Goal: Task Accomplishment & Management: Use online tool/utility

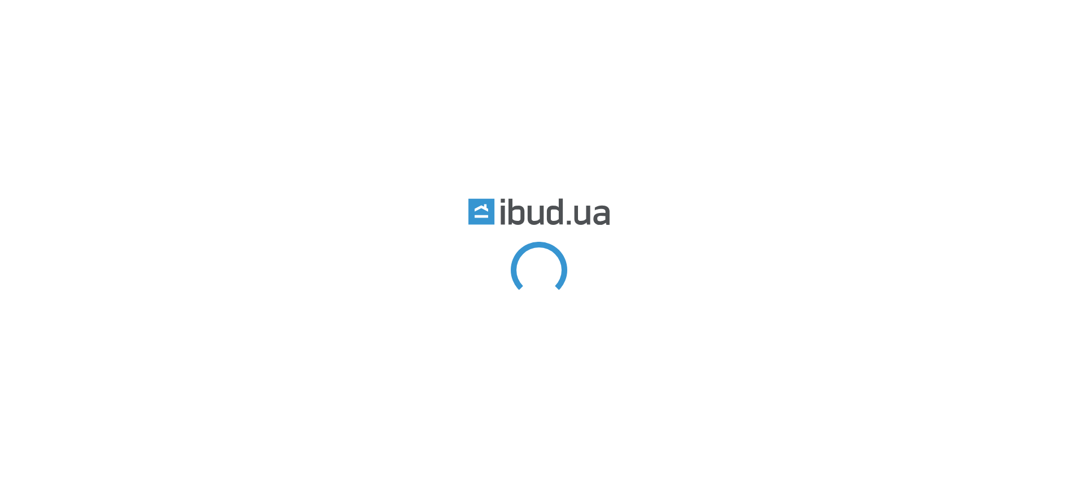
type input "ресепшн"
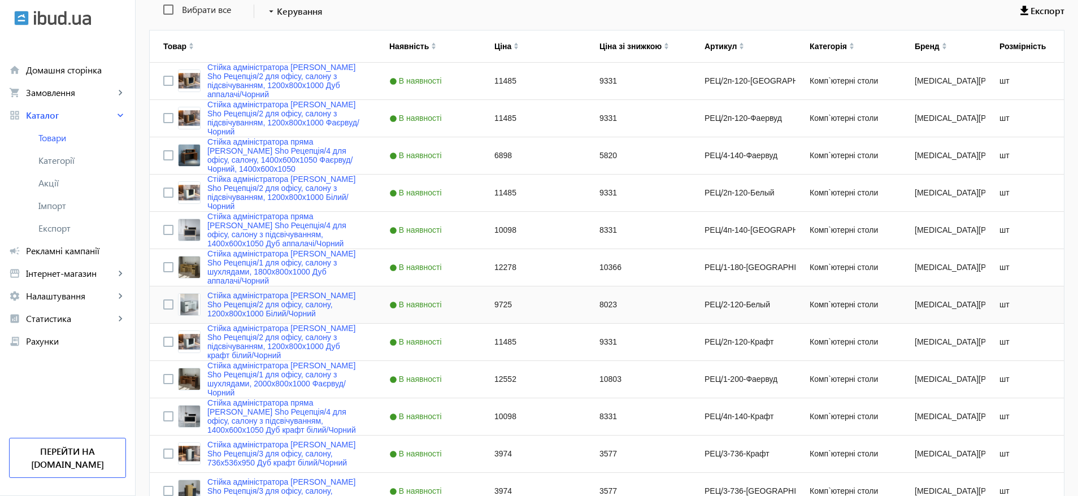
scroll to position [254, 0]
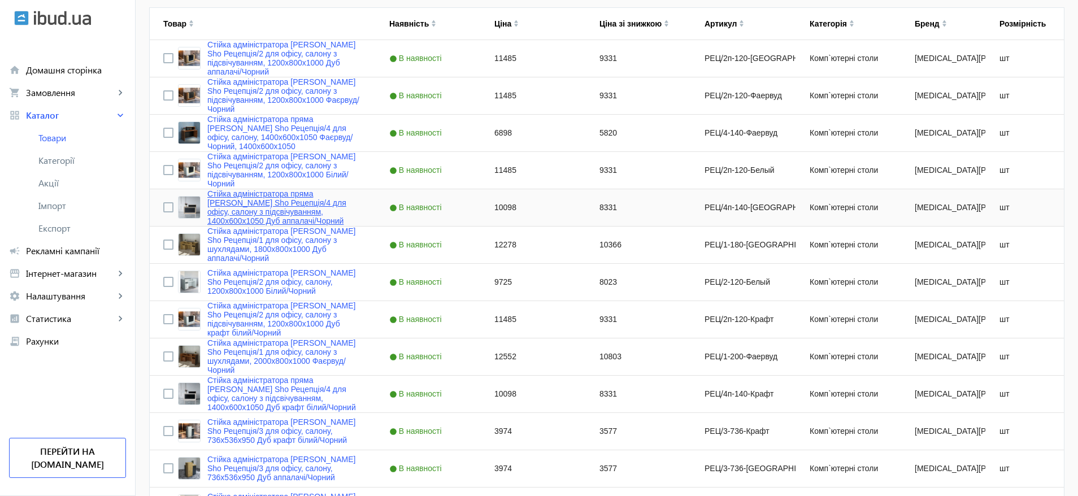
click at [276, 203] on link "Стійка адміністратора пряма [PERSON_NAME] Sho Рецепція/4 для офісу, салону з пі…" at bounding box center [284, 207] width 155 height 36
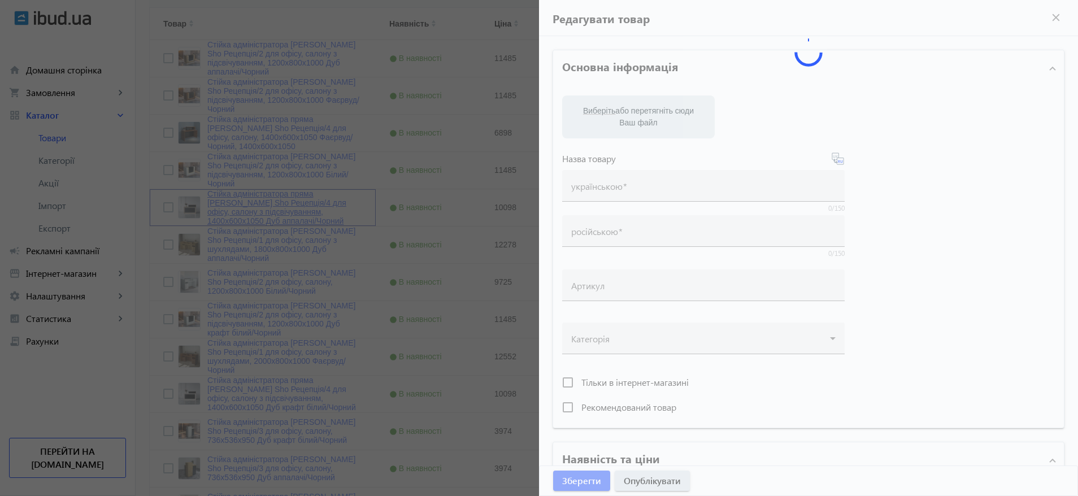
type input "Стійка адміністратора пряма [PERSON_NAME] Sho Рецепція/4 для офісу, салону з пі…"
type input "Стойка администратора прямая Tobi Sho Ресепшн/4 для офиса, салона с подсветкой,…"
type input "РЕЦ/4п-140-[GEOGRAPHIC_DATA]"
type input "10098"
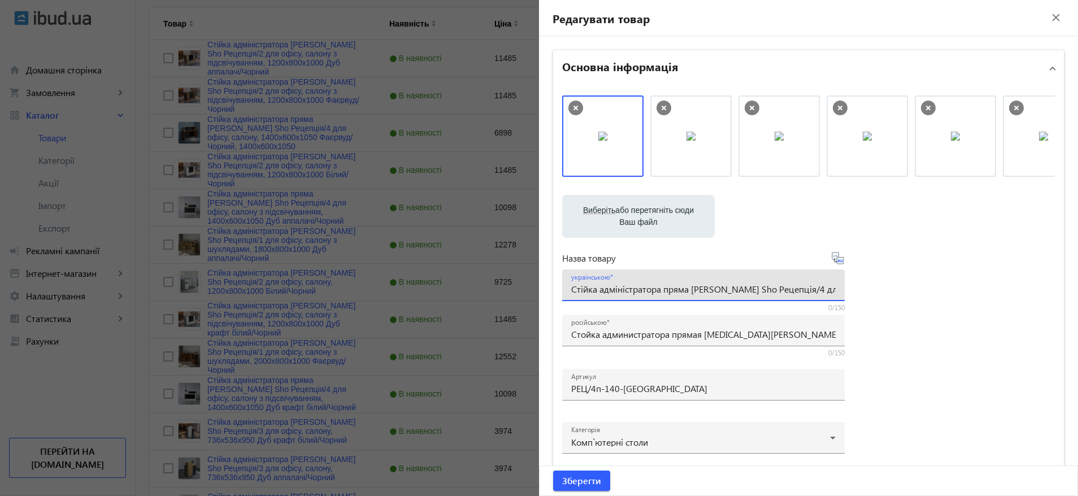
drag, startPoint x: 769, startPoint y: 287, endPoint x: 727, endPoint y: 284, distance: 42.5
click at [727, 284] on input "Стійка адміністратора пряма [PERSON_NAME] Sho Рецепція/4 для офісу, салону з пі…" at bounding box center [703, 289] width 264 height 12
click at [459, 247] on div at bounding box center [539, 248] width 1078 height 496
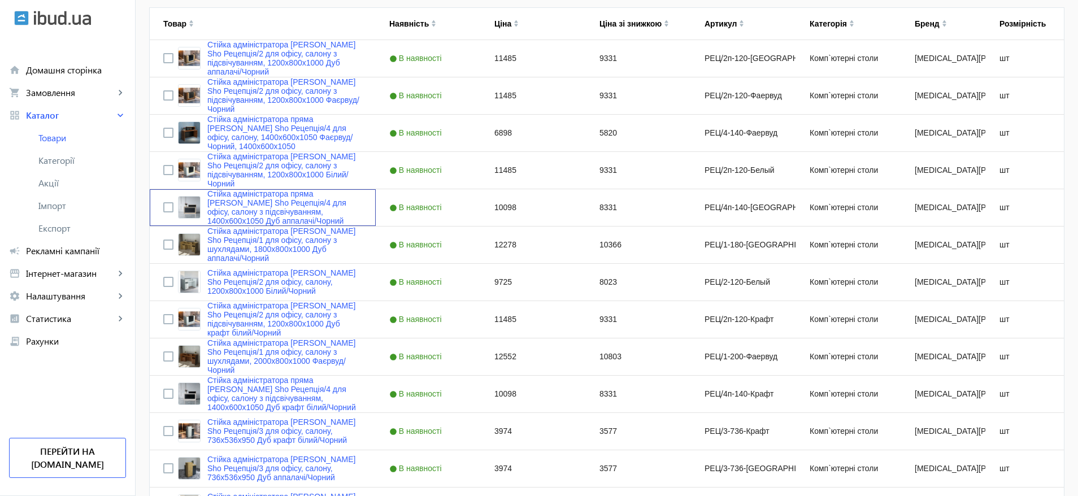
scroll to position [0, 0]
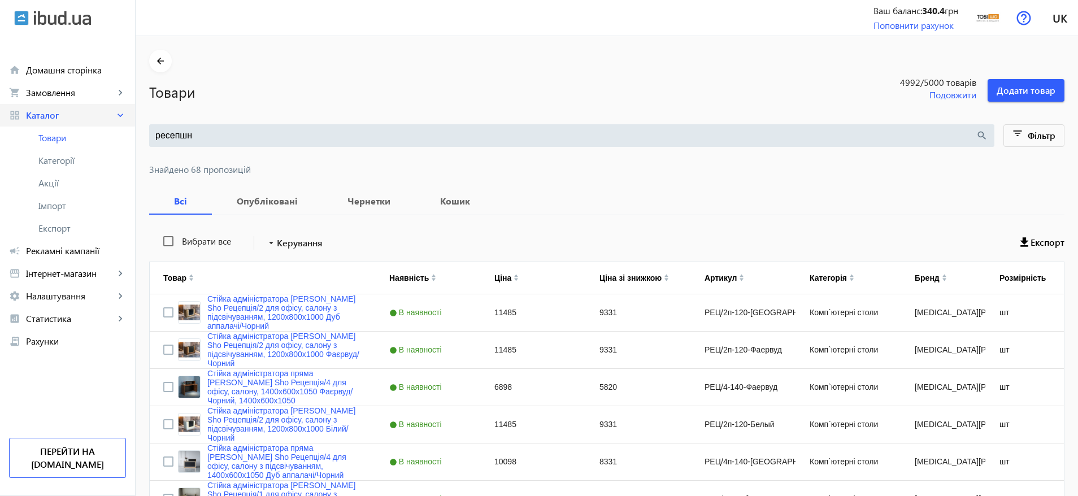
drag, startPoint x: 254, startPoint y: 137, endPoint x: 94, endPoint y: 104, distance: 163.1
paste input "Рецепція/4"
type input "Рецепція/4"
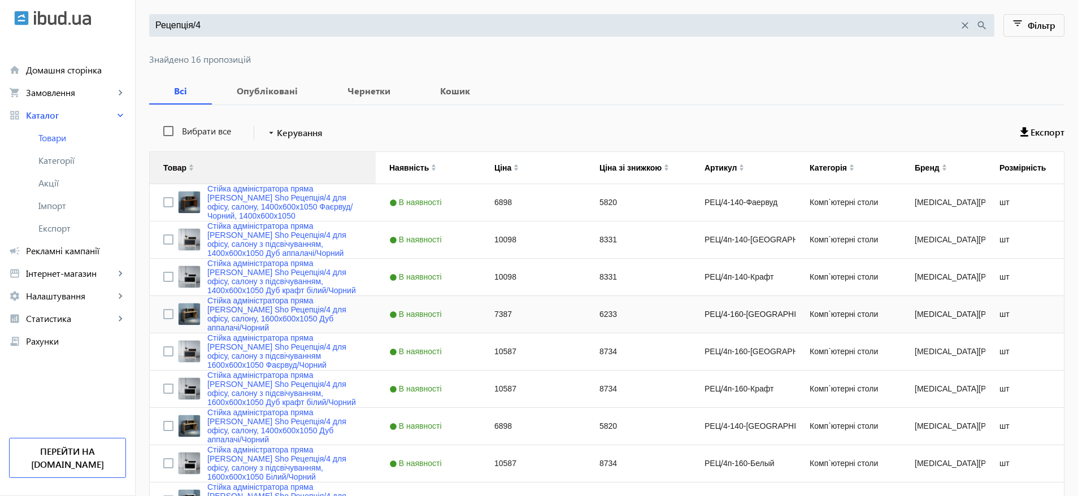
scroll to position [108, 0]
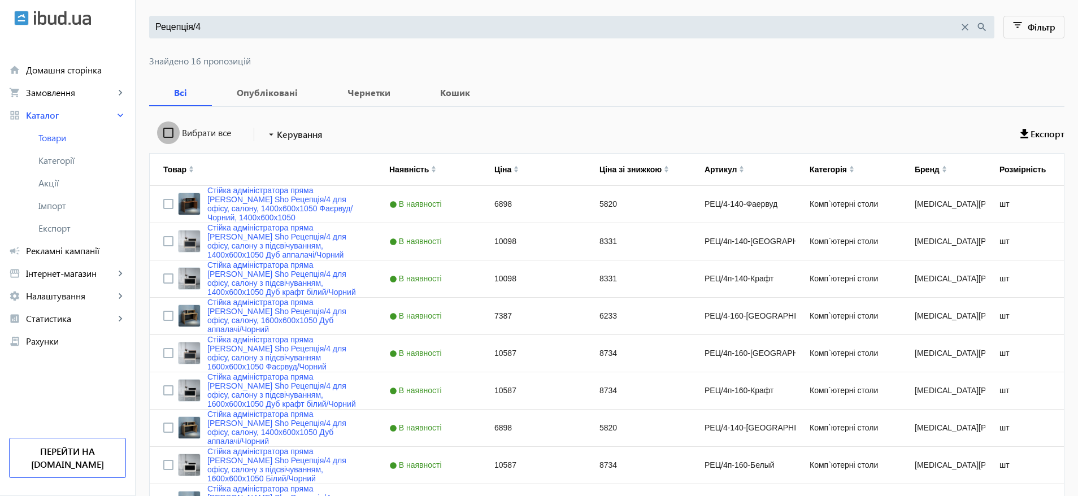
click at [164, 139] on input "Вибрати все" at bounding box center [168, 132] width 23 height 23
checkbox input "true"
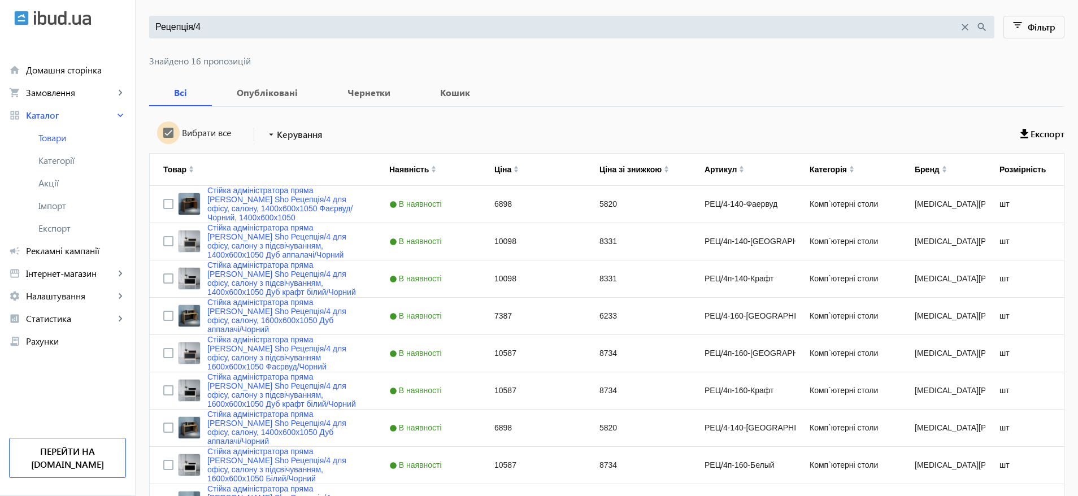
checkbox input "true"
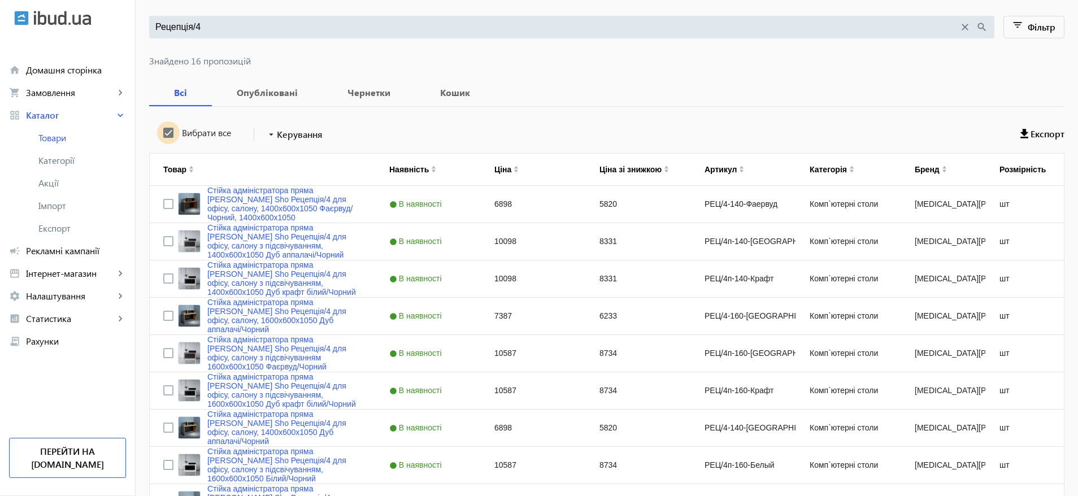
checkbox input "true"
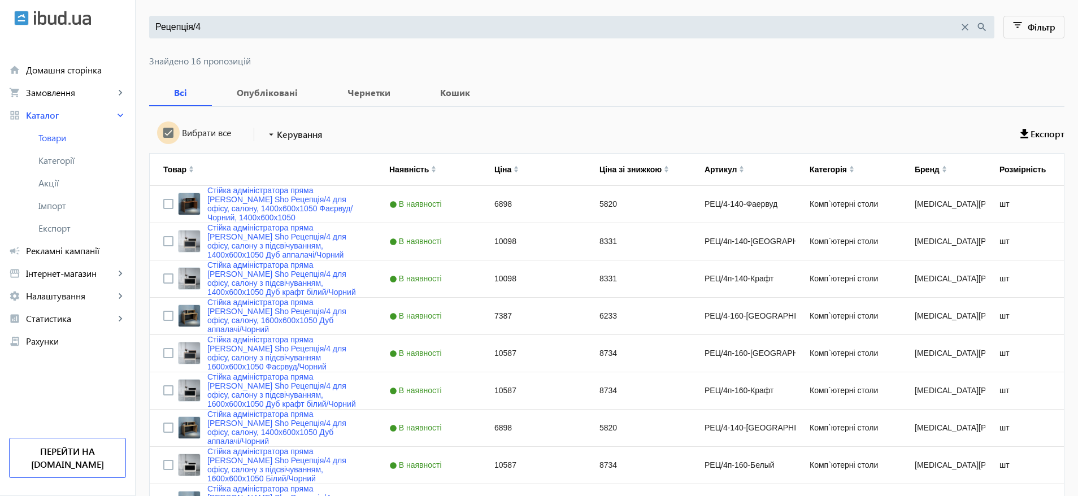
checkbox input "true"
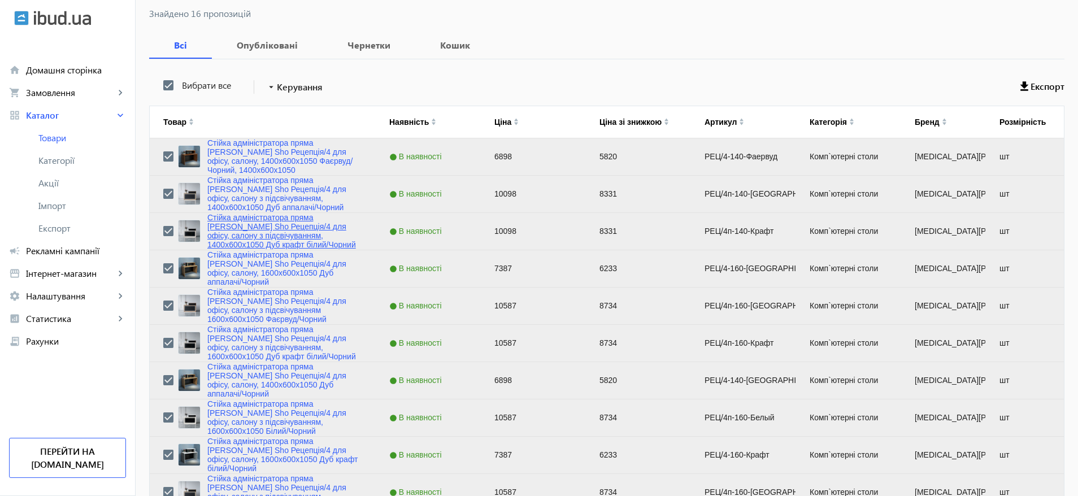
scroll to position [169, 0]
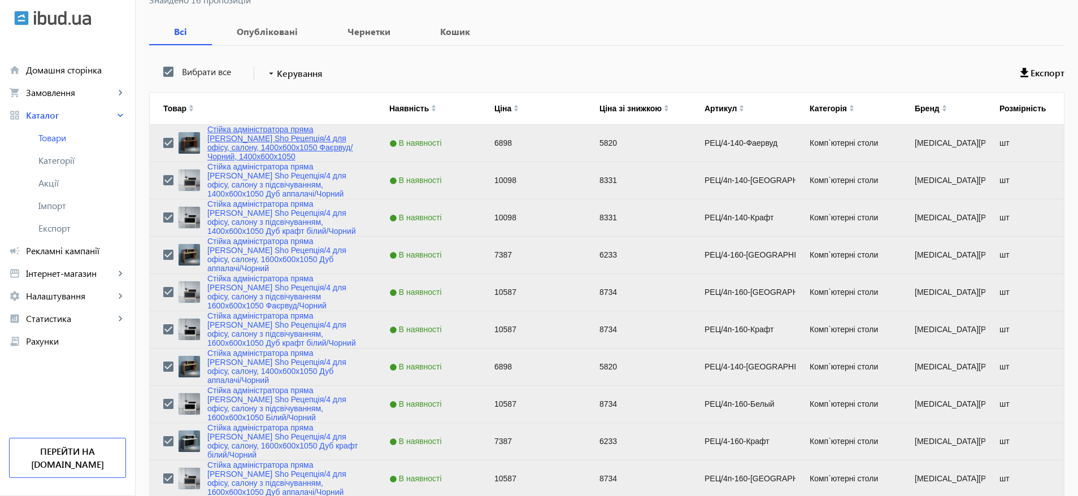
click at [246, 142] on link "Стійка адміністратора пряма [PERSON_NAME] Sho Рецепція/4 для офісу, салону, 140…" at bounding box center [284, 143] width 155 height 36
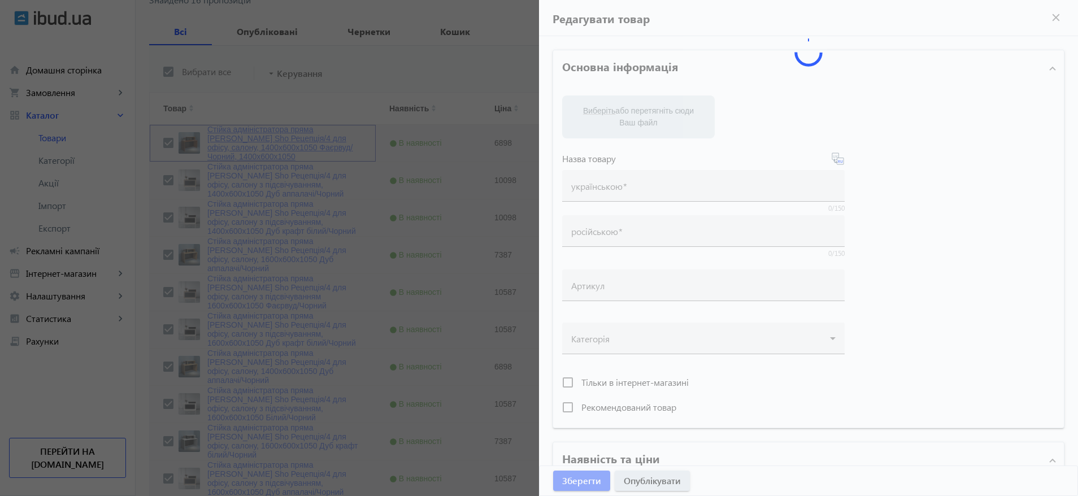
type input "Стійка адміністратора пряма [PERSON_NAME] Sho Рецепція/4 для офісу, салону, 140…"
type input "Стойка администратора прямая [MEDICAL_DATA][PERSON_NAME]/4 для офиса, салона, 1…"
type input "РЕЦ/4-140-Фаервуд"
type input "6898"
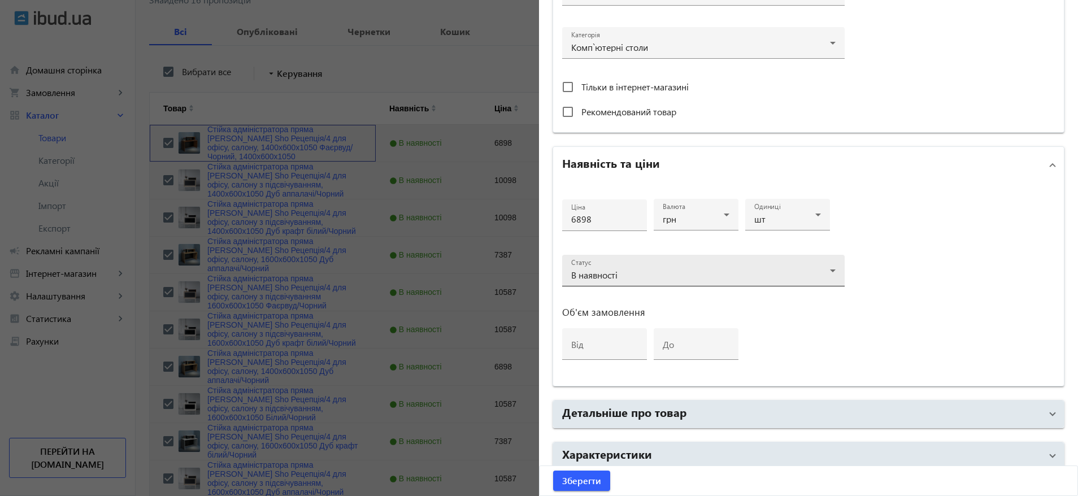
scroll to position [447, 0]
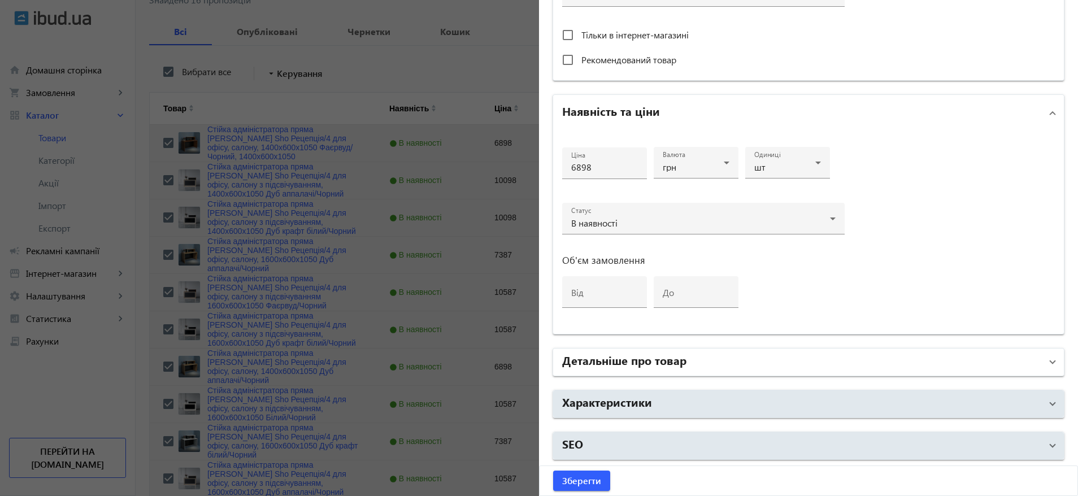
click at [641, 360] on h2 "Детальніше про товар" at bounding box center [624, 360] width 124 height 16
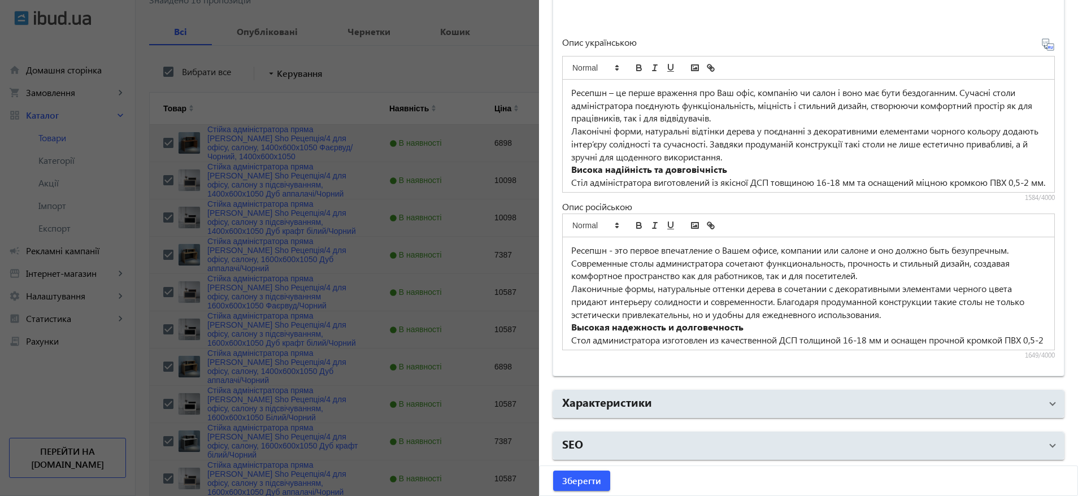
scroll to position [197, 0]
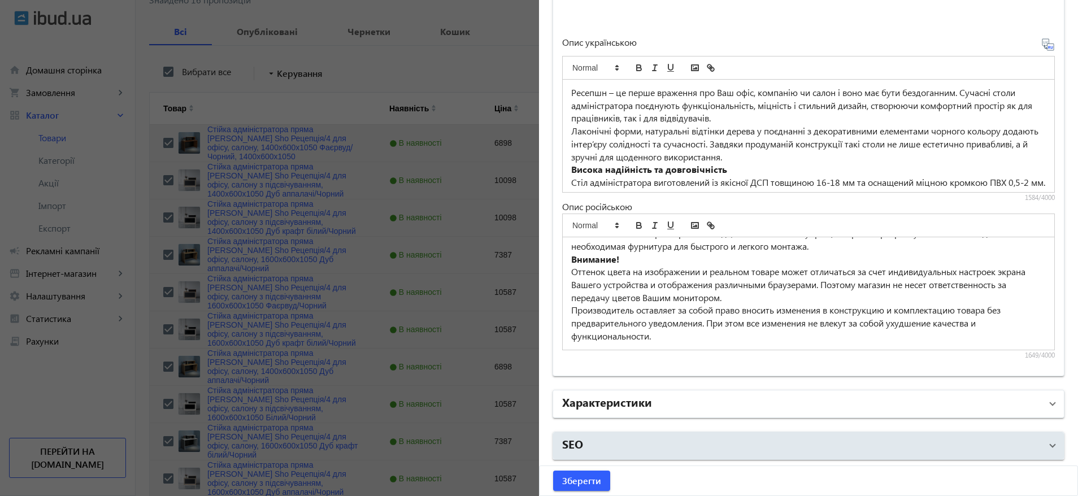
click at [605, 395] on h2 "Характеристики" at bounding box center [607, 402] width 90 height 16
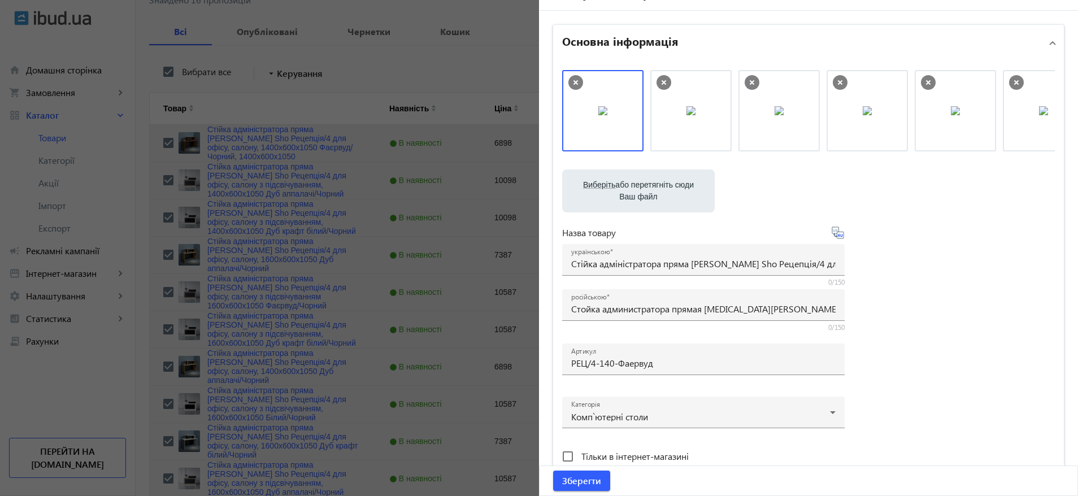
scroll to position [0, 0]
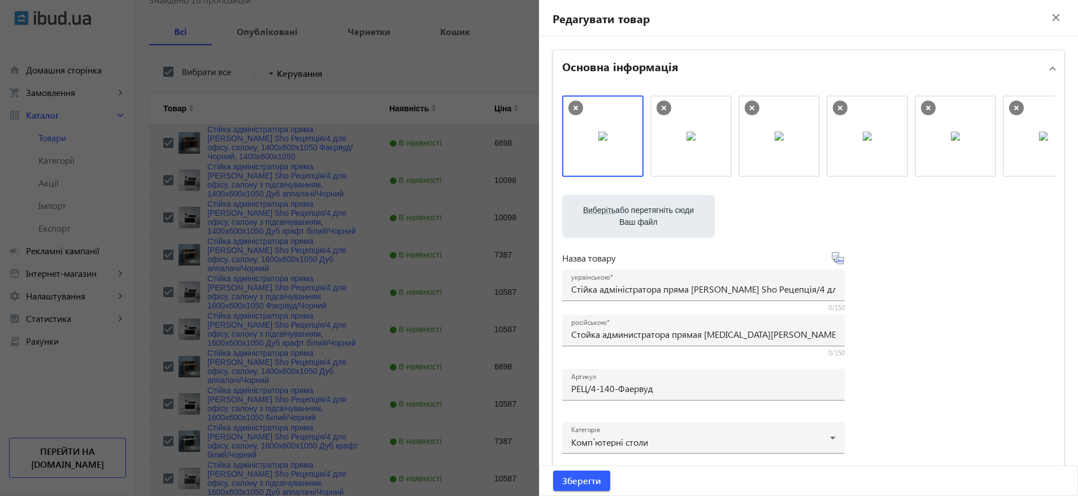
click at [238, 202] on div at bounding box center [539, 248] width 1078 height 496
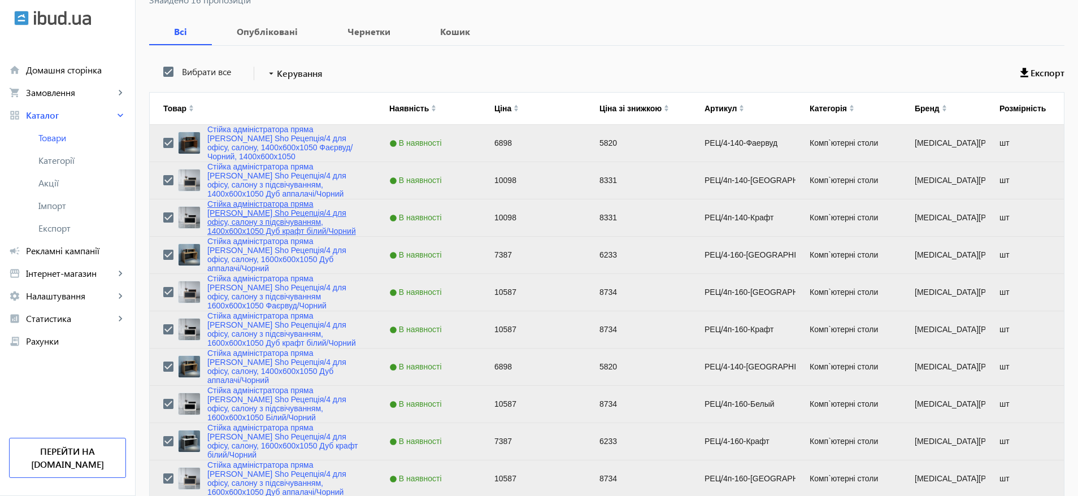
click at [236, 217] on link "Стійка адміністратора пряма [PERSON_NAME] Sho Рецепція/4 для офісу, салону з пі…" at bounding box center [284, 217] width 155 height 36
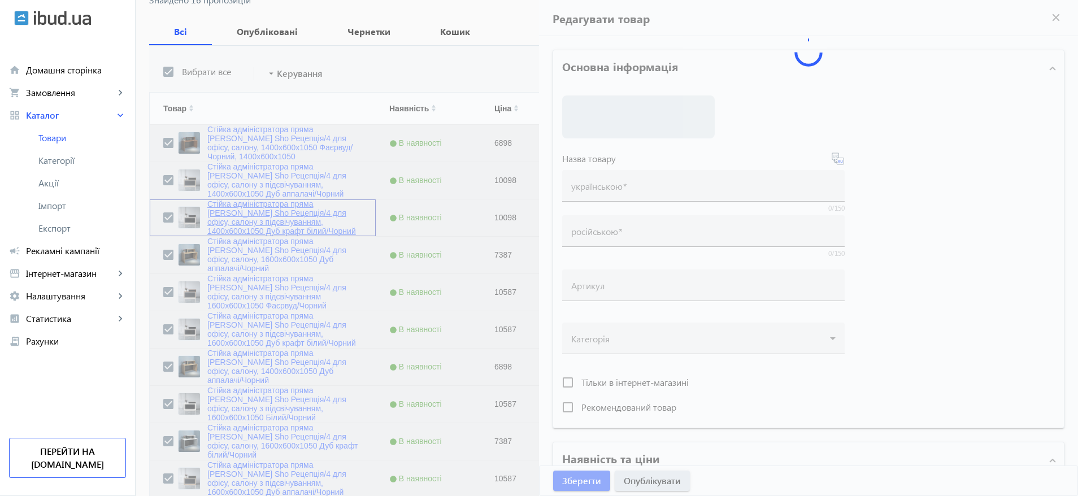
type input "Стійка адміністратора пряма [PERSON_NAME] Sho Рецепція/4 для офісу, салону з пі…"
type input "Стойка администратора прямая Tobi Sho Ресепшн/4 для офиса, салона с подсветкой,…"
type input "РЕЦ/4п-140-Крафт"
type input "10098"
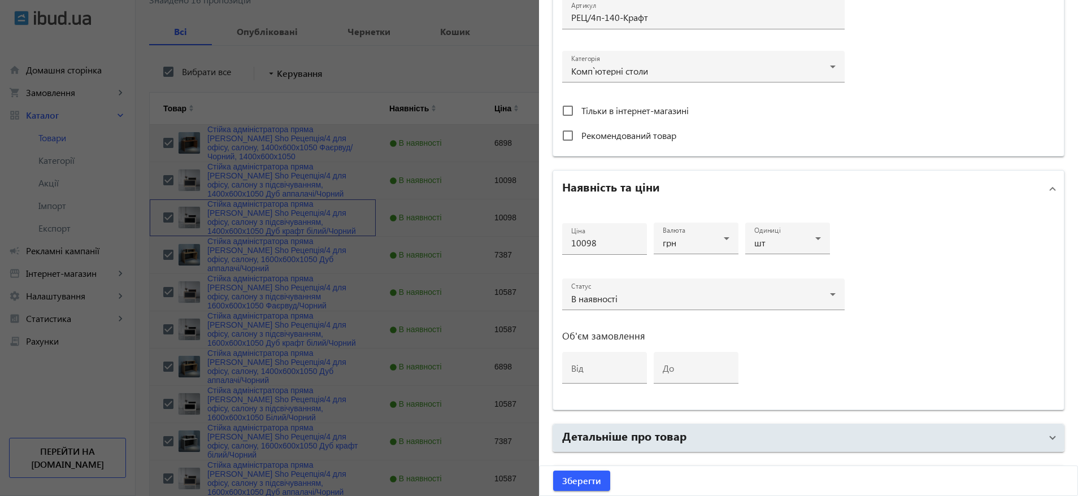
scroll to position [447, 0]
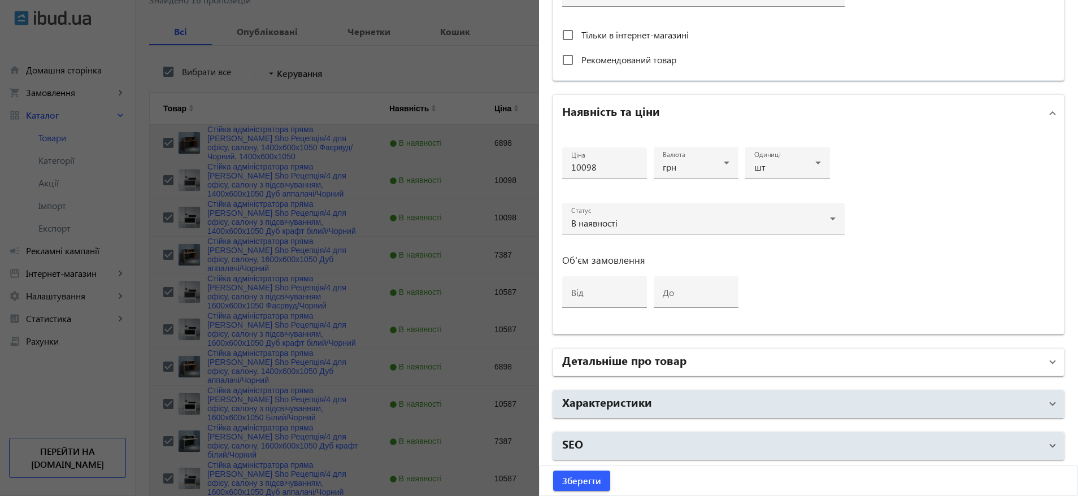
click at [634, 363] on h2 "Детальніше про товар" at bounding box center [624, 360] width 124 height 16
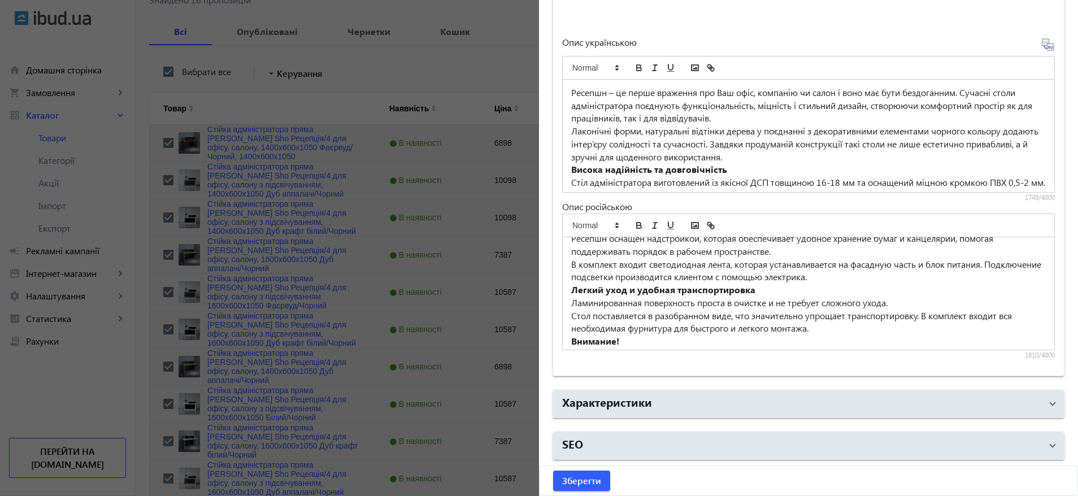
scroll to position [222, 0]
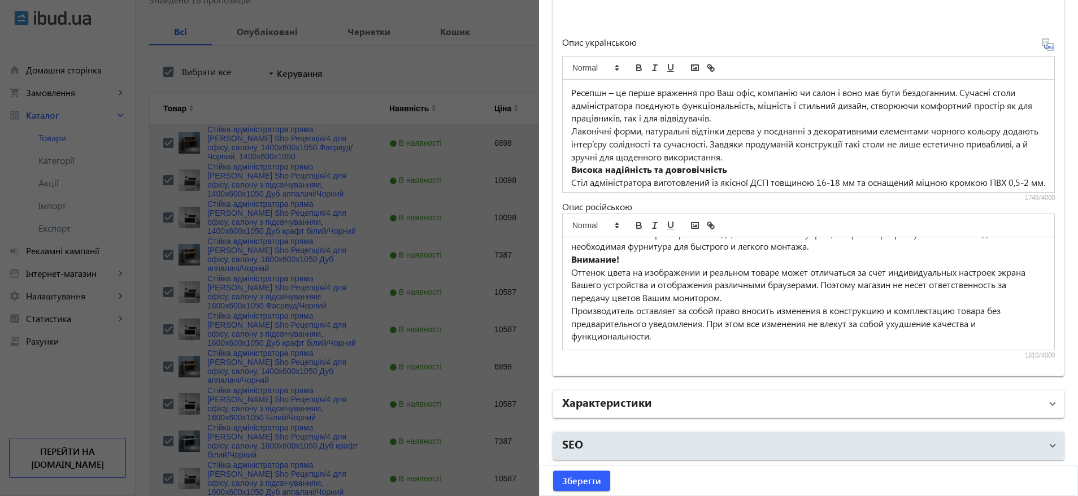
click at [615, 398] on h2 "Характеристики" at bounding box center [607, 402] width 90 height 16
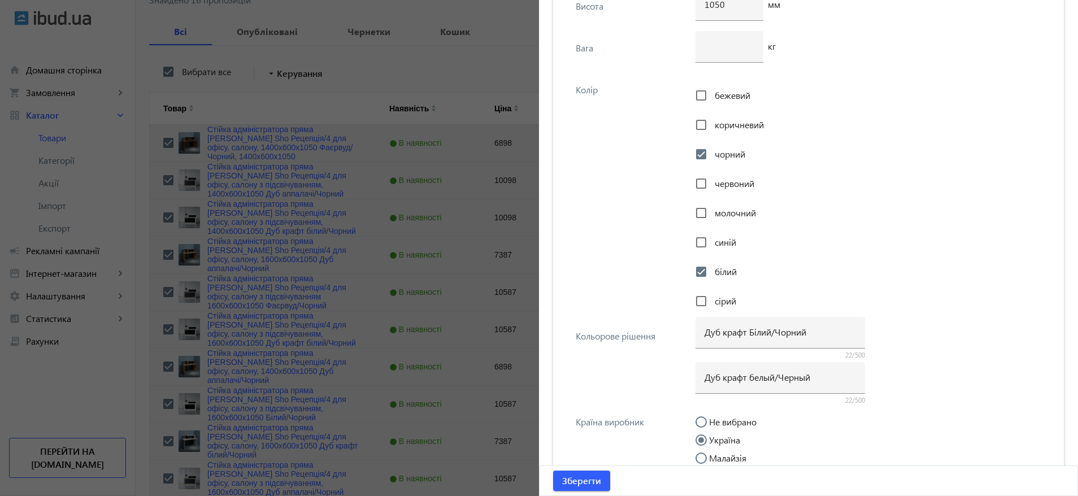
scroll to position [2652, 0]
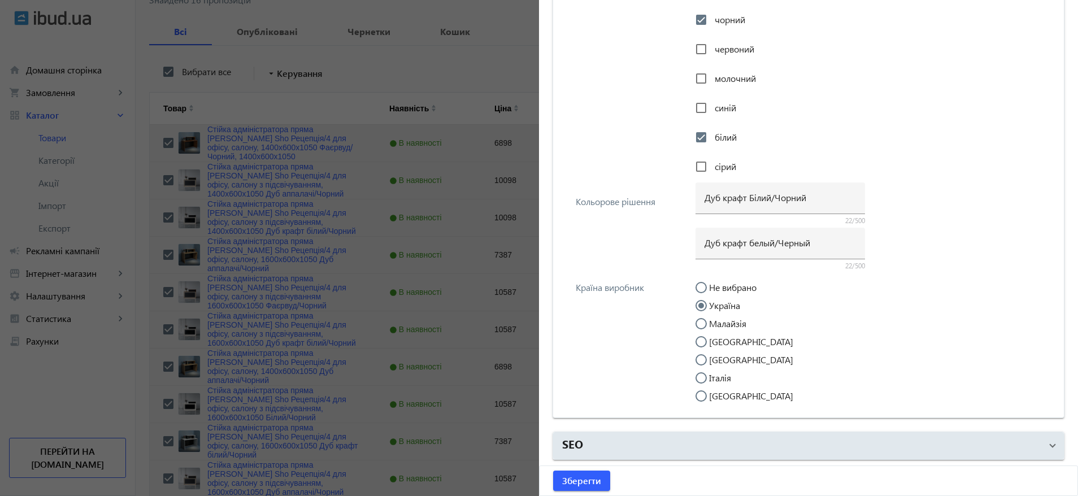
click at [293, 320] on div at bounding box center [539, 248] width 1078 height 496
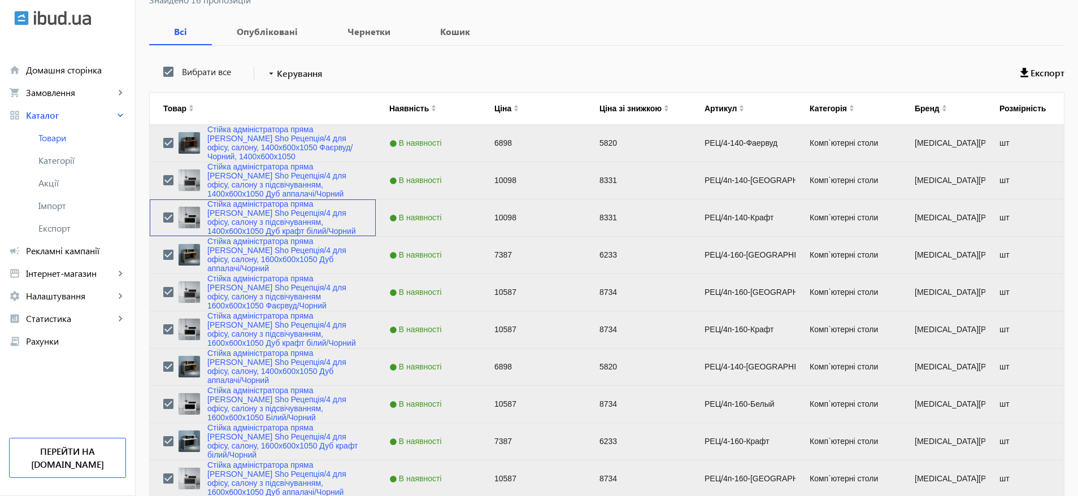
scroll to position [0, 0]
click at [265, 213] on link "Стійка адміністратора пряма [PERSON_NAME] Sho Рецепція/4 для офісу, салону з пі…" at bounding box center [284, 217] width 155 height 36
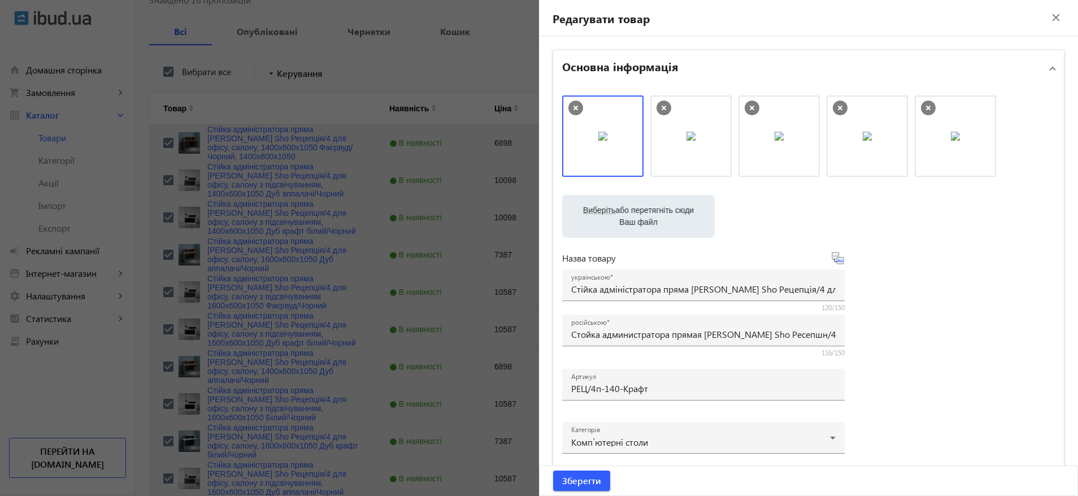
click at [314, 259] on div at bounding box center [539, 248] width 1078 height 496
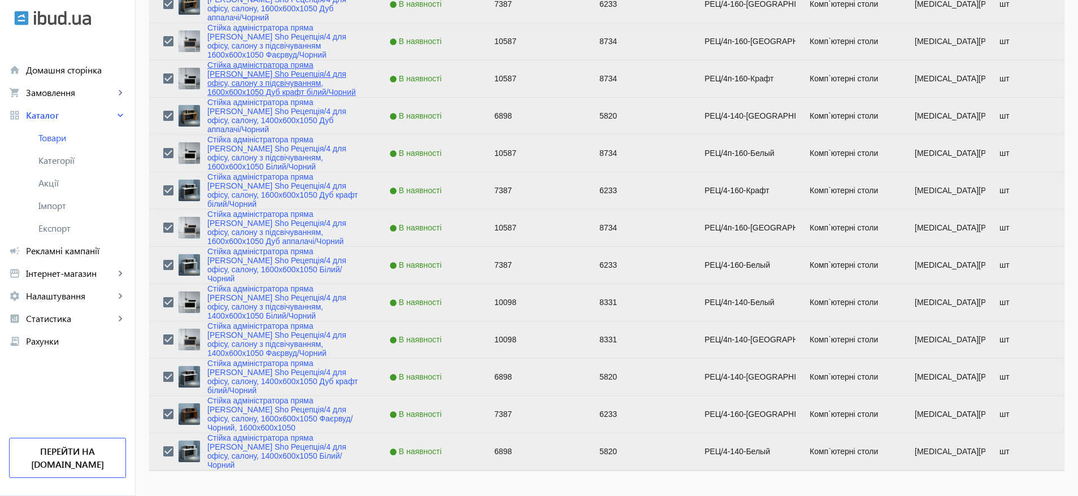
scroll to position [447, 0]
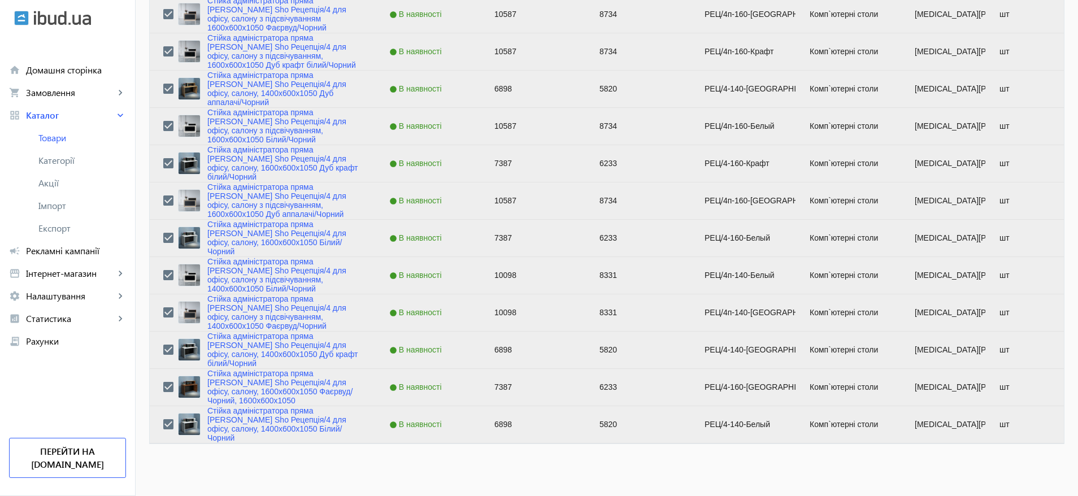
click at [336, 460] on mat-sidenav-content "arrow_back Товари 4992 /5000 товарів Подовжити Додати товар Рецепція/4 close se…" at bounding box center [607, 42] width 942 height 907
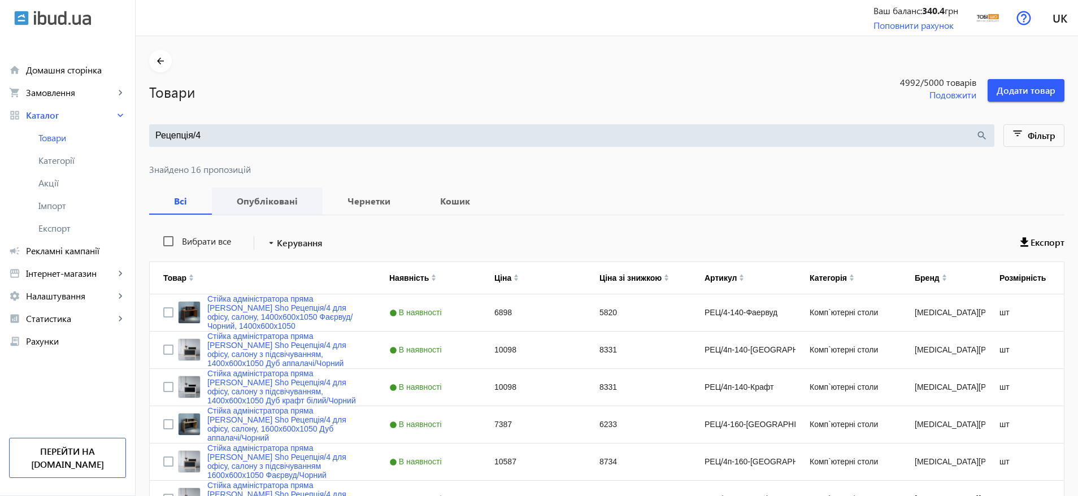
click at [255, 200] on b "Опубліковані" at bounding box center [267, 201] width 84 height 9
click at [337, 194] on span "Чернетки" at bounding box center [369, 201] width 66 height 27
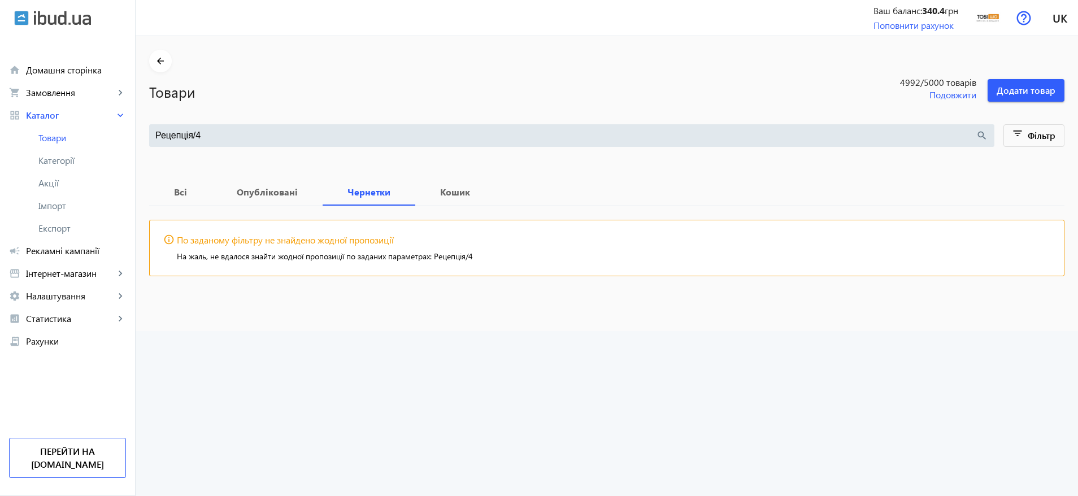
click at [241, 132] on input "Рецепція/4" at bounding box center [565, 135] width 820 height 12
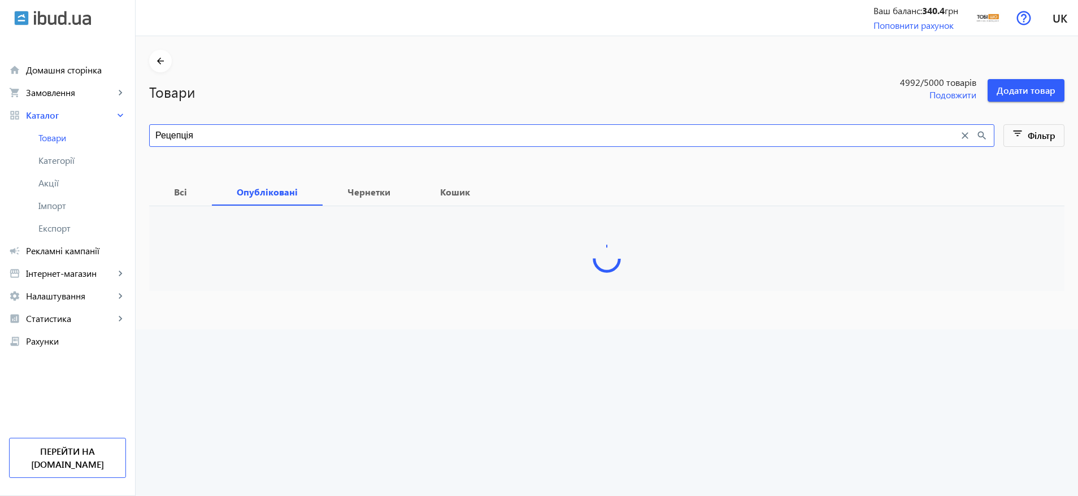
type input "Рецепція"
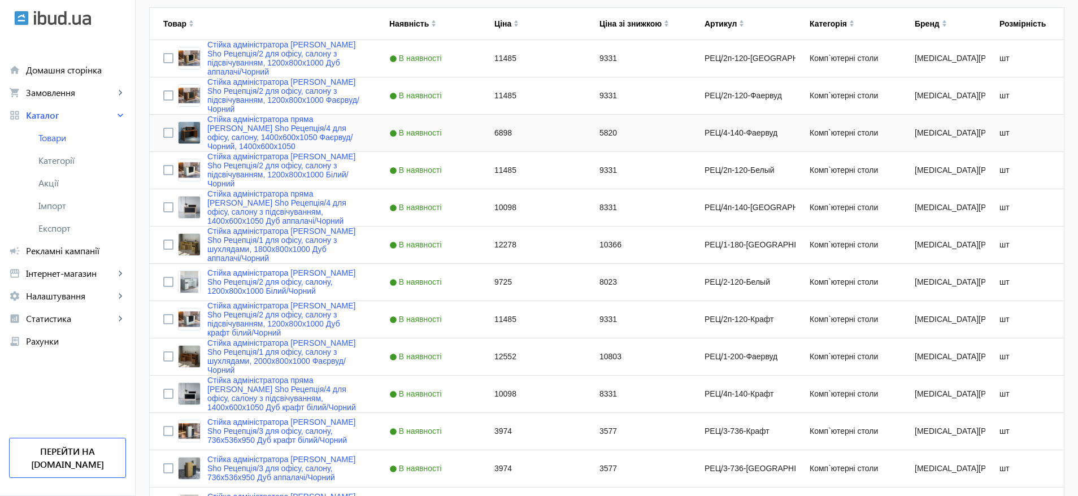
scroll to position [85, 0]
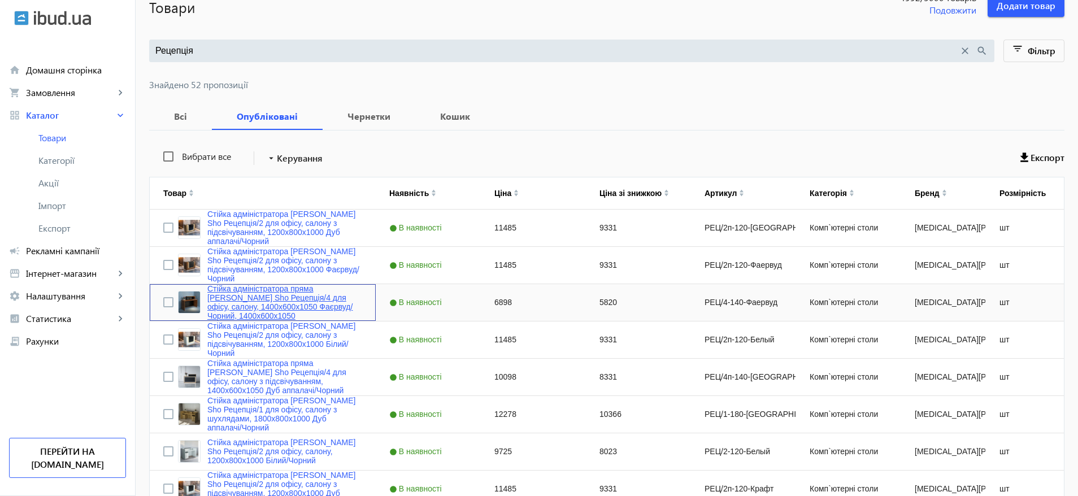
click at [252, 299] on link "Стійка адміністратора пряма [PERSON_NAME] Sho Рецепція/4 для офісу, салону, 140…" at bounding box center [284, 302] width 155 height 36
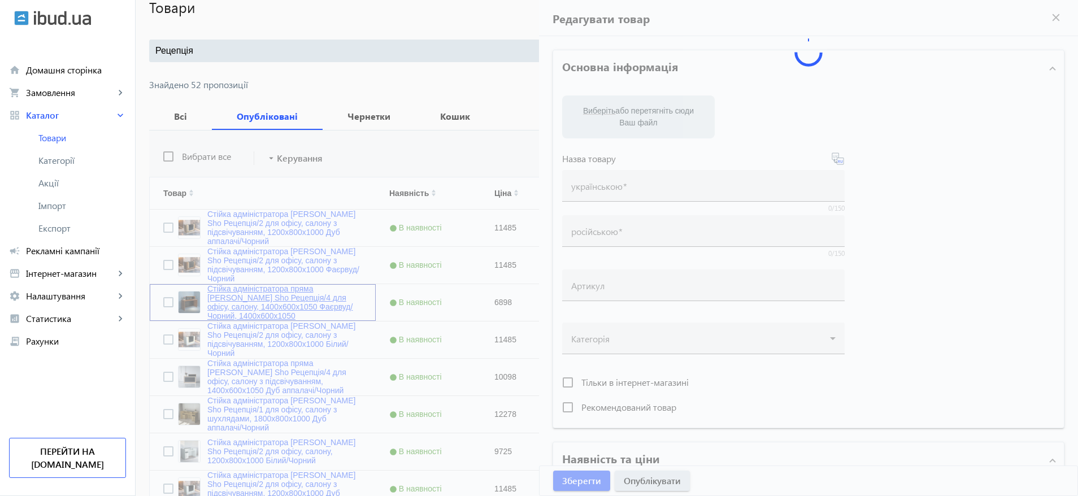
type input "Стійка адміністратора пряма [PERSON_NAME] Sho Рецепція/4 для офісу, салону, 140…"
type input "Стойка администратора прямая [MEDICAL_DATA][PERSON_NAME]/4 для офиса, салона, 1…"
type input "РЕЦ/4-140-Фаервуд"
type input "6898"
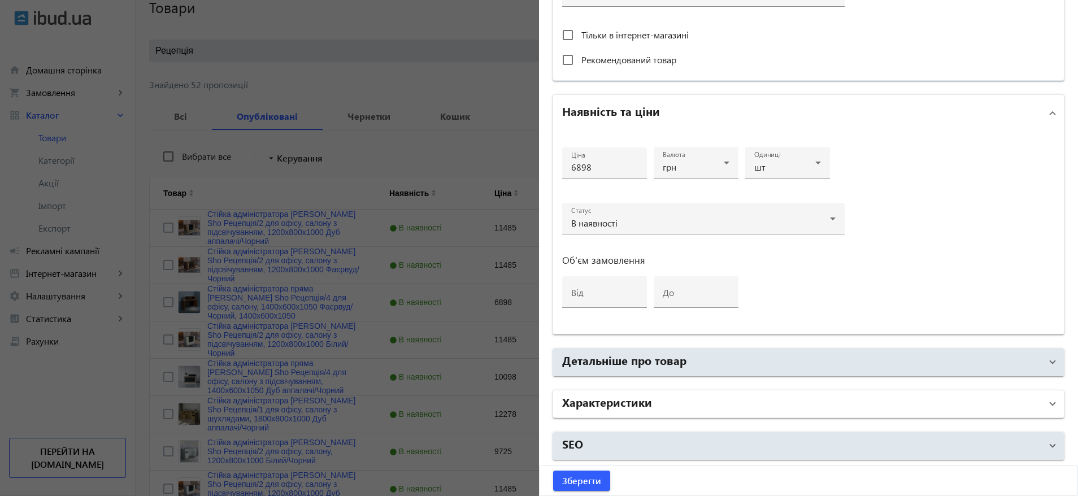
click at [699, 403] on mat-panel-title "Характеристики" at bounding box center [801, 404] width 479 height 20
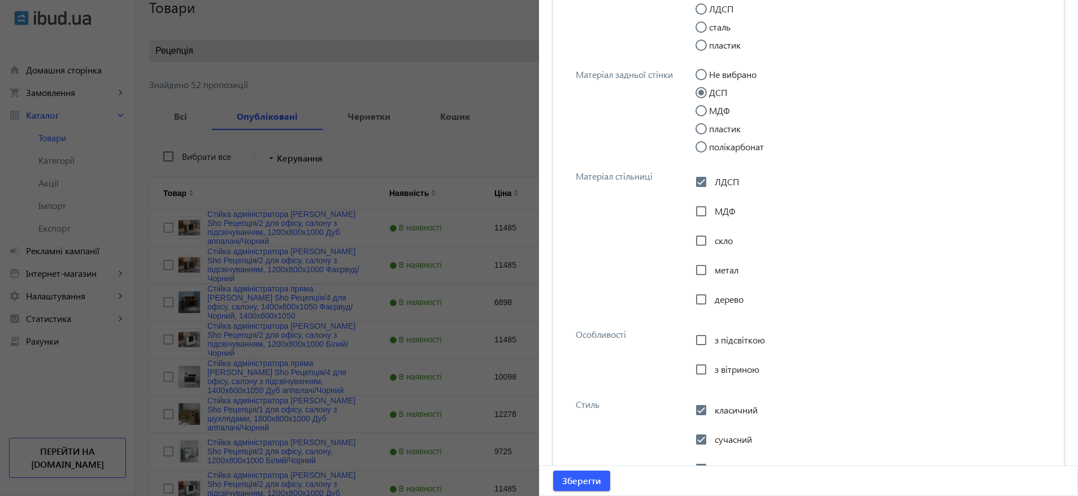
scroll to position [1379, 0]
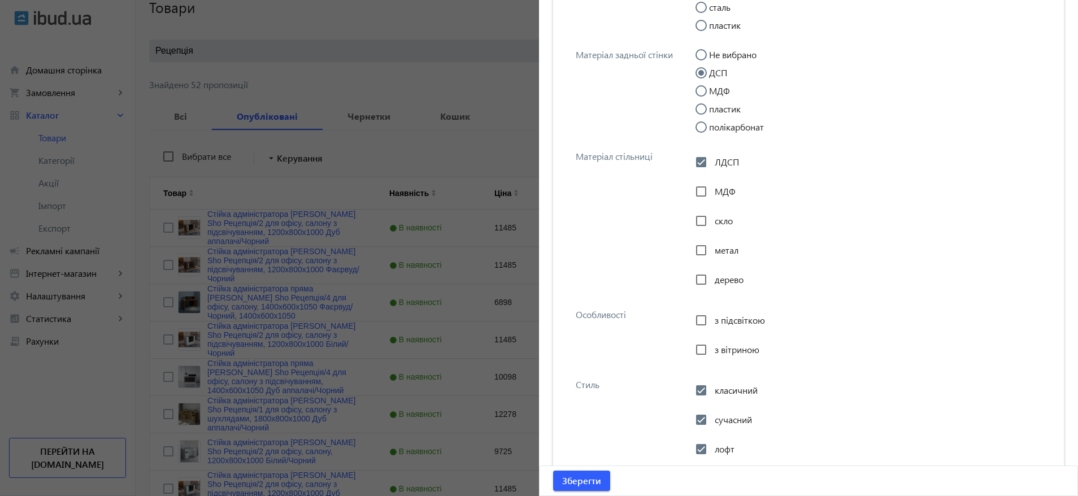
click at [271, 184] on div at bounding box center [539, 248] width 1078 height 496
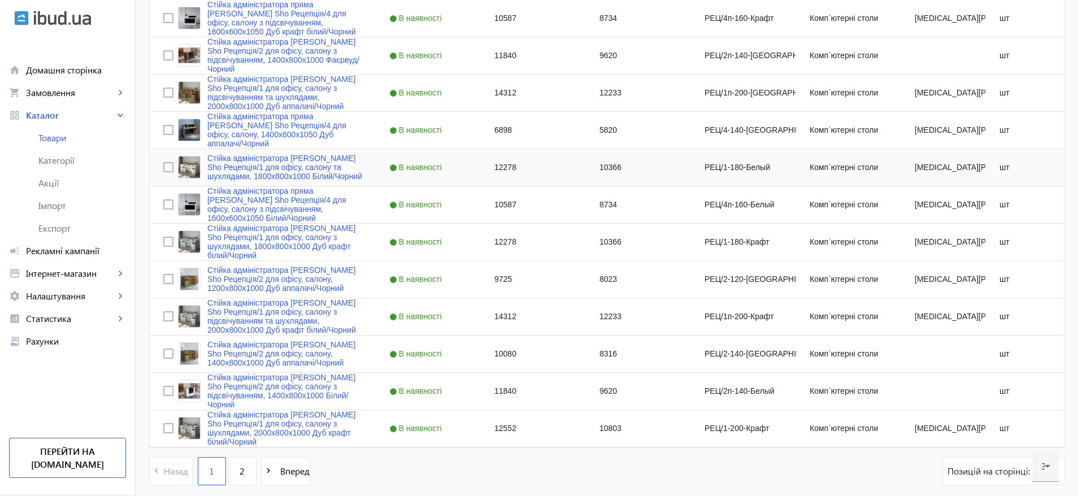
scroll to position [1018, 0]
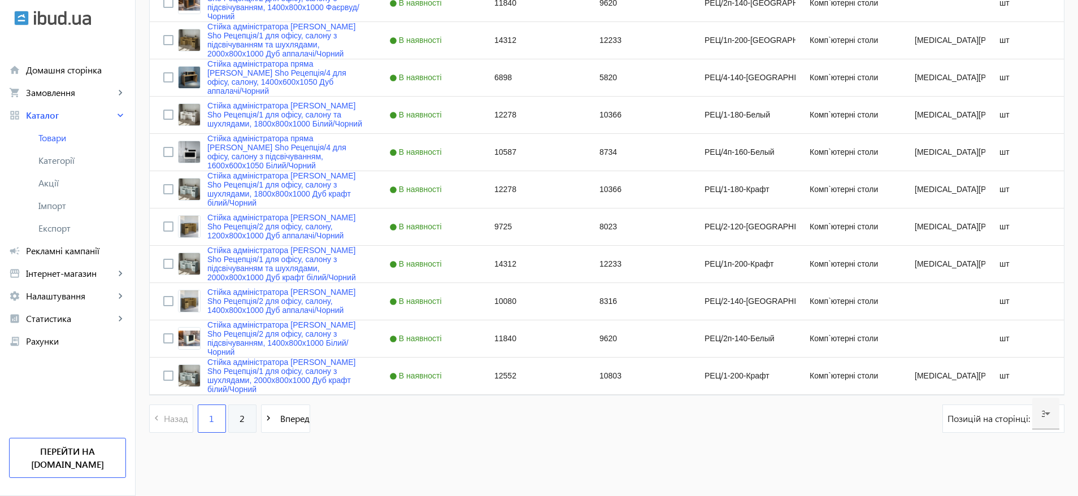
click at [239, 419] on span "2" at bounding box center [241, 418] width 5 height 12
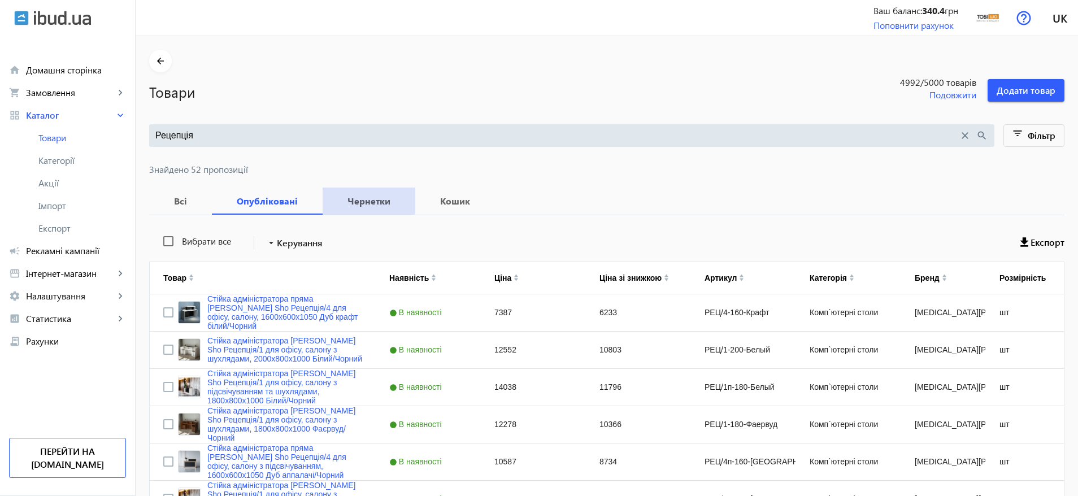
click at [347, 192] on span "Чернетки" at bounding box center [369, 201] width 66 height 27
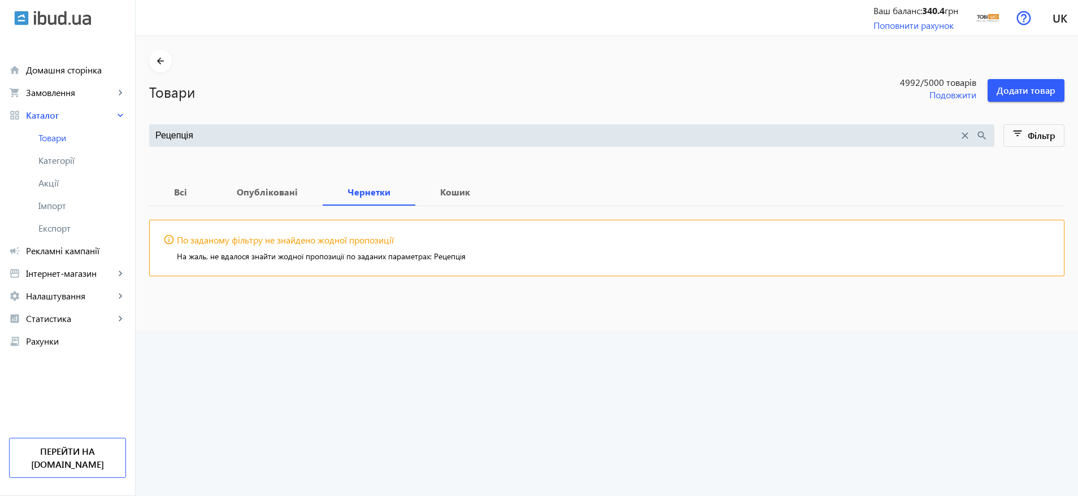
click at [199, 135] on input "Рецепція" at bounding box center [556, 135] width 803 height 12
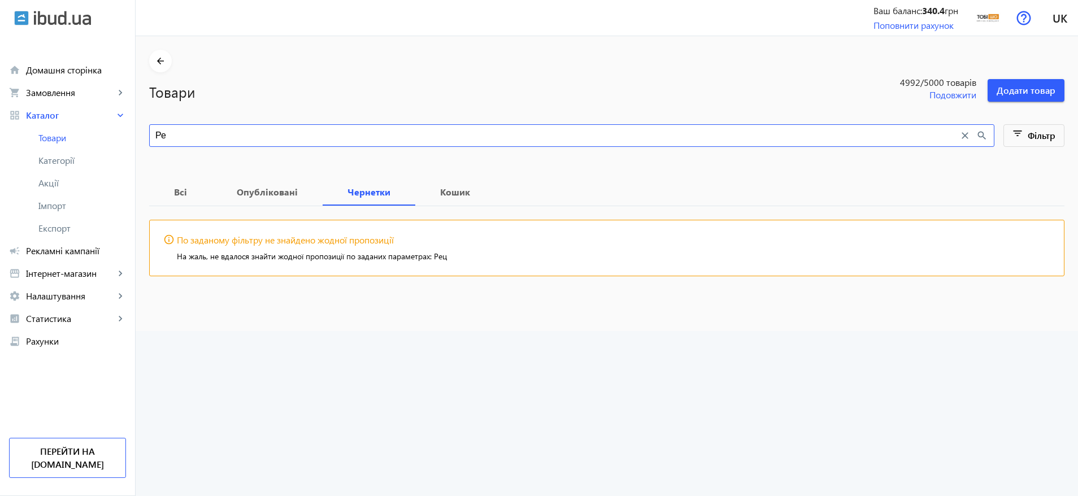
type input "Р"
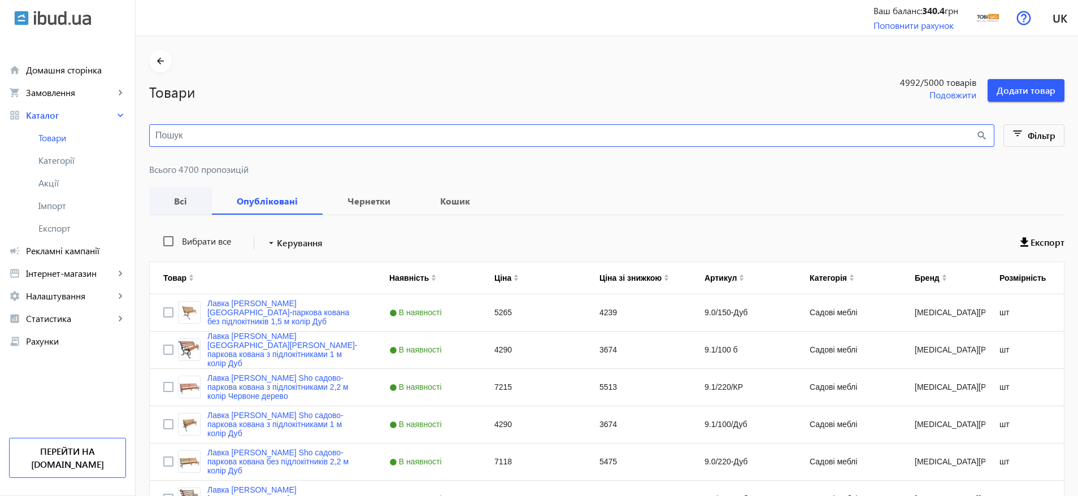
click at [180, 201] on b "Всі" at bounding box center [181, 201] width 36 height 9
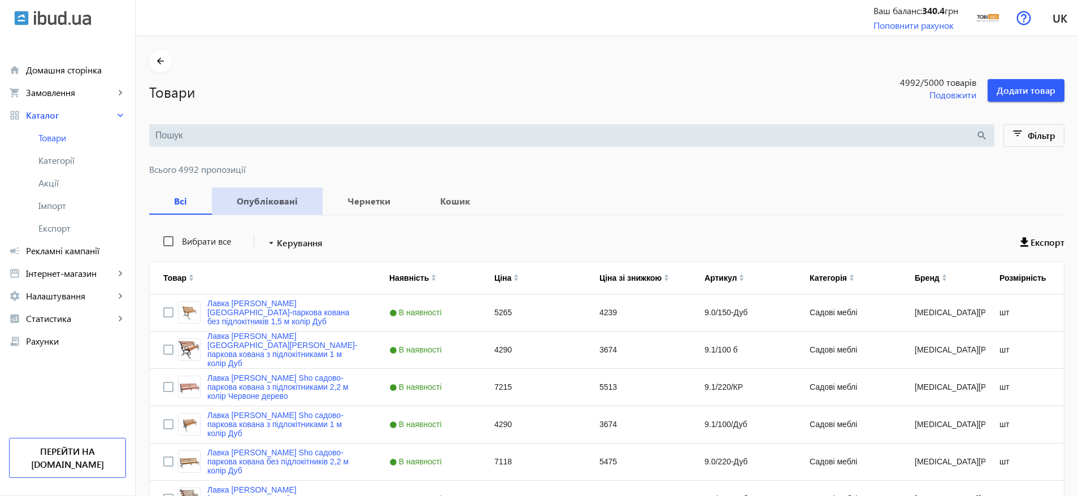
click at [262, 211] on span "Опубліковані" at bounding box center [267, 201] width 84 height 27
click at [186, 135] on input "search" at bounding box center [565, 135] width 820 height 12
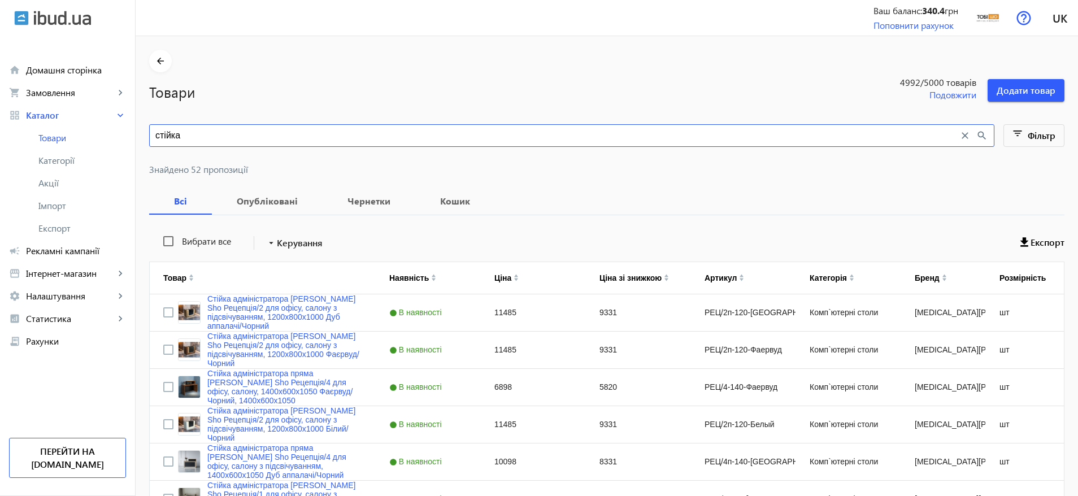
type input "стійка"
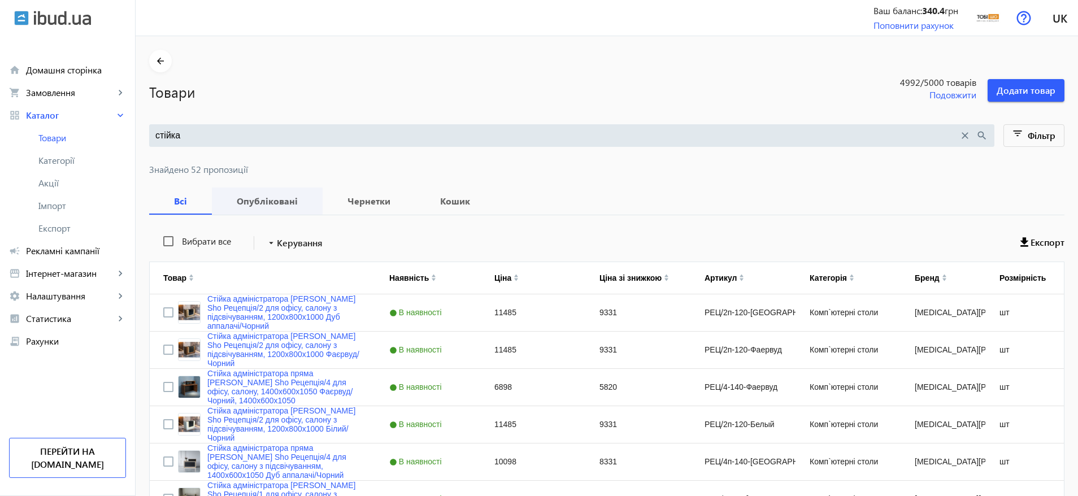
click at [267, 204] on b "Опубліковані" at bounding box center [267, 201] width 84 height 9
click at [365, 197] on b "Чернетки" at bounding box center [369, 201] width 66 height 9
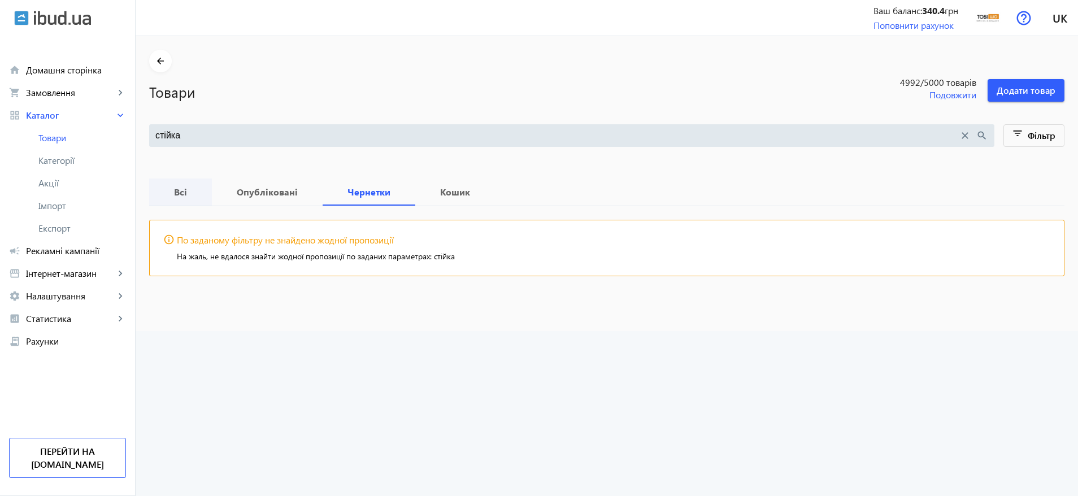
click at [175, 192] on b "Всі" at bounding box center [181, 192] width 36 height 9
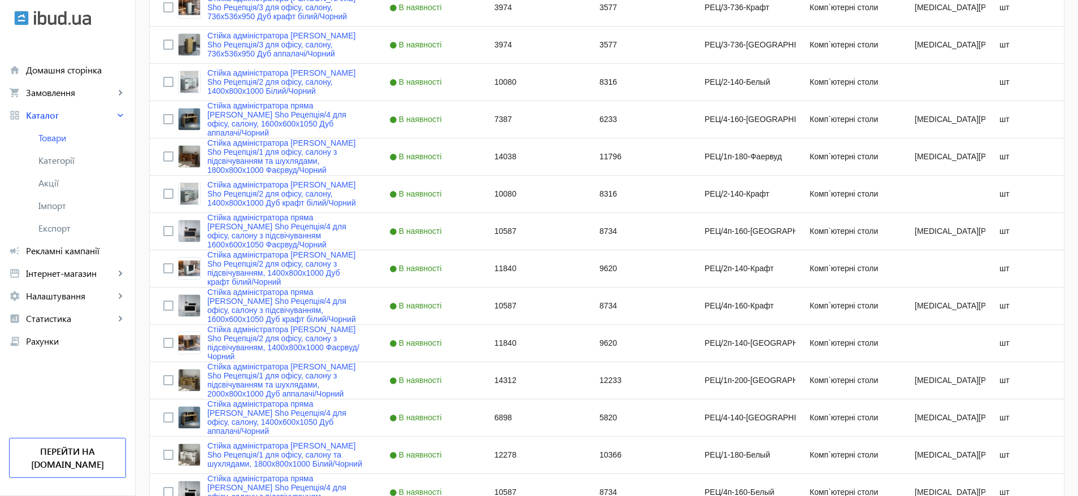
scroll to position [1018, 0]
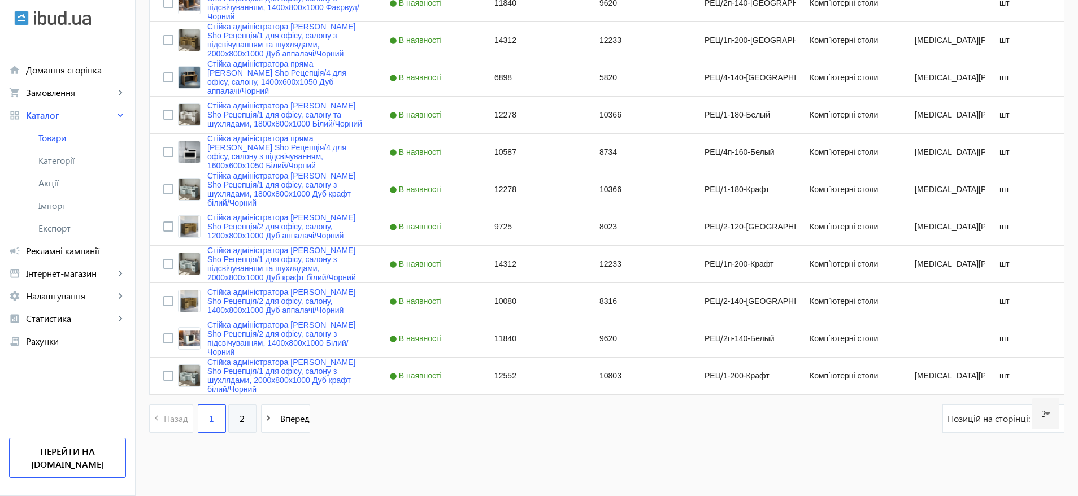
click at [229, 417] on link "2" at bounding box center [242, 418] width 28 height 28
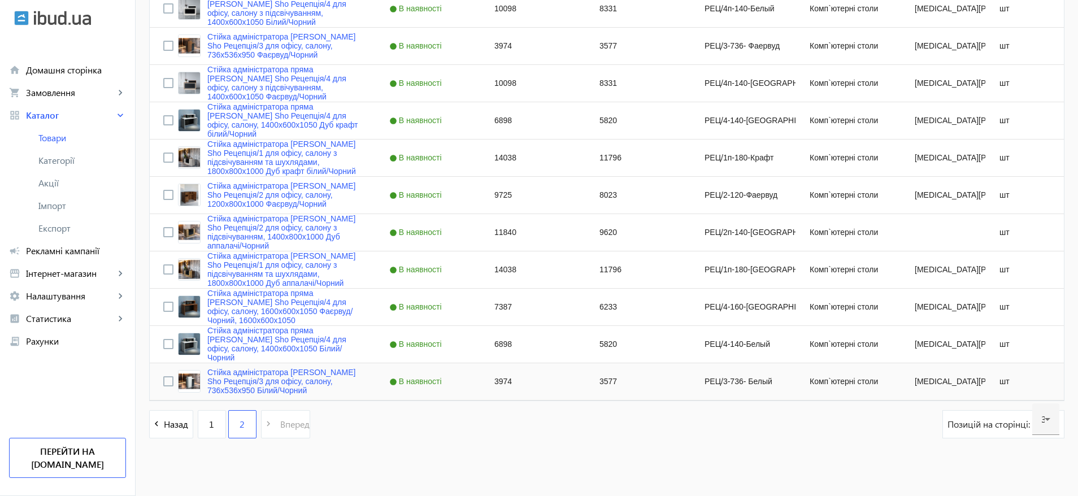
scroll to position [720, 0]
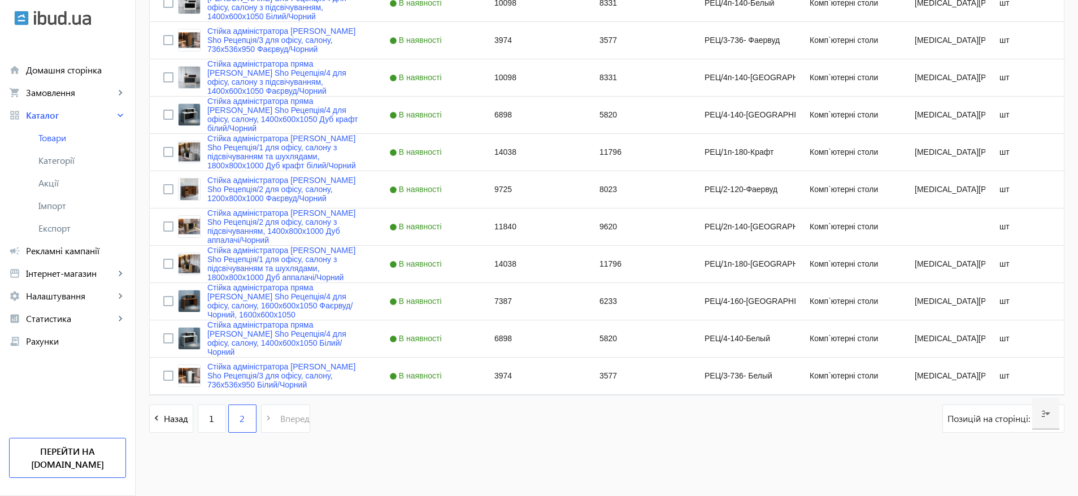
click at [285, 421] on pagination-template "navigate_before Назад 1 2 navigate_next Вперед" at bounding box center [229, 418] width 161 height 28
click at [59, 210] on span "Імпорт" at bounding box center [82, 205] width 88 height 11
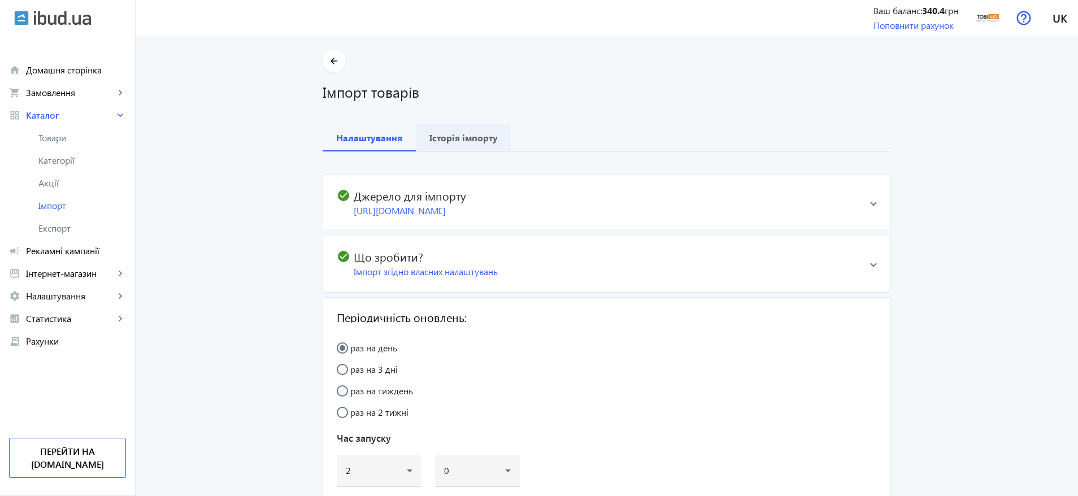
click at [469, 133] on b "Історія імпорту" at bounding box center [463, 137] width 68 height 9
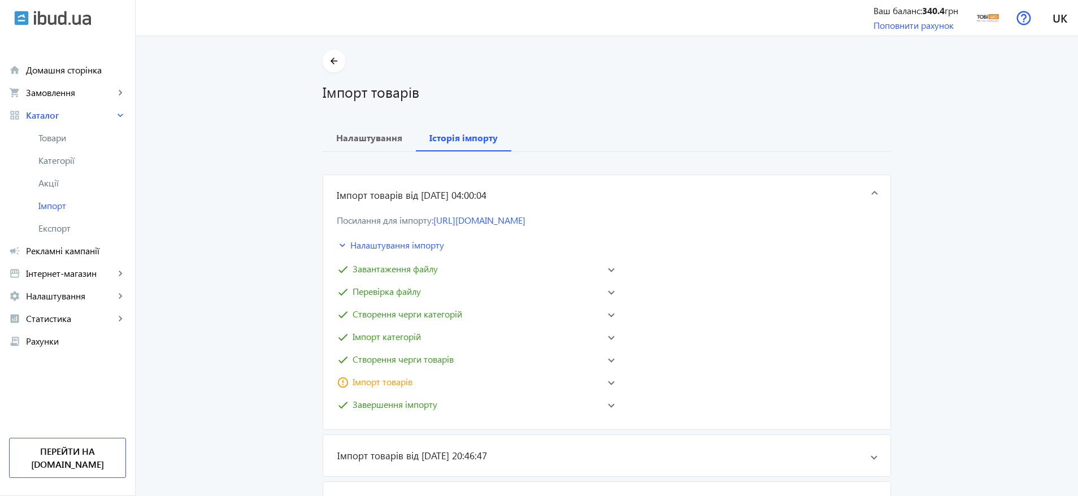
click at [383, 383] on span "Імпорт товарів" at bounding box center [382, 382] width 60 height 14
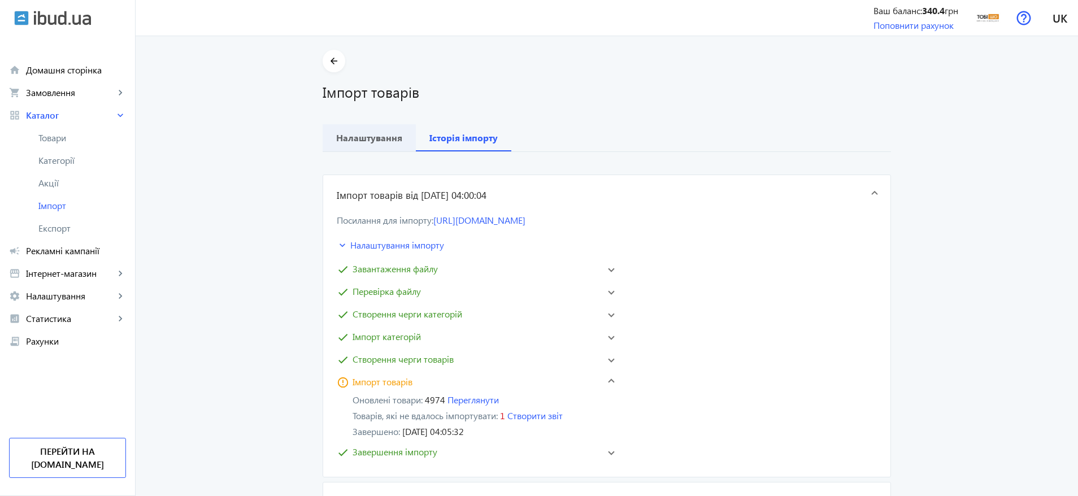
click at [376, 136] on b "Налаштування" at bounding box center [369, 137] width 66 height 9
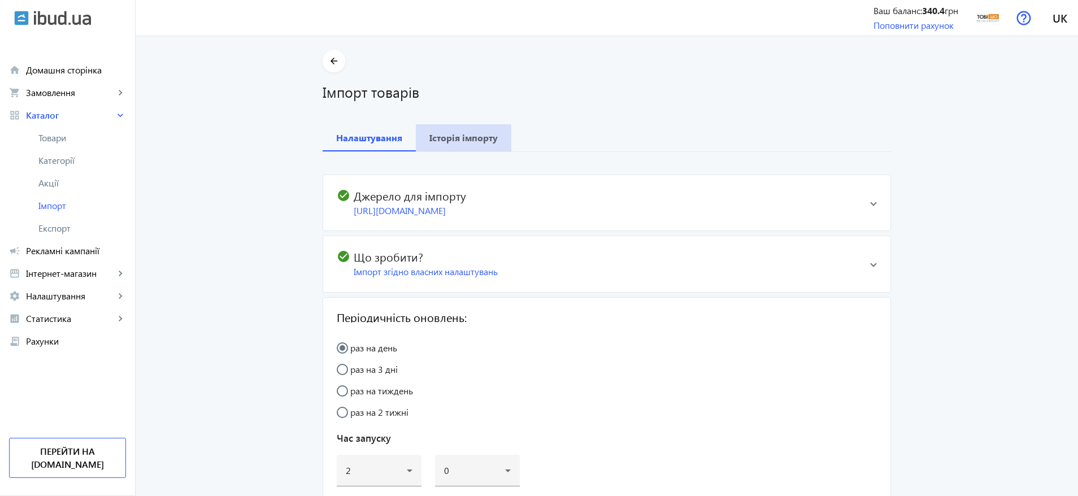
click at [468, 140] on b "Історія імпорту" at bounding box center [463, 137] width 68 height 9
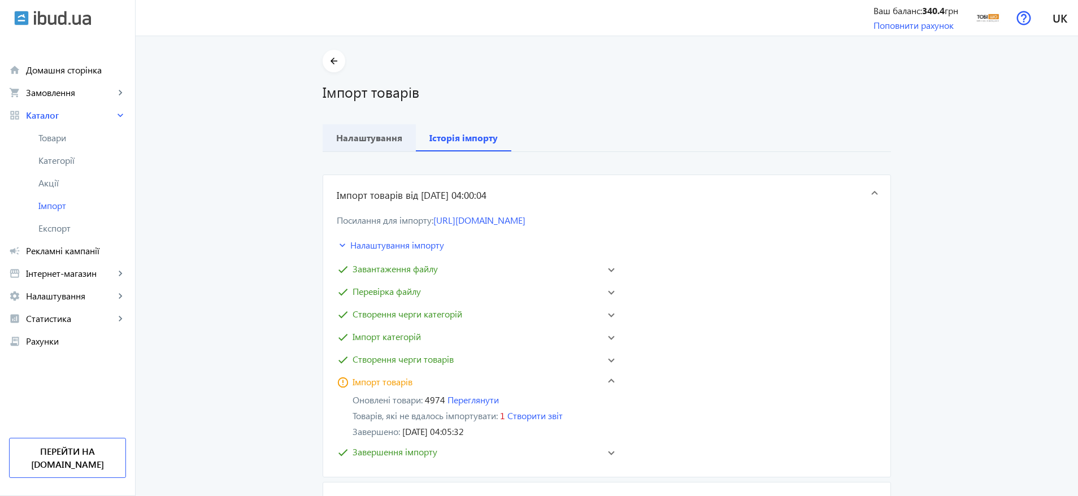
click at [367, 134] on b "Налаштування" at bounding box center [369, 137] width 66 height 9
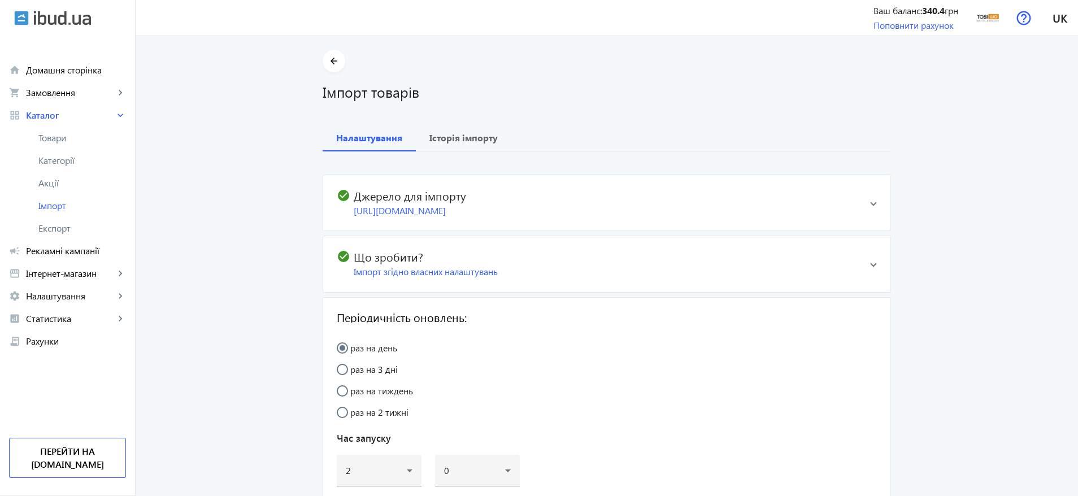
click at [811, 203] on div "check_circle Джерело для імпорту https://my.foks.biz/s/pb/f?key=c5fc8778-65a8-4…" at bounding box center [599, 203] width 524 height 28
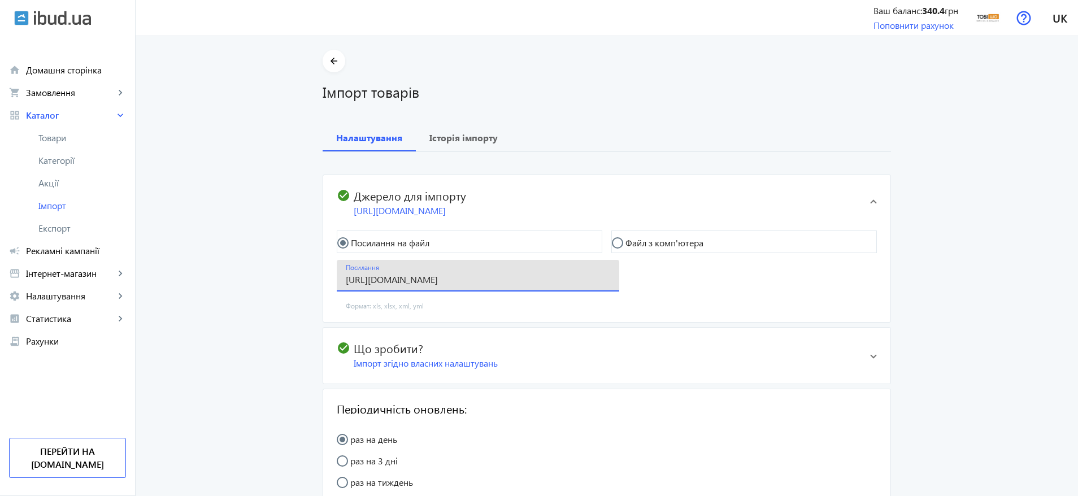
click at [453, 284] on input "https://my.foks.biz/s/pb/f?key=c5fc8778-65a8-453d-8a3b-a999d7afe051&type=yml_ca…" at bounding box center [478, 279] width 264 height 12
paste input "drop_foks"
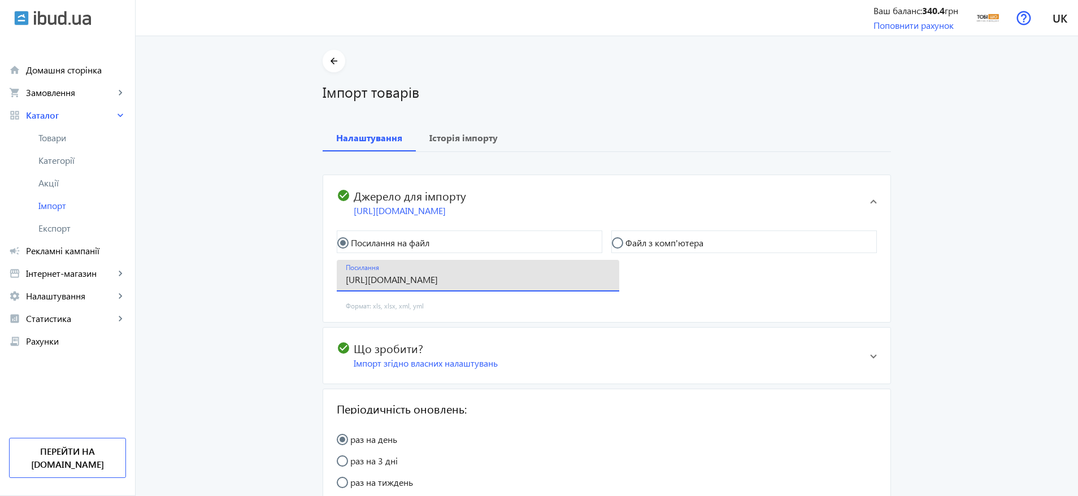
type input "https://my.foks.biz/s/pb/f?key=c5fc8778-65a8-453d-8a3b-a999d7afe051&type=drop_f…"
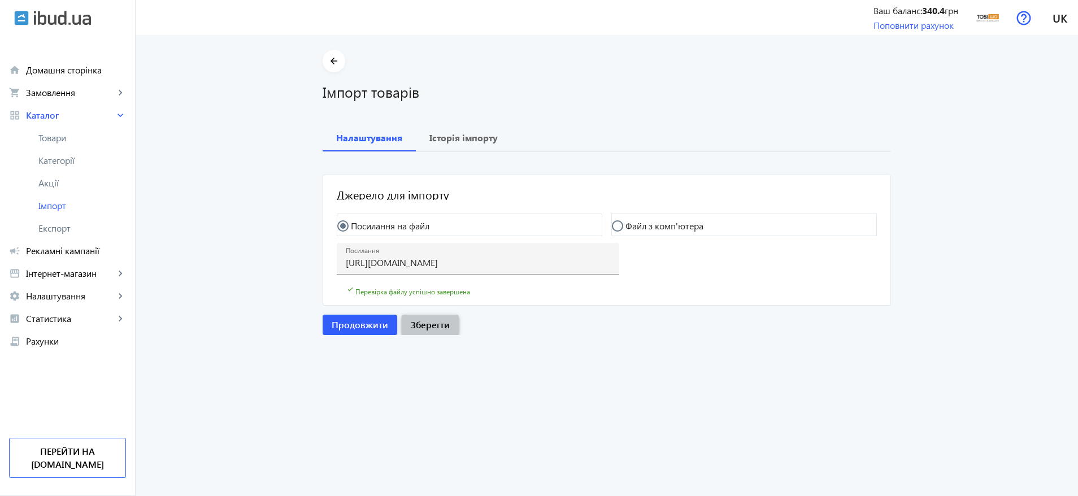
click at [421, 325] on span "Зберегти" at bounding box center [430, 325] width 39 height 12
click at [372, 139] on b "Налаштування" at bounding box center [369, 137] width 66 height 9
click at [463, 133] on b "Історія імпорту" at bounding box center [463, 137] width 68 height 9
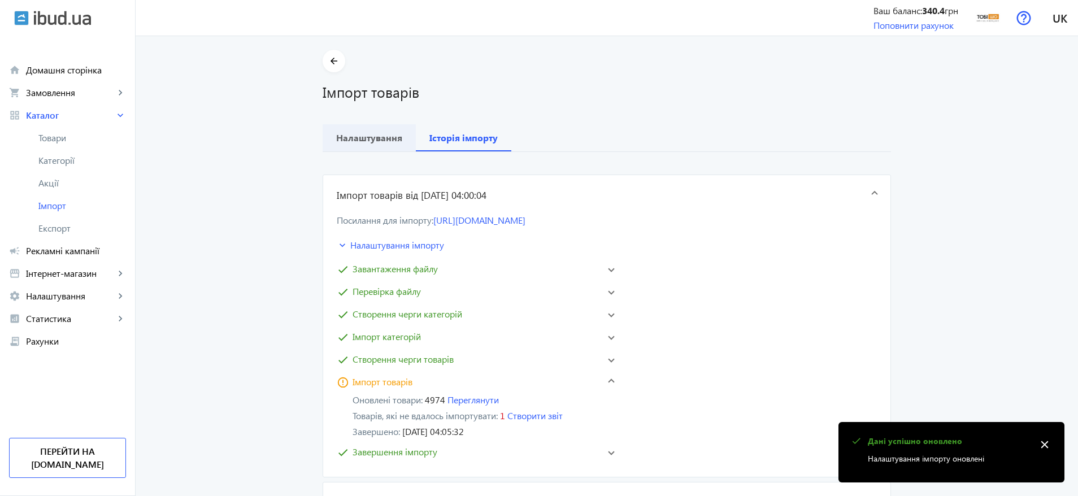
click at [374, 140] on b "Налаштування" at bounding box center [369, 137] width 66 height 9
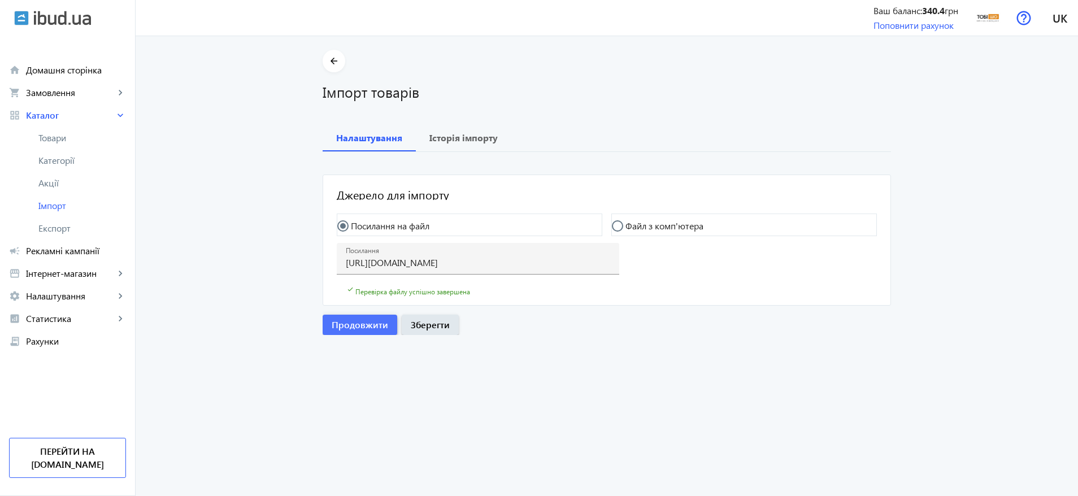
click at [357, 323] on span "Продовжити" at bounding box center [360, 325] width 56 height 12
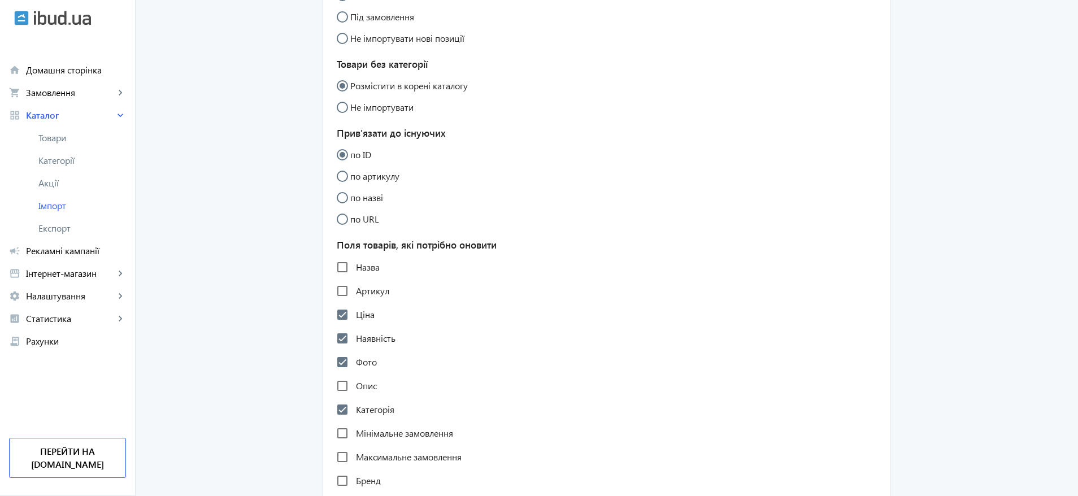
scroll to position [339, 0]
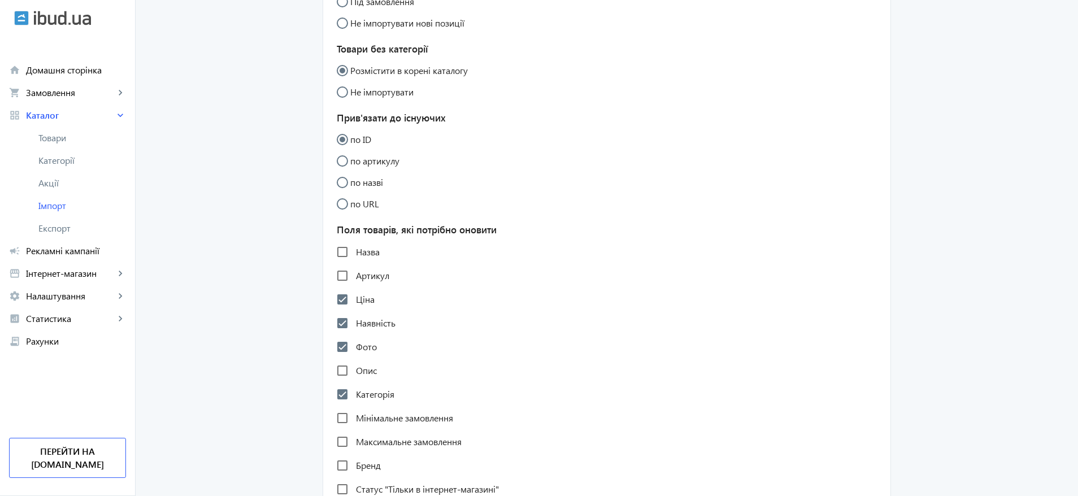
click at [368, 253] on label "Назва" at bounding box center [367, 251] width 26 height 9
click at [354, 253] on input "Назва" at bounding box center [342, 252] width 23 height 23
click at [360, 248] on label "Назва" at bounding box center [367, 251] width 26 height 9
click at [354, 248] on input "Назва" at bounding box center [342, 252] width 23 height 23
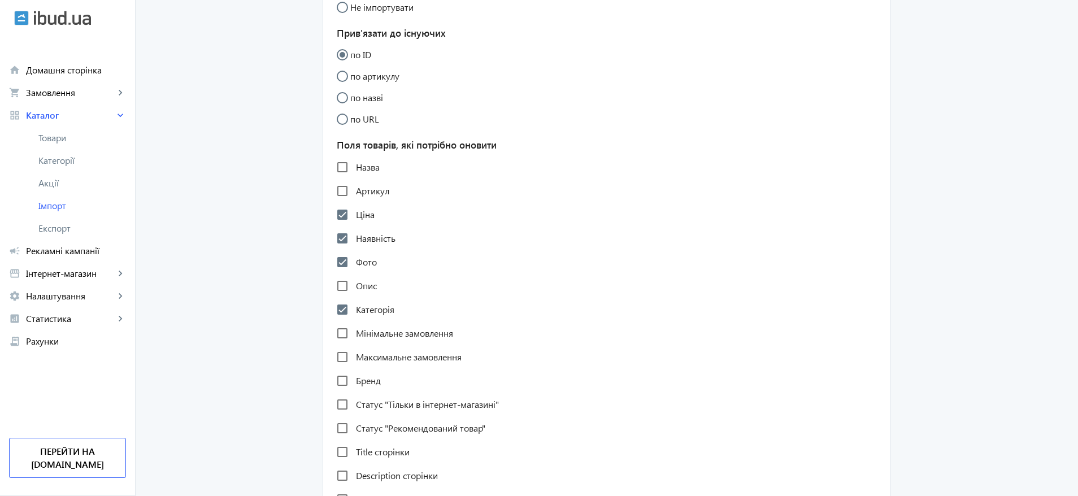
click at [368, 168] on label "Назва" at bounding box center [367, 167] width 26 height 9
click at [354, 168] on input "Назва" at bounding box center [342, 167] width 23 height 23
checkbox input "true"
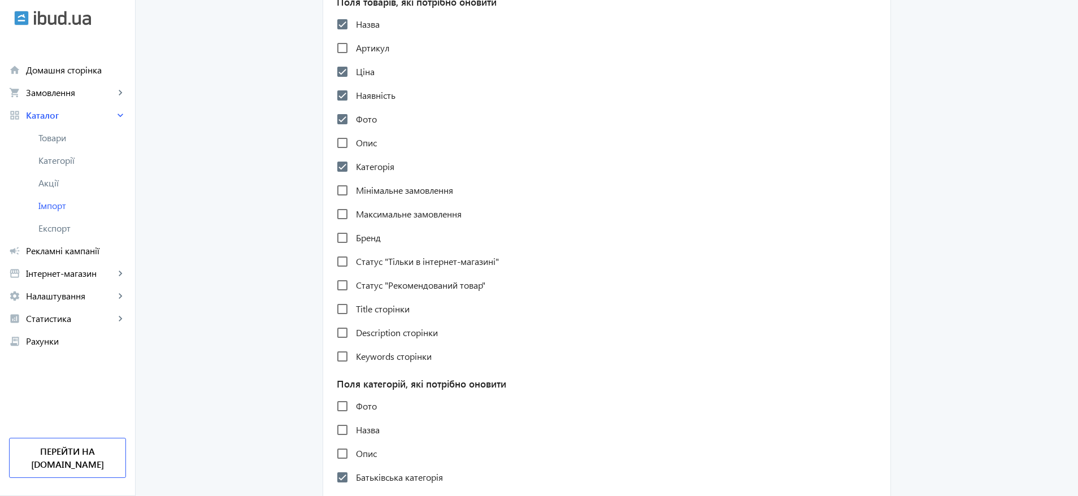
scroll to position [593, 0]
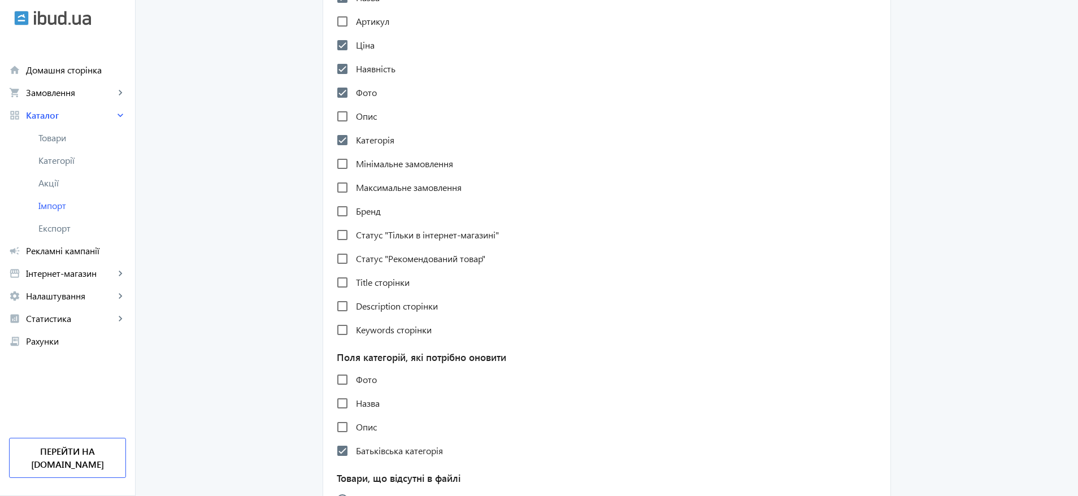
click at [358, 207] on label "Бренд" at bounding box center [367, 211] width 27 height 9
click at [354, 207] on input "Бренд" at bounding box center [342, 211] width 23 height 23
click at [358, 207] on label "Бренд" at bounding box center [367, 211] width 27 height 9
click at [354, 207] on input "Бренд" at bounding box center [342, 211] width 23 height 23
checkbox input "false"
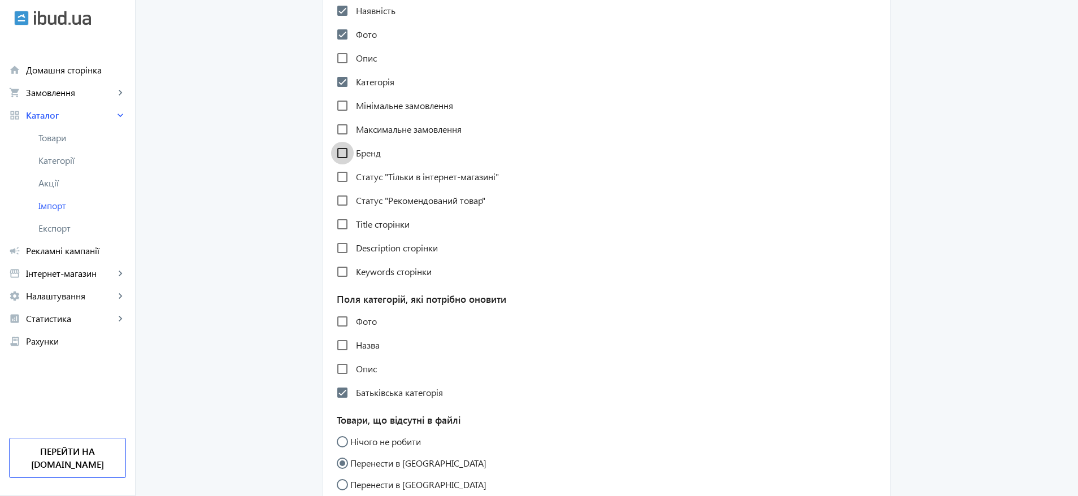
scroll to position [678, 0]
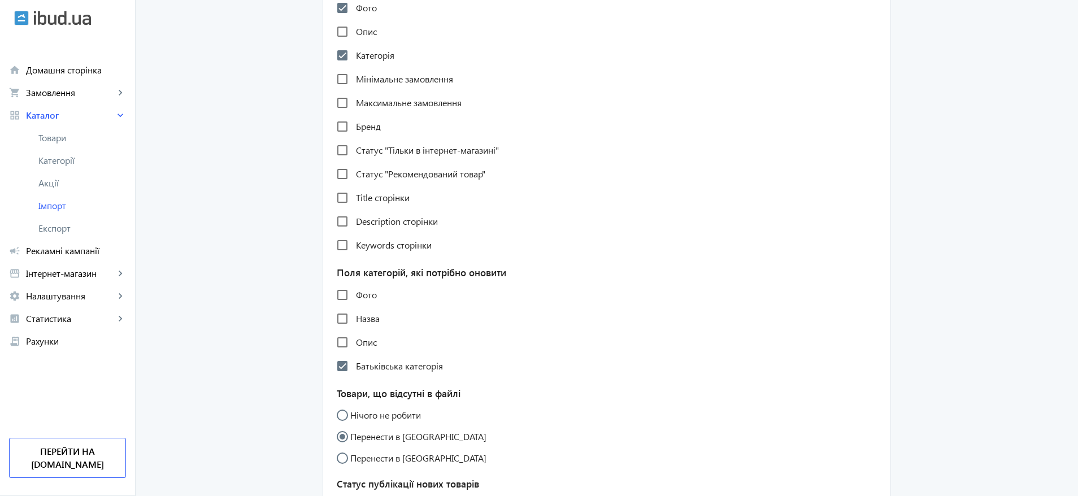
click at [366, 321] on label "Назва" at bounding box center [367, 318] width 26 height 9
click at [354, 321] on input "Назва" at bounding box center [342, 318] width 23 height 23
checkbox input "true"
drag, startPoint x: 361, startPoint y: 294, endPoint x: 381, endPoint y: 294, distance: 20.3
click at [362, 294] on label "Фото" at bounding box center [365, 294] width 23 height 9
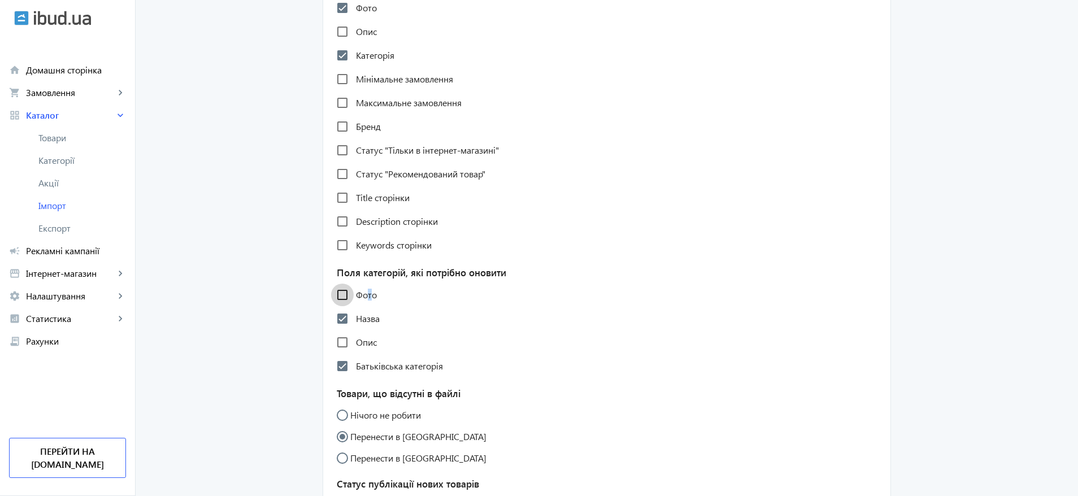
click at [339, 291] on input "Фото" at bounding box center [342, 295] width 23 height 23
checkbox input "true"
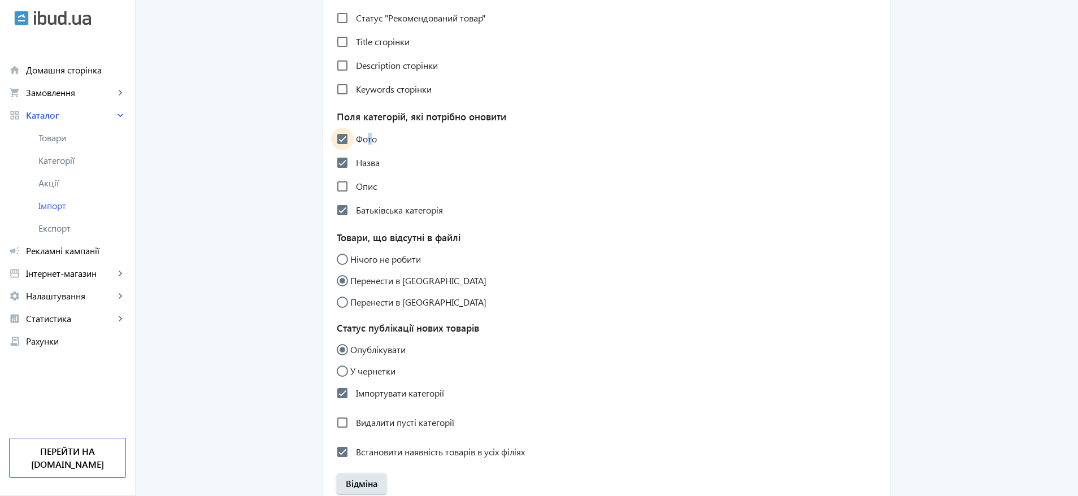
scroll to position [847, 0]
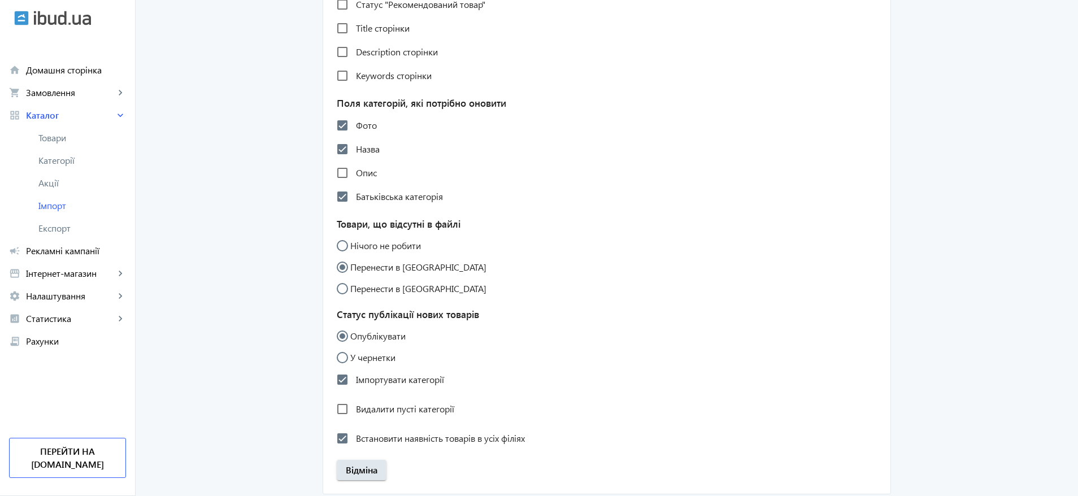
click at [394, 241] on label "Нічого не робити" at bounding box center [384, 245] width 73 height 9
click at [359, 241] on input "Нічого не робити" at bounding box center [348, 251] width 23 height 23
radio input "true"
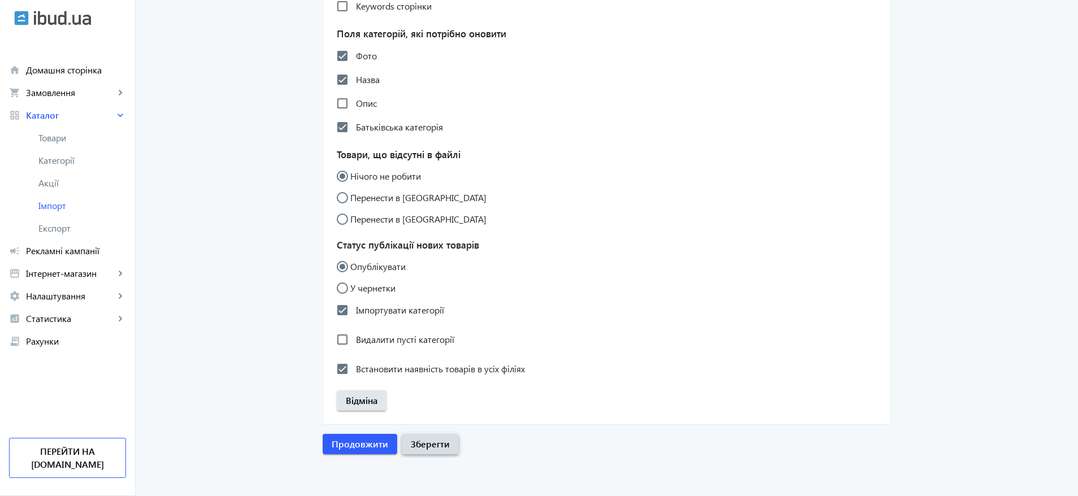
click at [430, 443] on span "Зберегти" at bounding box center [430, 444] width 39 height 12
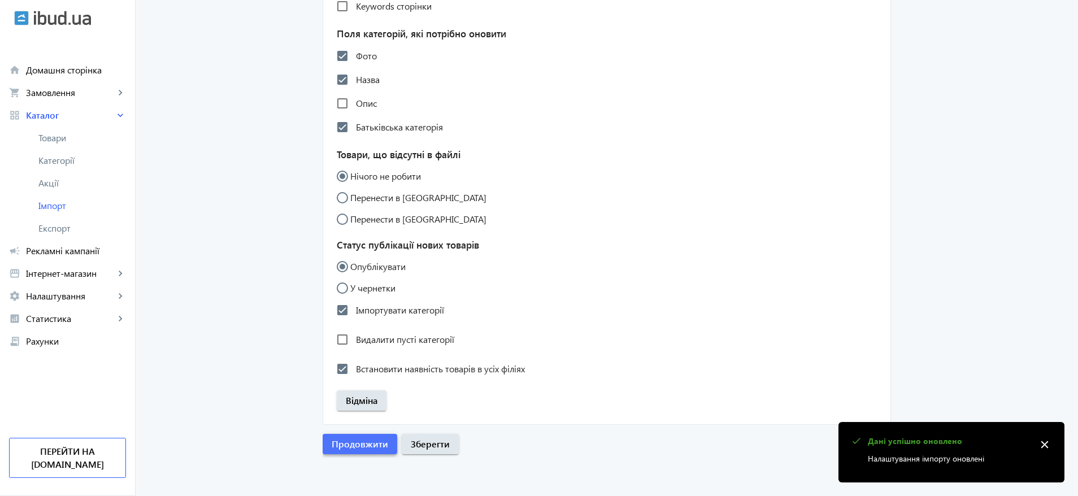
click at [358, 445] on span "Продовжити" at bounding box center [360, 444] width 56 height 12
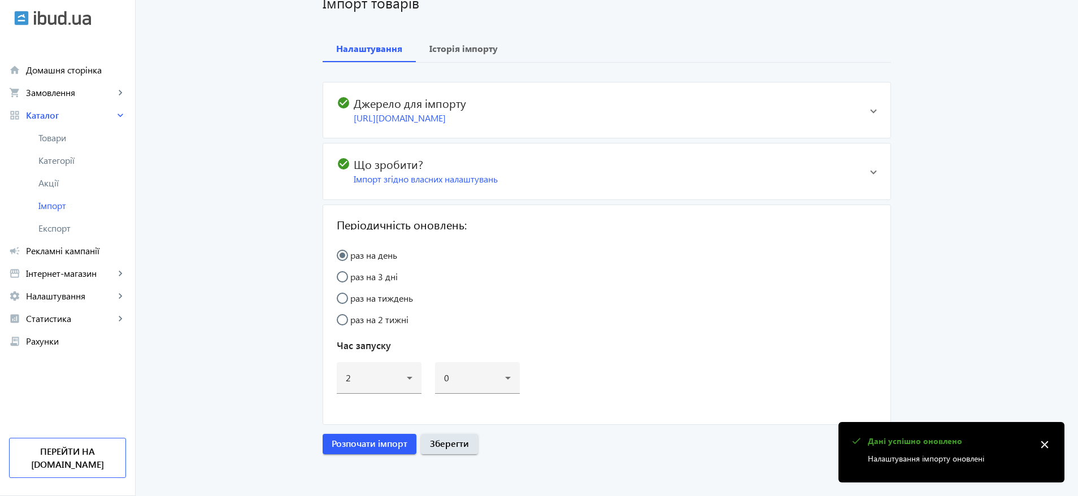
scroll to position [89, 0]
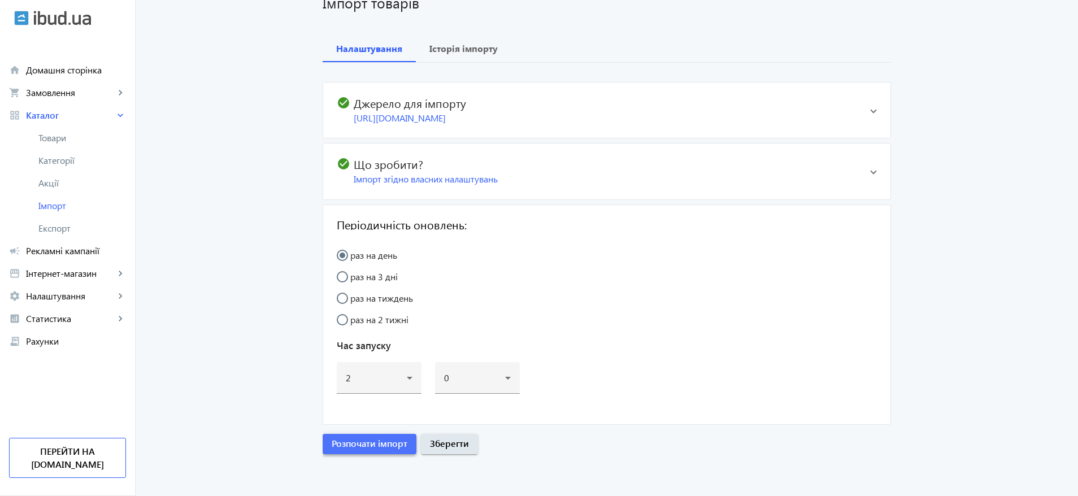
click at [368, 443] on span "Розпочати імпорт" at bounding box center [370, 443] width 76 height 12
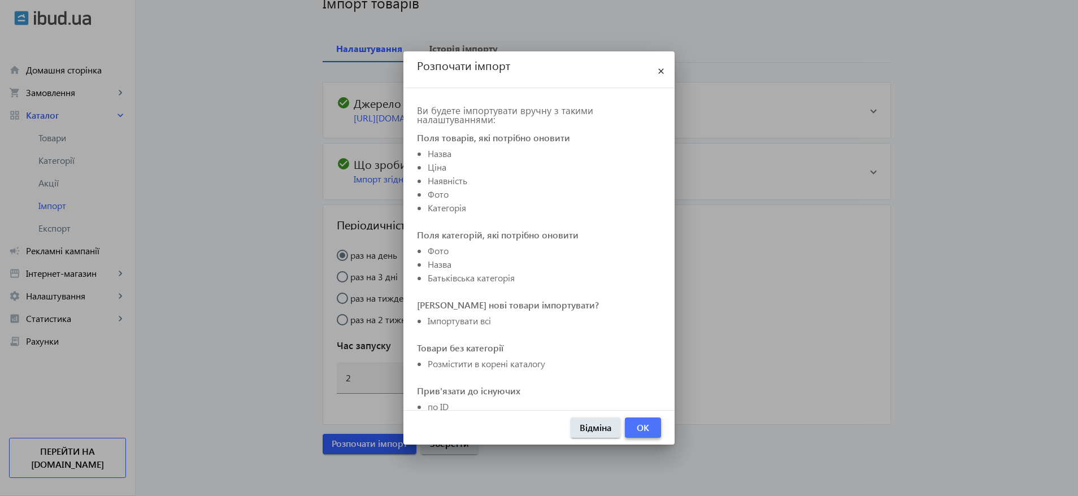
click at [641, 428] on span "OK" at bounding box center [643, 427] width 12 height 12
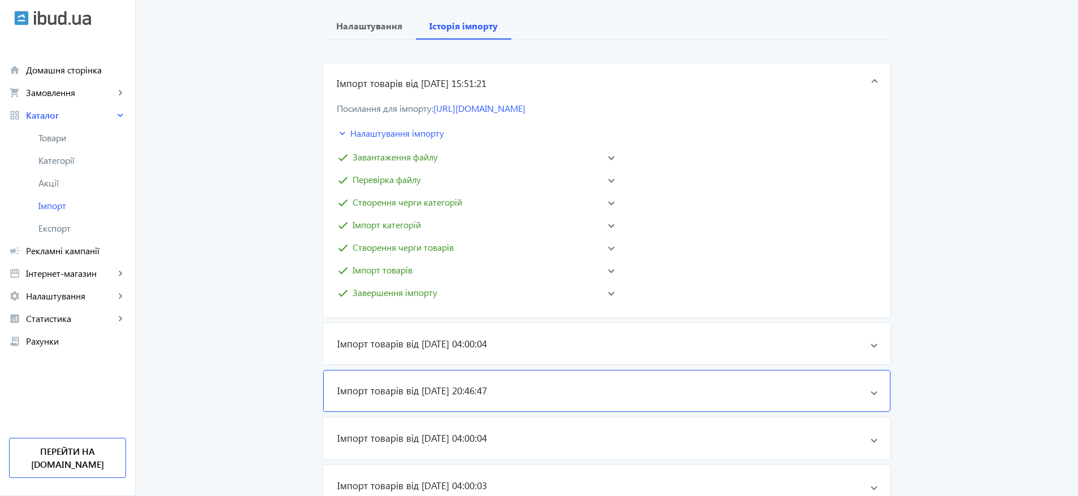
scroll to position [85, 0]
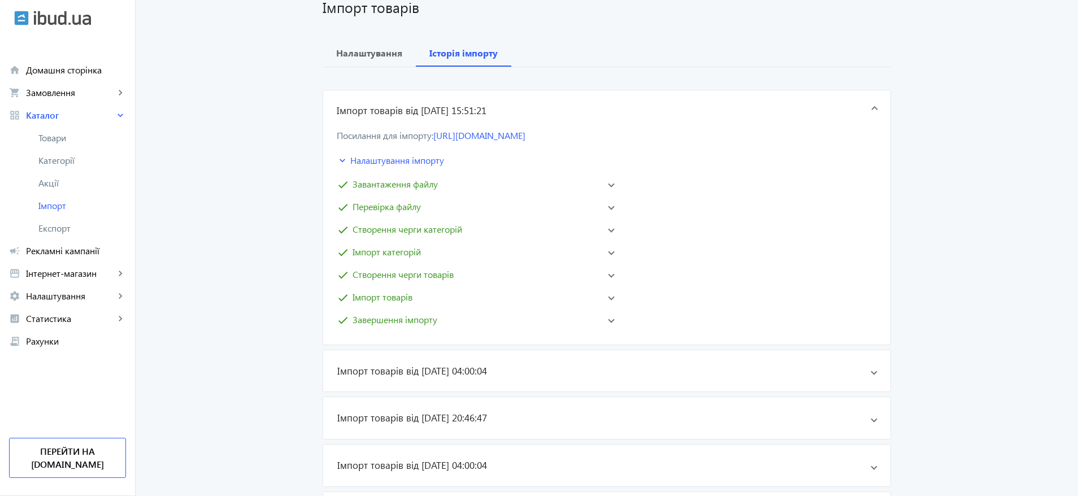
click at [372, 301] on span "Імпорт товарів" at bounding box center [382, 297] width 60 height 14
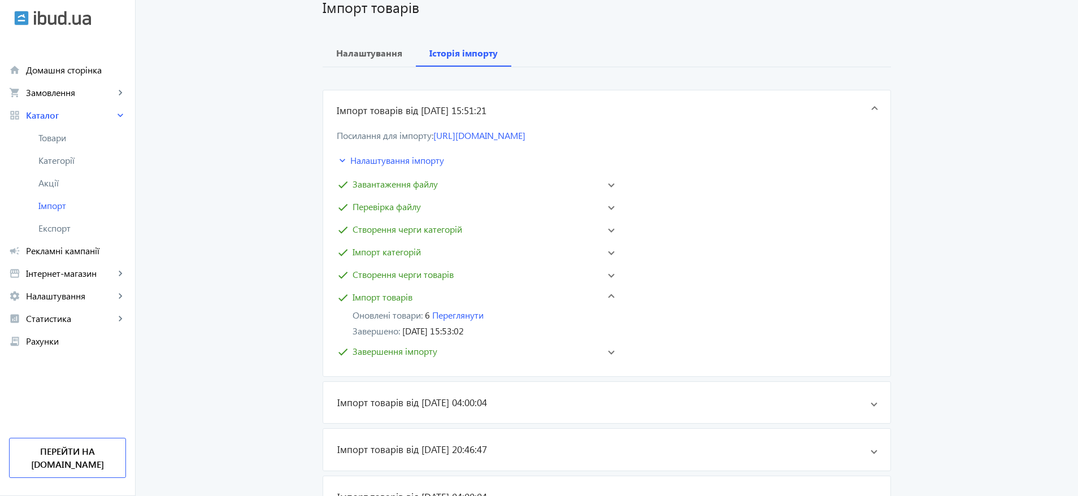
click at [422, 272] on span "Створення черги товарів" at bounding box center [402, 275] width 101 height 14
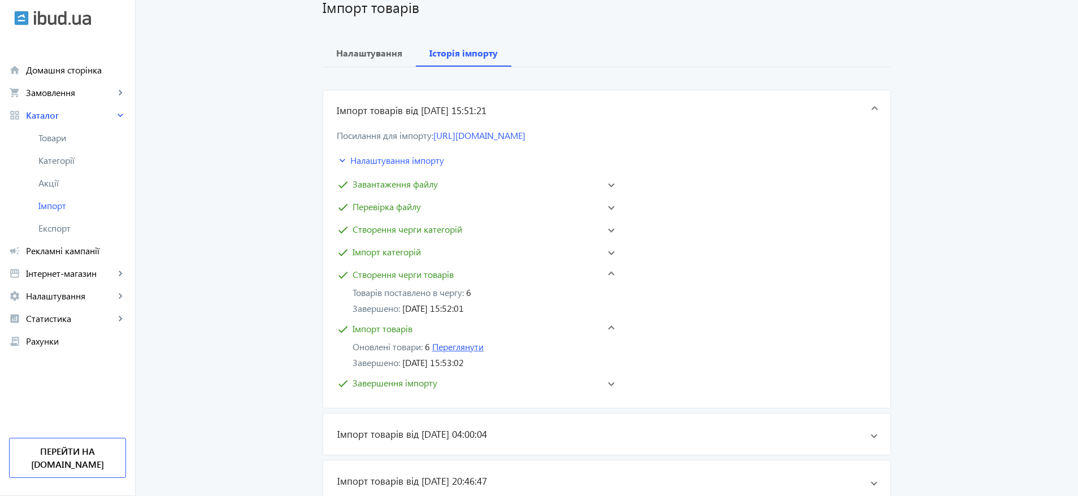
click at [463, 347] on link "Переглянути" at bounding box center [457, 347] width 51 height 12
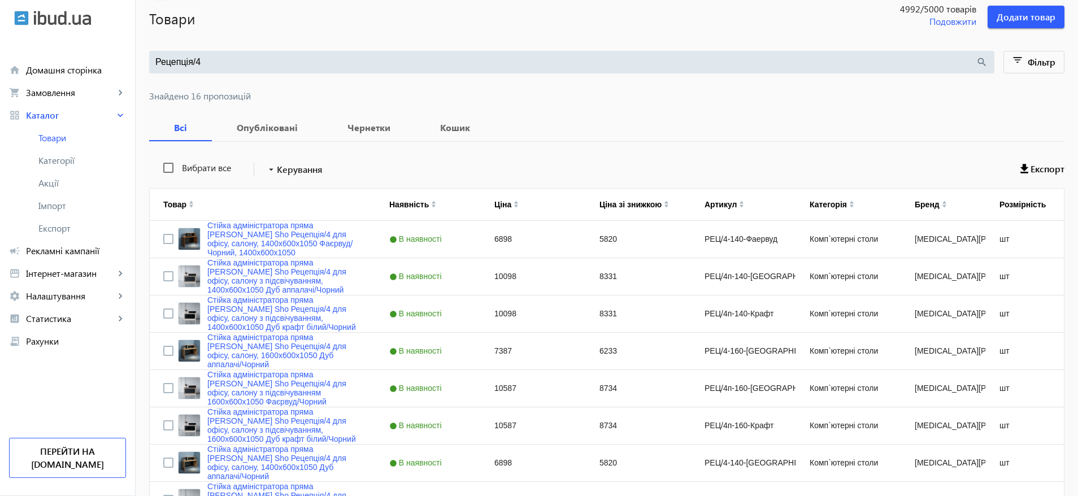
scroll to position [169, 0]
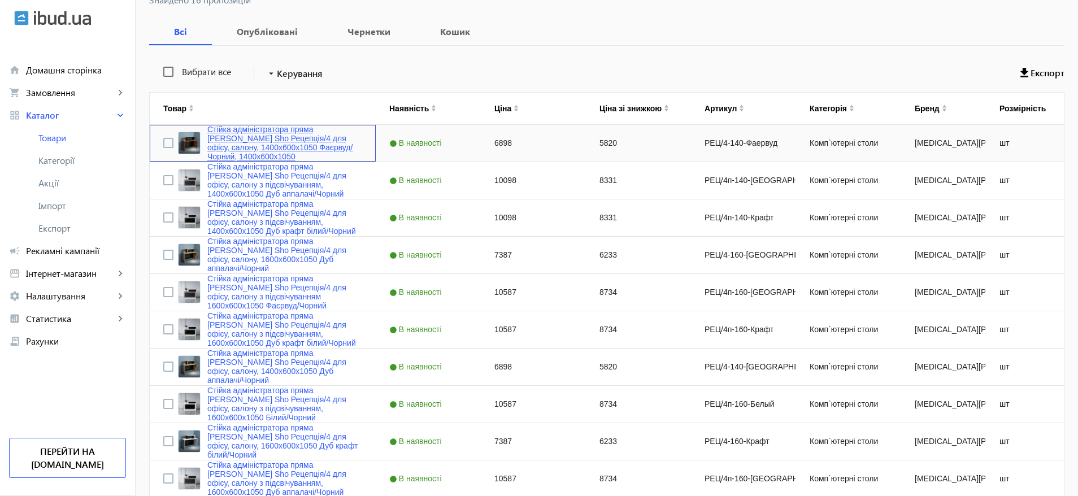
drag, startPoint x: 251, startPoint y: 144, endPoint x: 243, endPoint y: 147, distance: 8.6
click at [243, 147] on link "Стійка адміністратора пряма [PERSON_NAME] Sho Рецепція/4 для офісу, салону, 140…" at bounding box center [284, 143] width 155 height 36
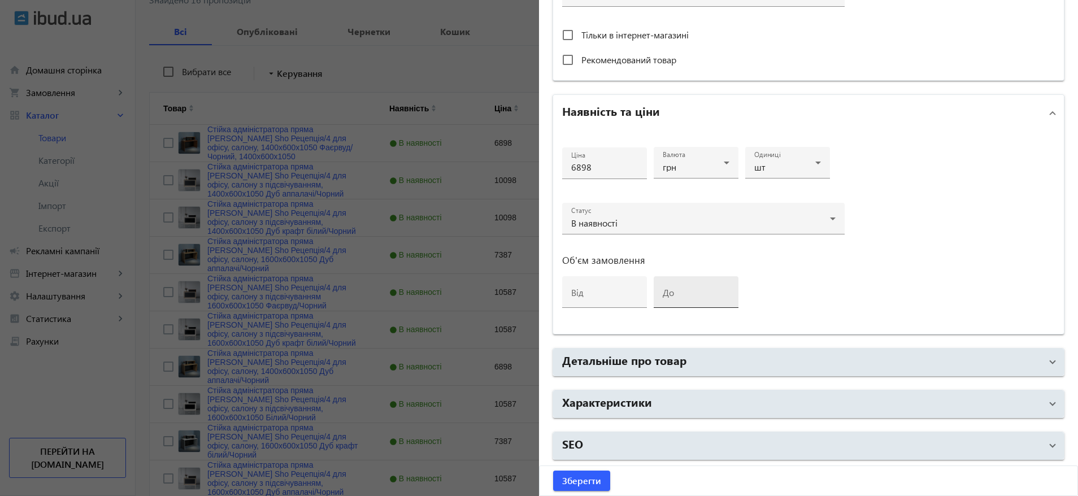
scroll to position [339, 0]
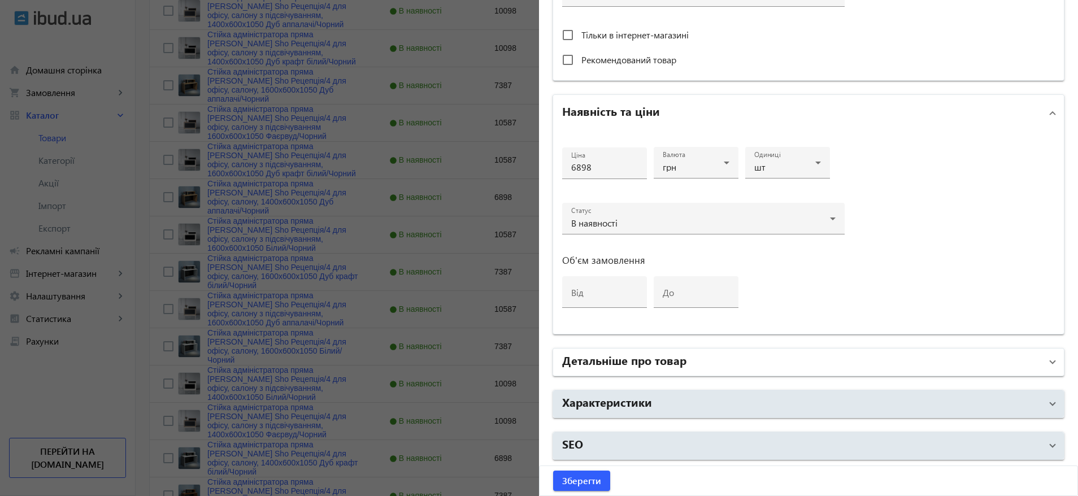
click at [620, 360] on h2 "Детальніше про товар" at bounding box center [624, 360] width 124 height 16
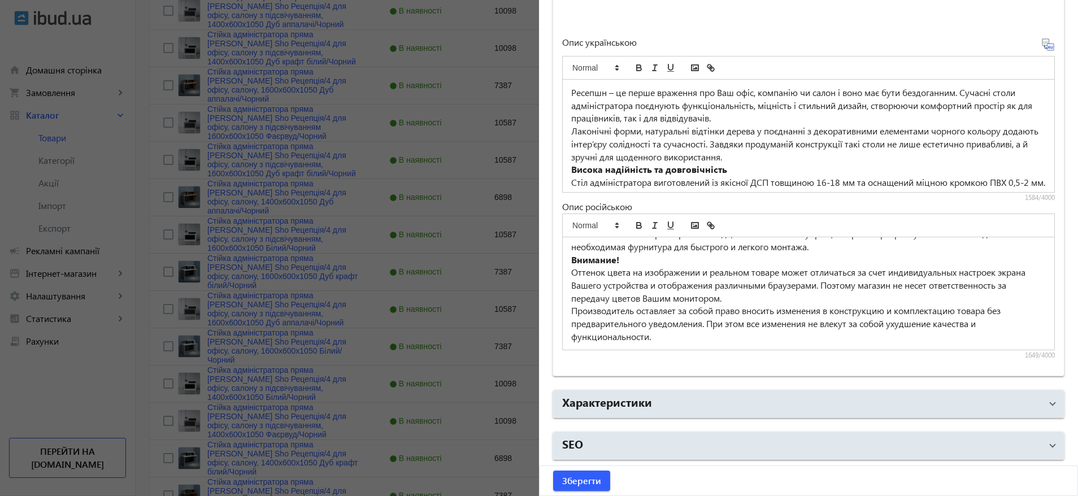
scroll to position [197, 0]
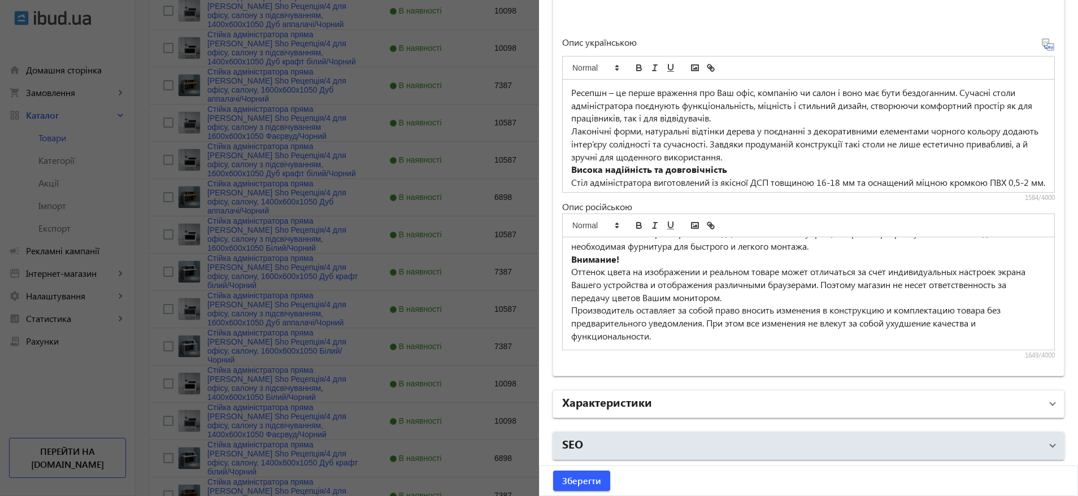
click at [606, 402] on h2 "Характеристики" at bounding box center [607, 402] width 90 height 16
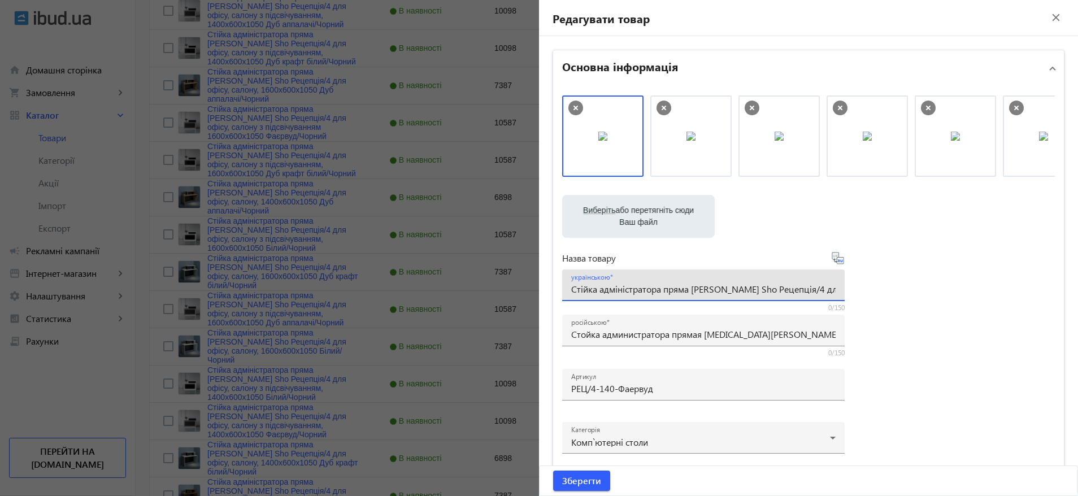
scroll to position [0, 217]
drag, startPoint x: 664, startPoint y: 285, endPoint x: 910, endPoint y: 283, distance: 246.3
click at [910, 283] on div "Виберіть або перетягніть сюди Ваш файл 1871668ba365f798e48943682029689-56850d02…" at bounding box center [808, 306] width 493 height 422
click at [920, 280] on div "Виберіть або перетягніть сюди Ваш файл 1871668ba365f798e48943682029689-56850d02…" at bounding box center [808, 306] width 493 height 422
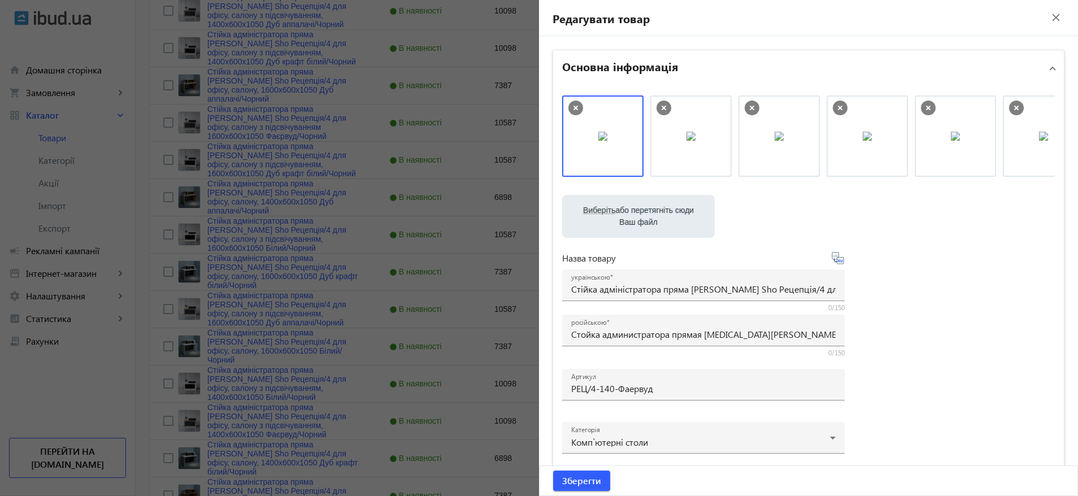
click at [1051, 12] on mat-icon "close" at bounding box center [1055, 17] width 17 height 17
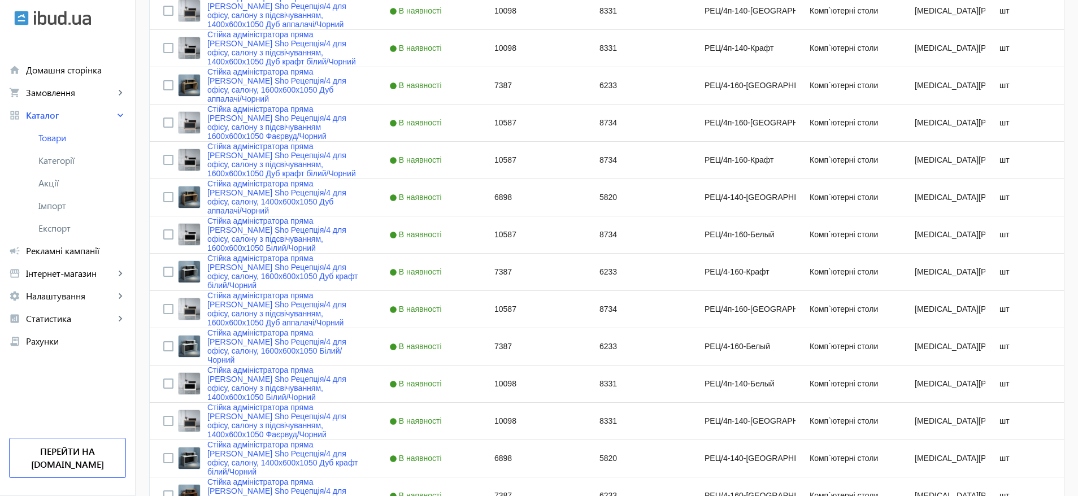
scroll to position [64, 0]
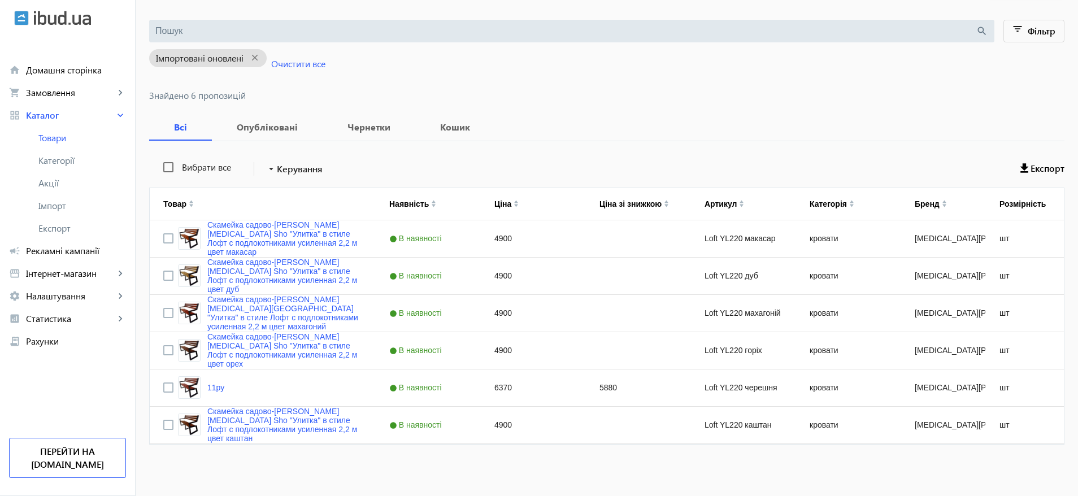
scroll to position [105, 0]
click at [210, 384] on link "11ру" at bounding box center [215, 386] width 17 height 9
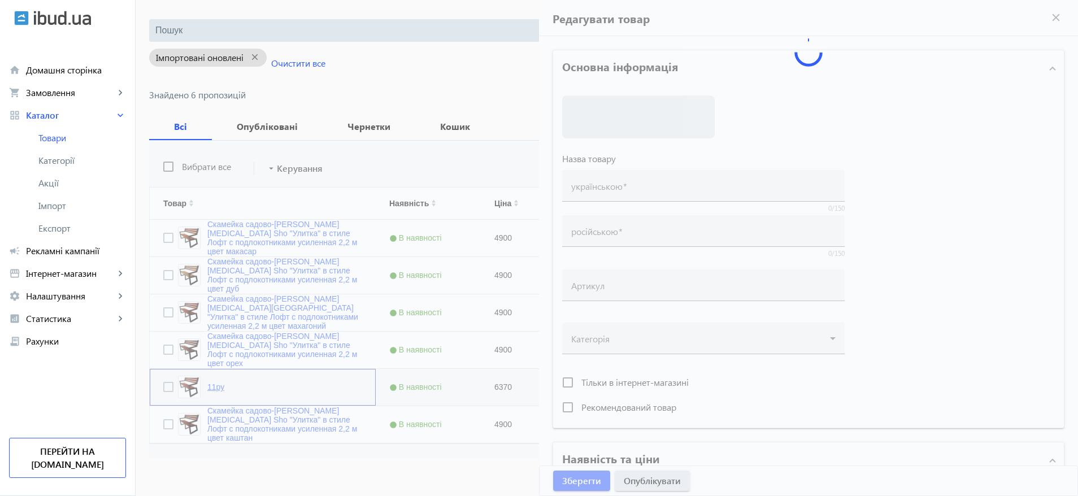
type input "11ру"
type input "Loft YL220 черешня"
type input "6370"
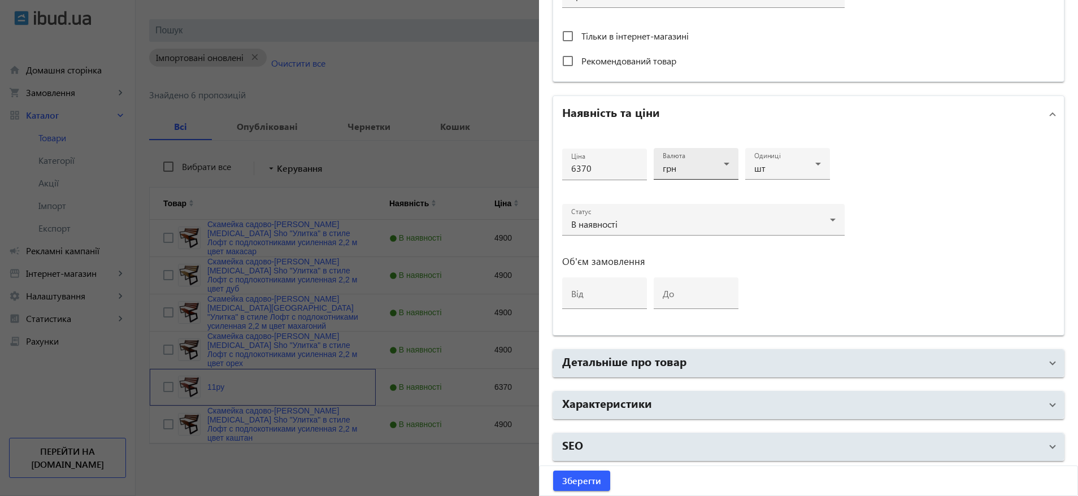
scroll to position [447, 0]
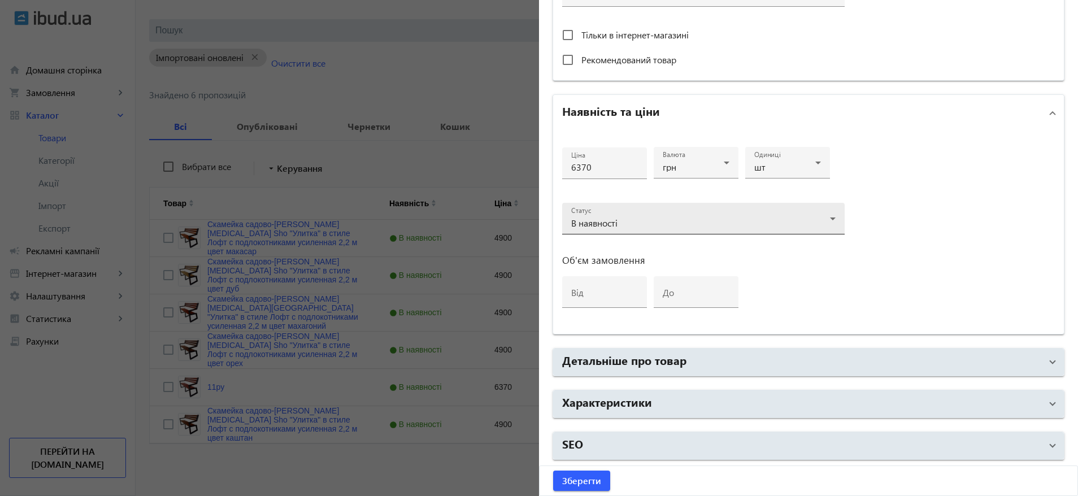
click at [612, 213] on div "Статус В наявності" at bounding box center [703, 219] width 264 height 32
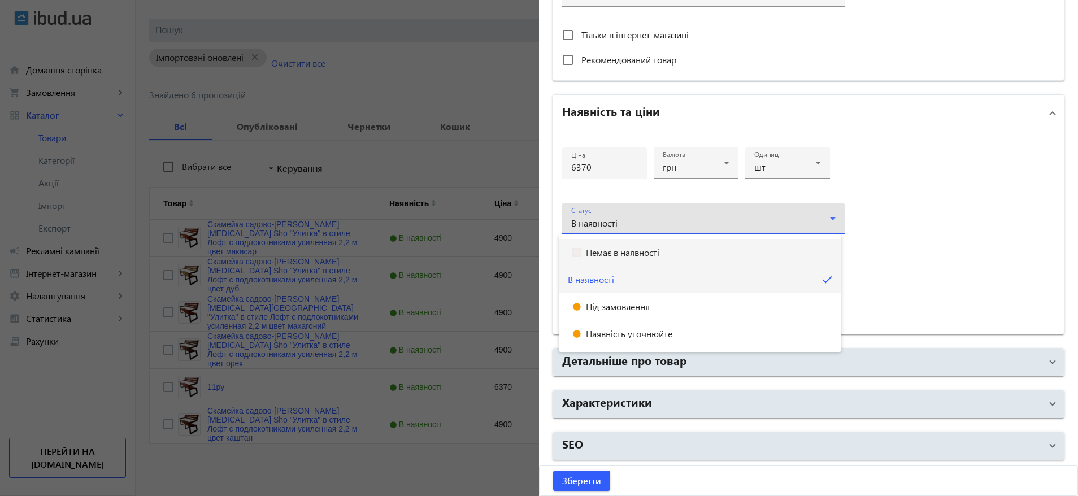
click at [613, 252] on span "Немає в наявності" at bounding box center [622, 252] width 73 height 9
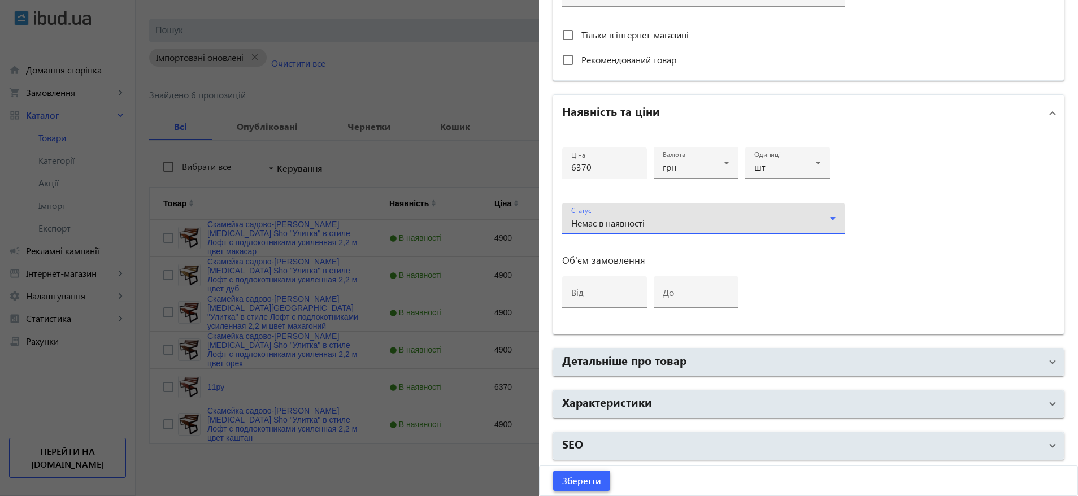
click at [572, 481] on span "Зберегти" at bounding box center [581, 480] width 39 height 12
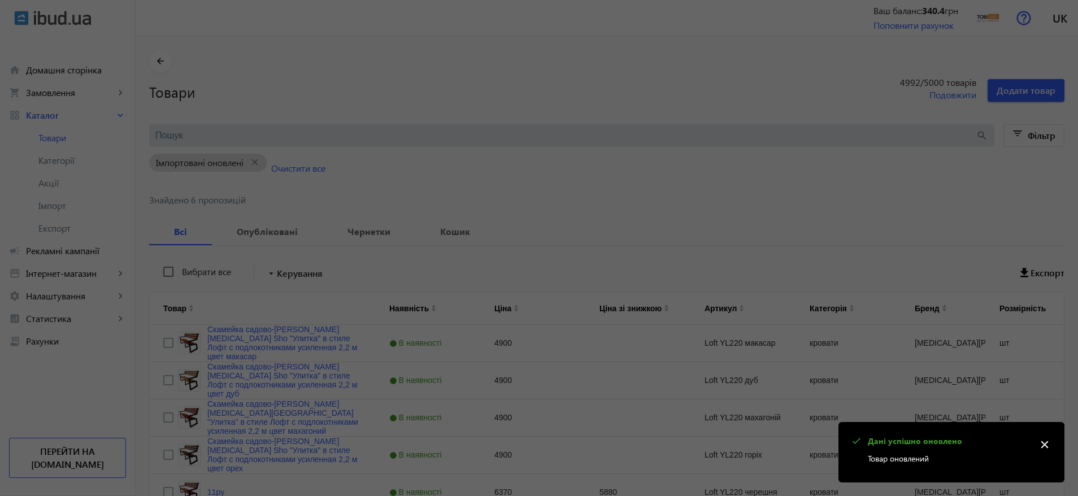
scroll to position [0, 0]
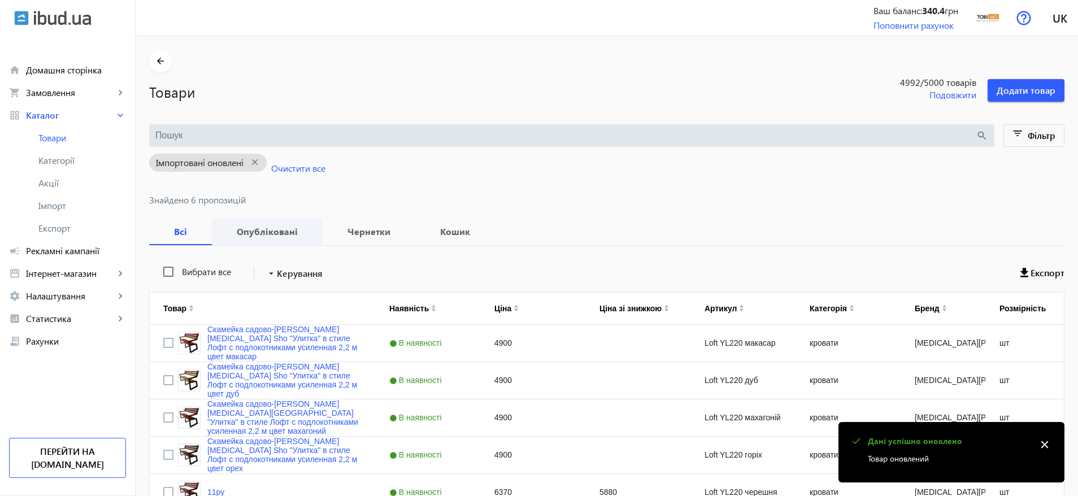
click at [282, 230] on b "Опубліковані" at bounding box center [267, 231] width 84 height 9
click at [354, 228] on b "Чернетки" at bounding box center [369, 231] width 66 height 9
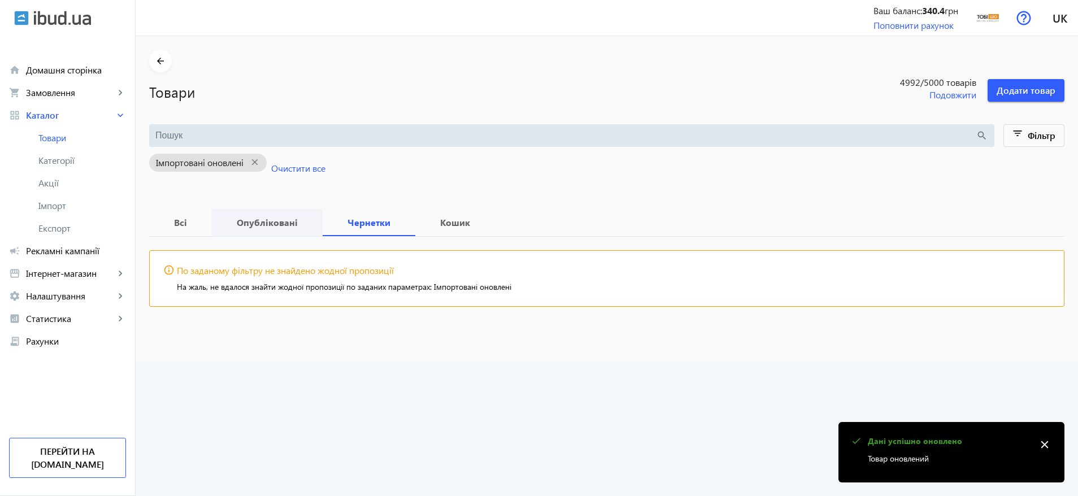
click at [264, 231] on span "Опубліковані" at bounding box center [267, 222] width 84 height 27
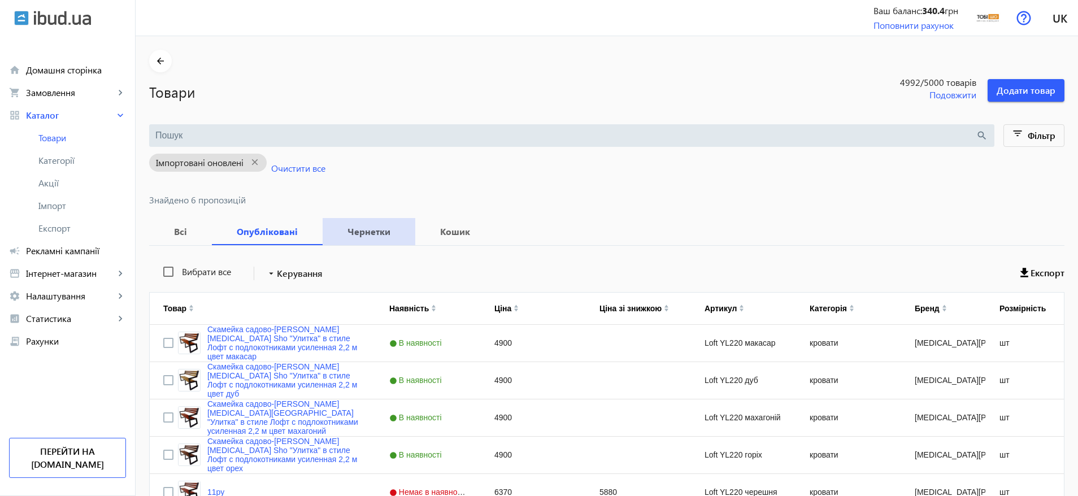
click at [370, 234] on b "Чернетки" at bounding box center [369, 231] width 66 height 9
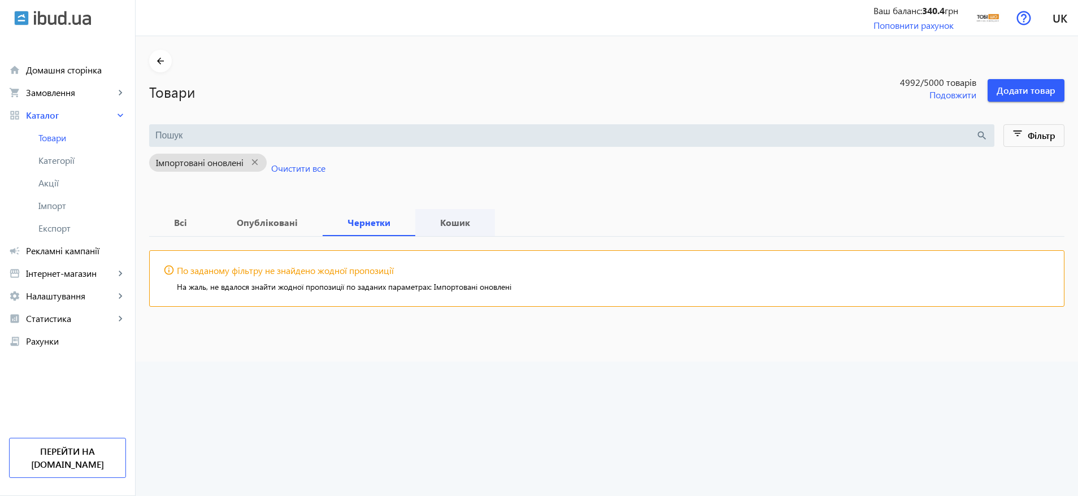
click at [443, 224] on b "Кошик" at bounding box center [455, 222] width 53 height 9
click at [359, 222] on b "Чернетки" at bounding box center [369, 222] width 66 height 9
click at [352, 218] on b "Чернетки" at bounding box center [369, 222] width 66 height 9
click at [253, 162] on mat-icon "close" at bounding box center [254, 162] width 23 height 14
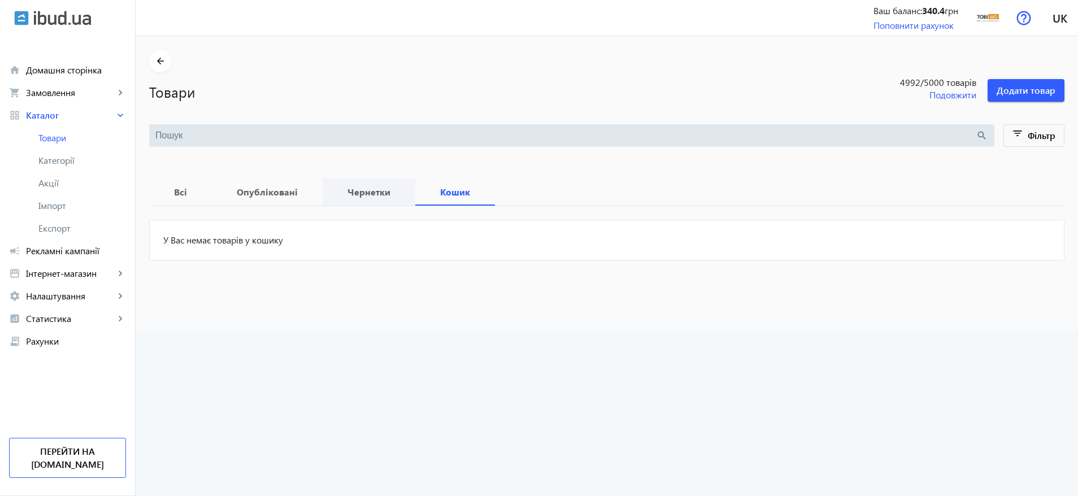
click at [376, 195] on b "Чернетки" at bounding box center [369, 192] width 66 height 9
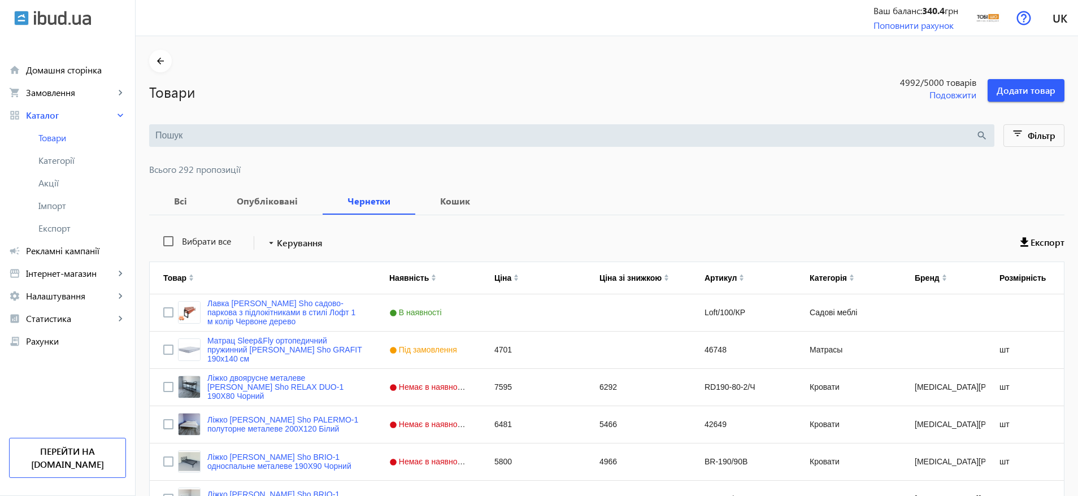
click at [228, 128] on div "search" at bounding box center [571, 135] width 845 height 23
type input "стійка"
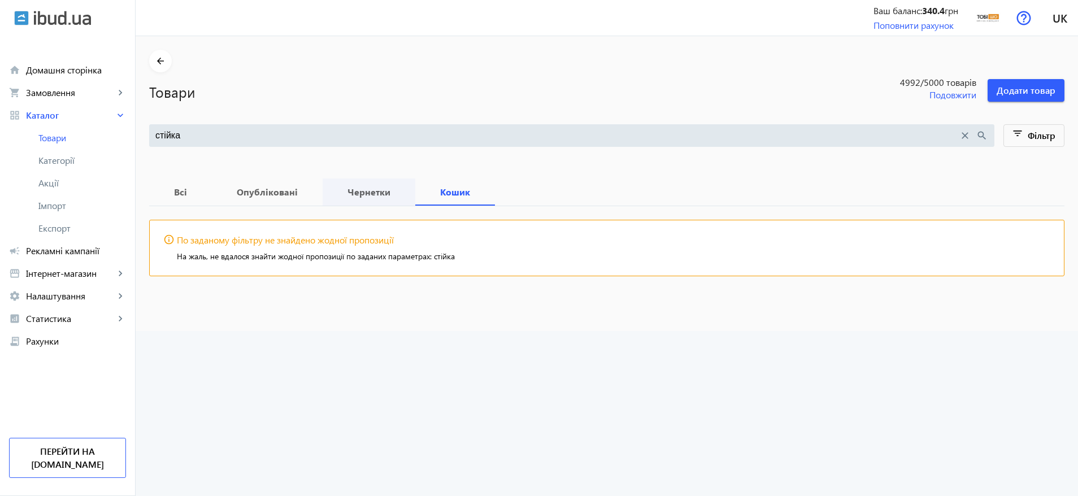
click at [352, 200] on span "Чернетки" at bounding box center [369, 191] width 66 height 27
click at [179, 189] on b "Всі" at bounding box center [181, 192] width 36 height 9
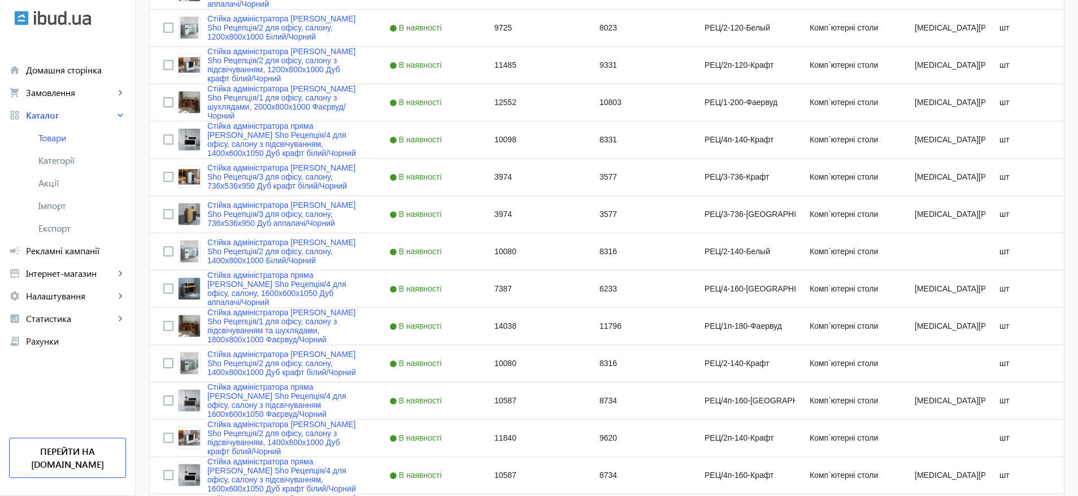
scroll to position [1018, 0]
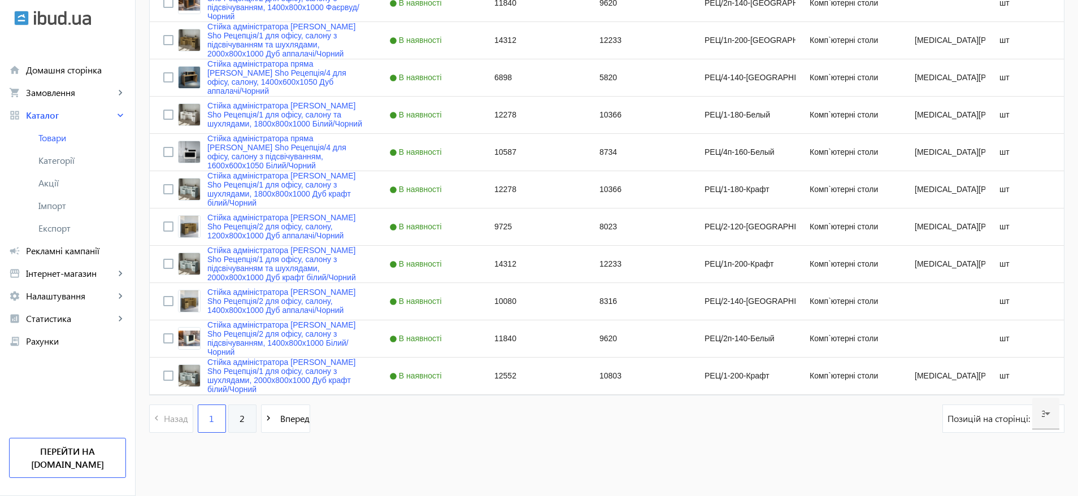
click at [243, 425] on link "2" at bounding box center [242, 418] width 28 height 28
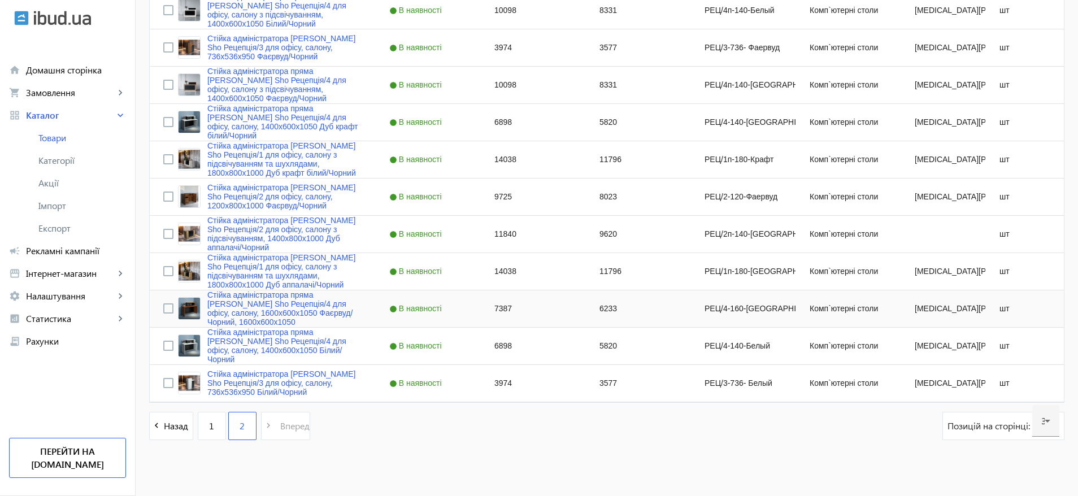
scroll to position [720, 0]
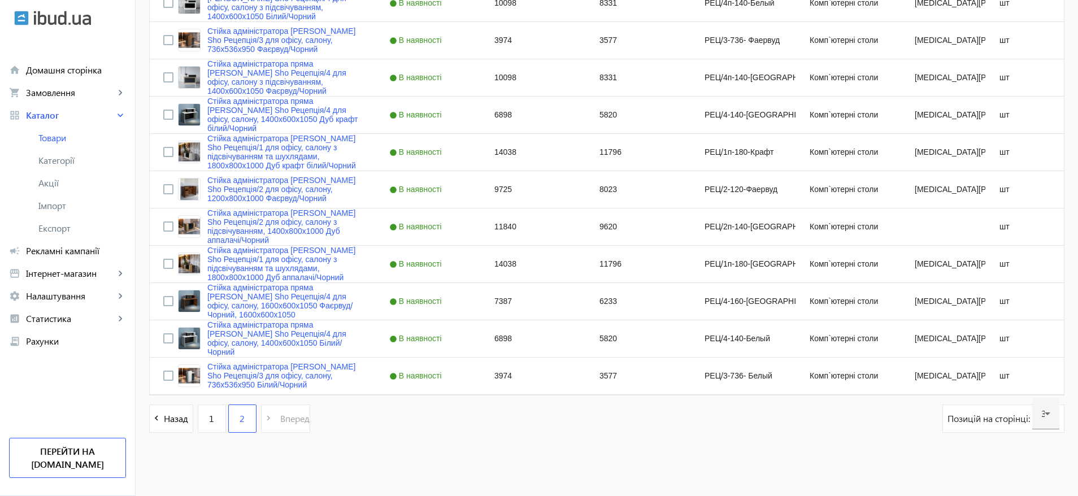
click at [286, 409] on pagination-template "navigate_before Назад 1 2 navigate_next Вперед" at bounding box center [229, 418] width 161 height 28
click at [288, 413] on pagination-template "navigate_before Назад 1 2 navigate_next Вперед" at bounding box center [229, 418] width 161 height 28
click at [238, 332] on link "Стійка адміністратора пряма [PERSON_NAME] Sho Рецепція/4 для офісу, салону, 140…" at bounding box center [284, 338] width 155 height 36
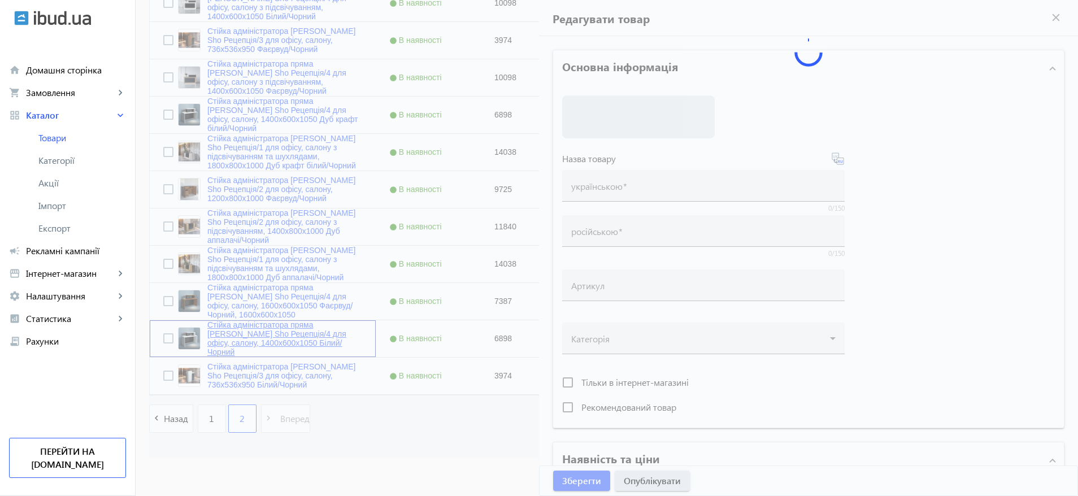
type input "Стійка адміністратора пряма [PERSON_NAME] Sho Рецепція/4 для офісу, салону, 140…"
type input "Стойка администратора прямая Tobi Sho Ресепшн/4 для офиса, салона, 1400х600х105…"
type input "РЕЦ/4-140-Белый"
type input "6898"
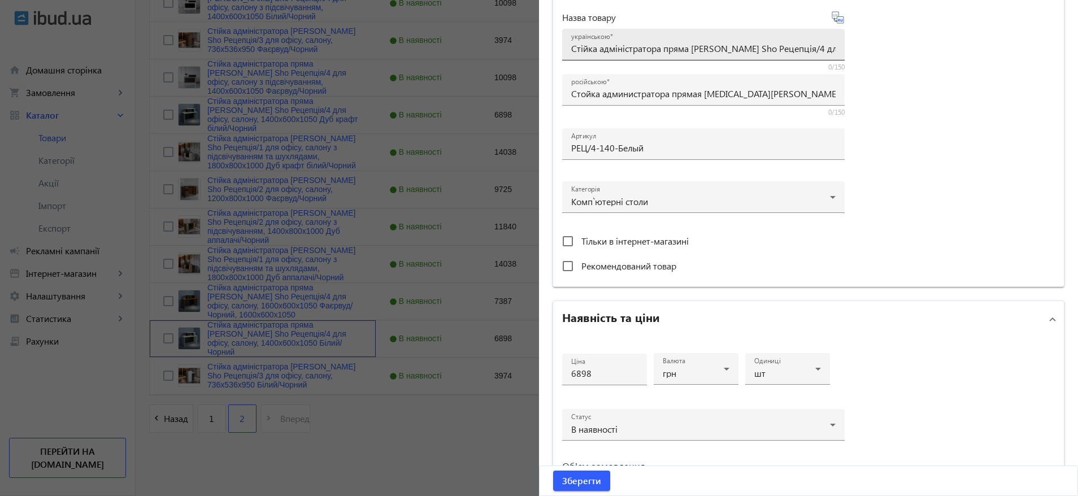
scroll to position [254, 0]
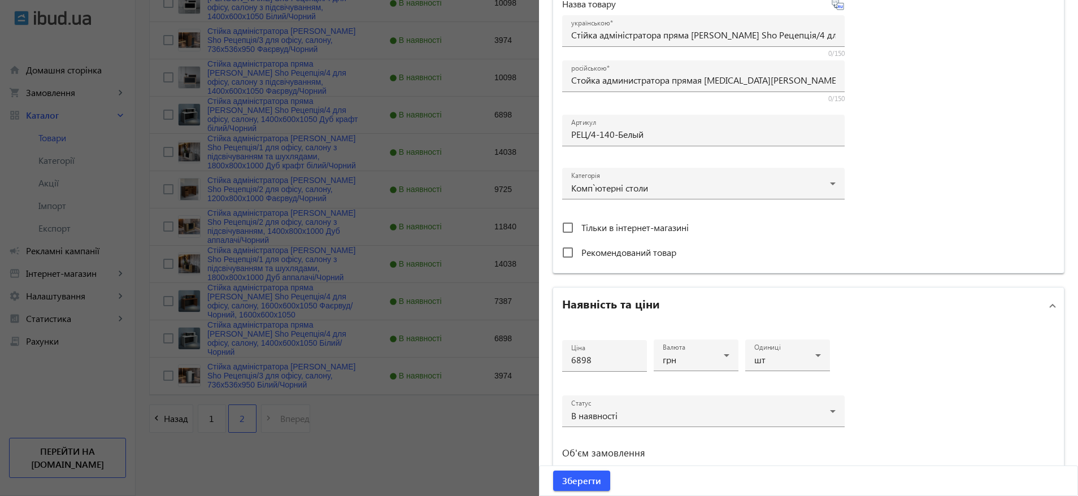
drag, startPoint x: 367, startPoint y: 452, endPoint x: 374, endPoint y: 445, distance: 10.8
click at [368, 452] on div at bounding box center [539, 248] width 1078 height 496
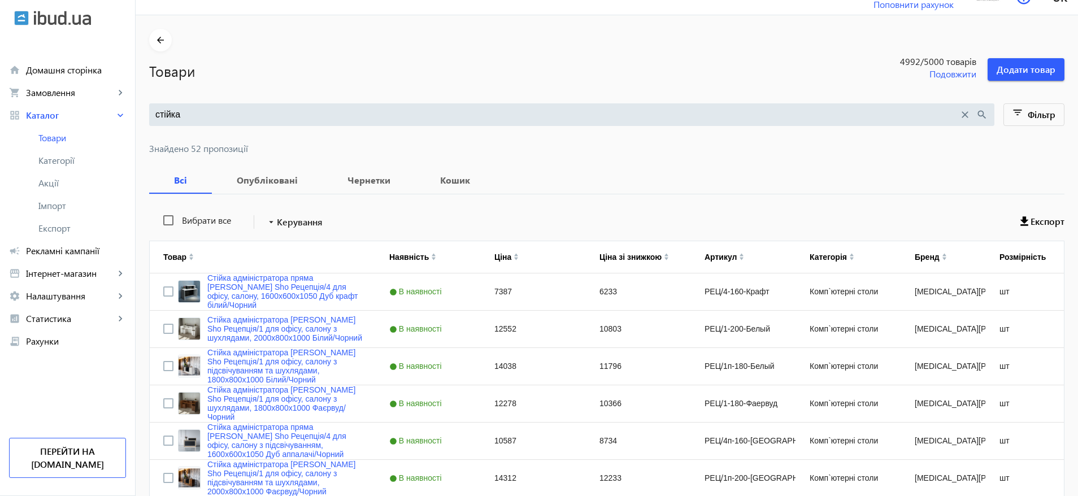
scroll to position [0, 0]
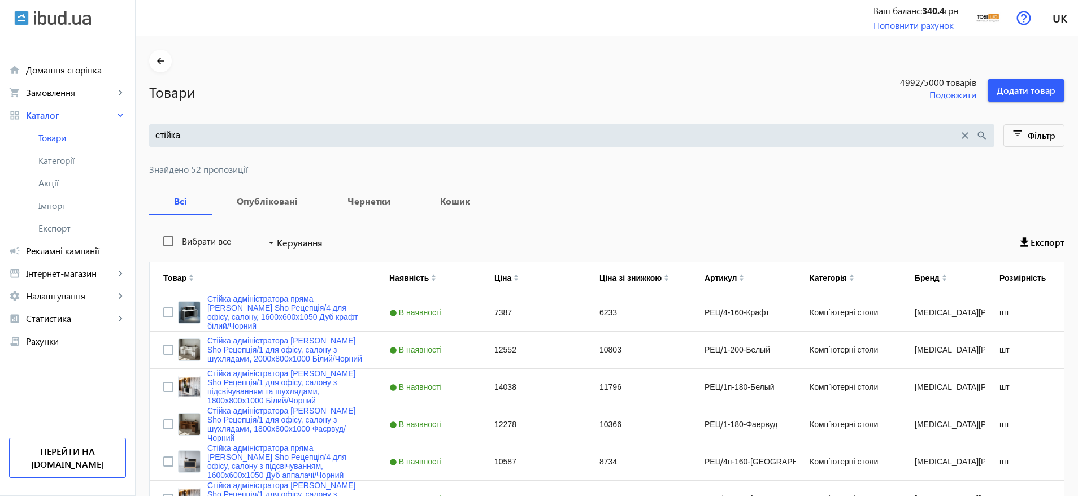
click at [273, 136] on input "стійка" at bounding box center [556, 135] width 803 height 12
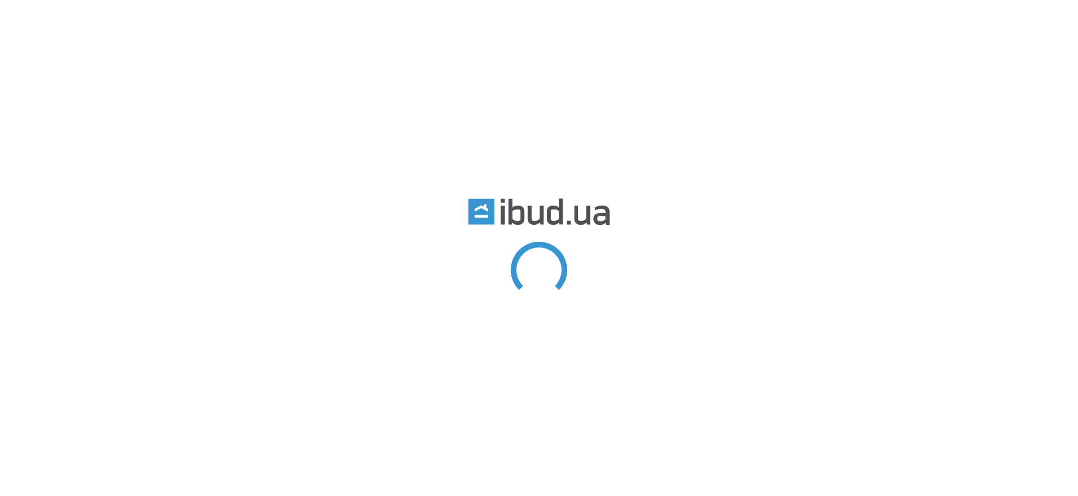
type input "[URL][DOMAIN_NAME]"
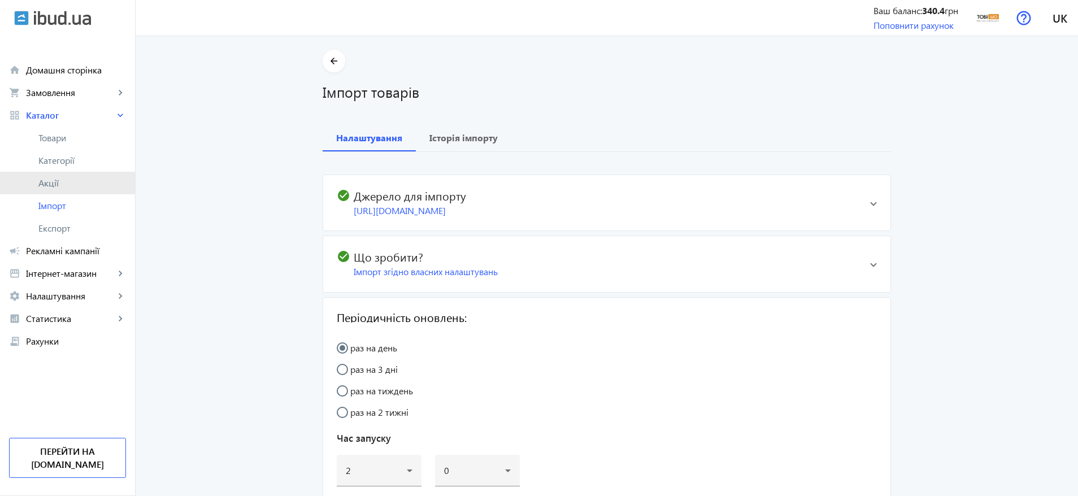
click at [58, 183] on span "Акції" at bounding box center [82, 182] width 88 height 11
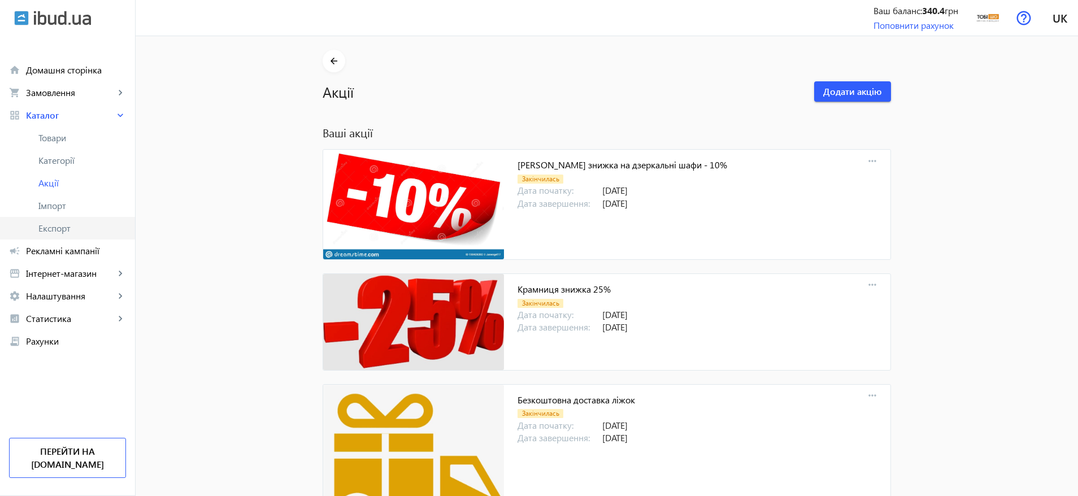
click at [57, 234] on link "Експорт" at bounding box center [67, 228] width 135 height 23
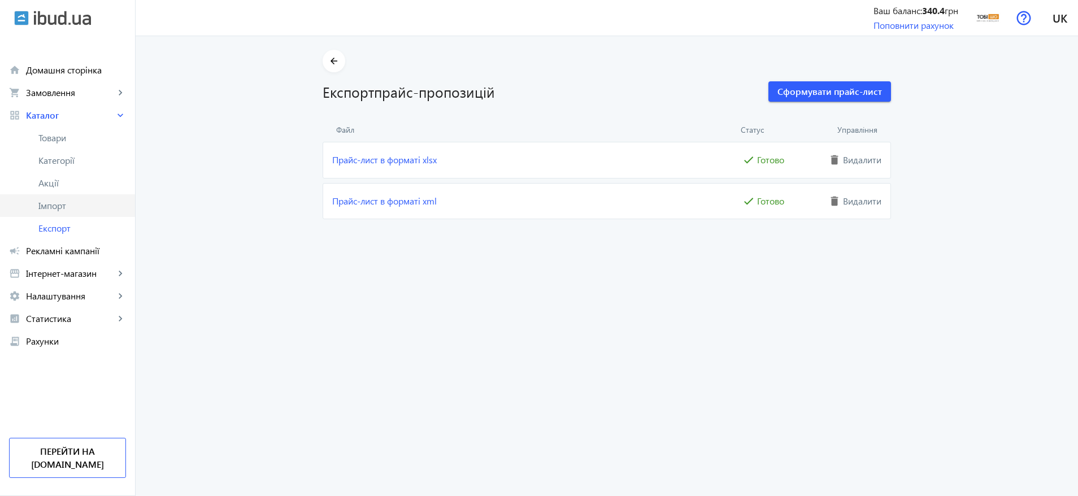
click at [52, 203] on span "Імпорт" at bounding box center [82, 205] width 88 height 11
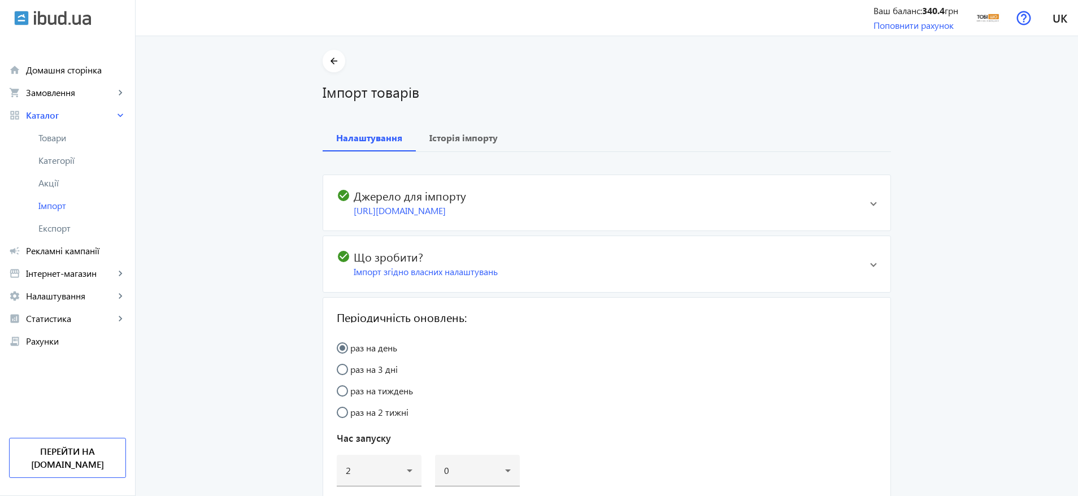
scroll to position [3, 0]
click at [481, 140] on b "Історія імпорту" at bounding box center [463, 137] width 68 height 9
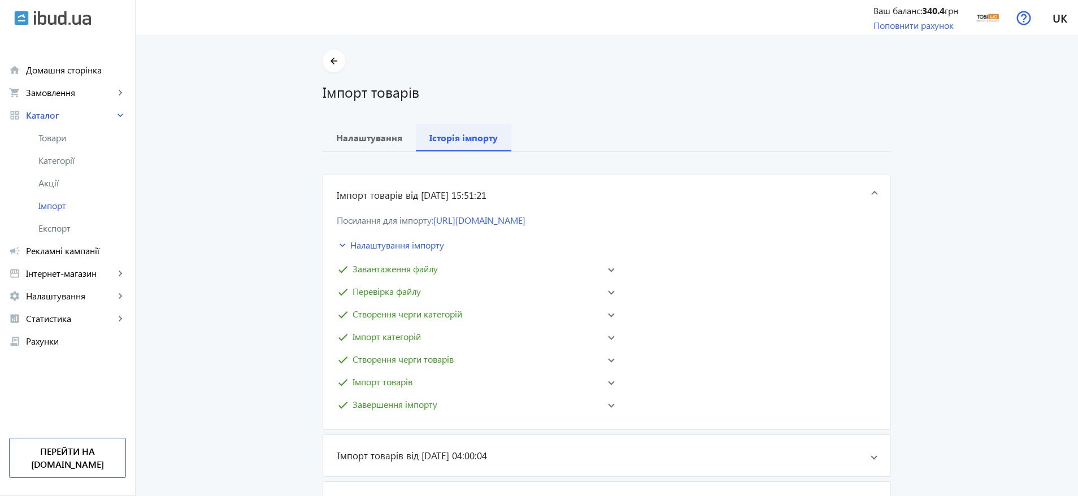
scroll to position [0, 0]
click at [406, 378] on span "Імпорт товарів" at bounding box center [382, 382] width 60 height 14
click at [371, 134] on b "Налаштування" at bounding box center [369, 137] width 66 height 9
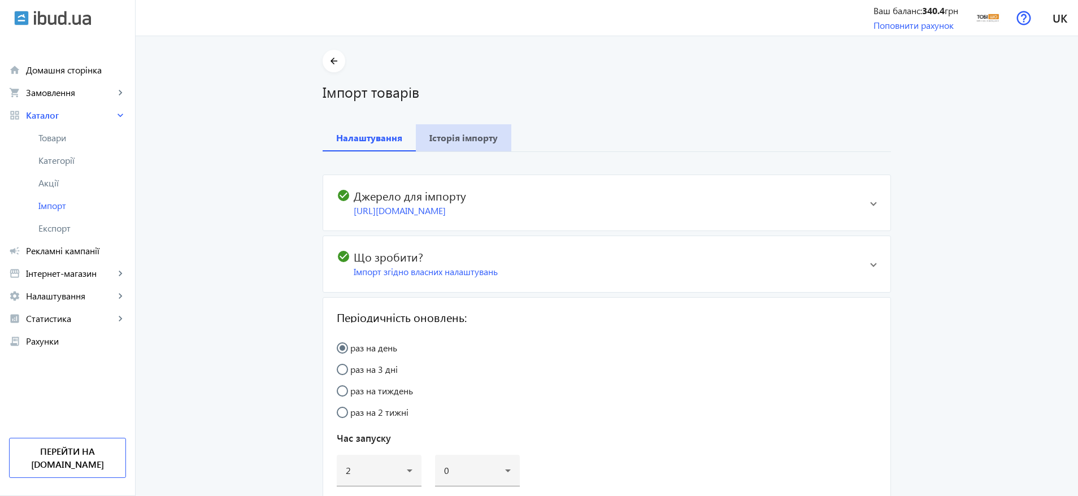
click at [459, 133] on b "Історія імпорту" at bounding box center [463, 137] width 68 height 9
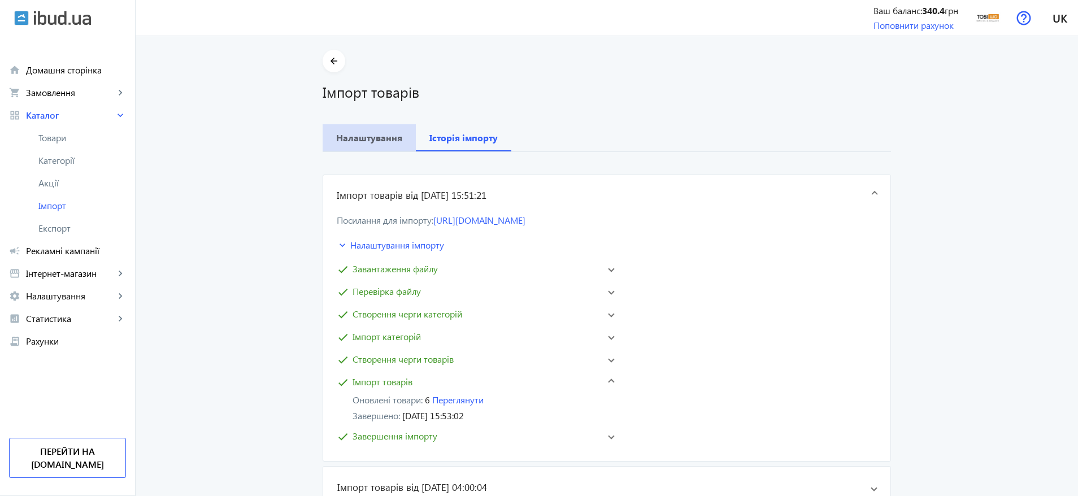
click at [374, 143] on span "Налаштування" at bounding box center [369, 137] width 66 height 27
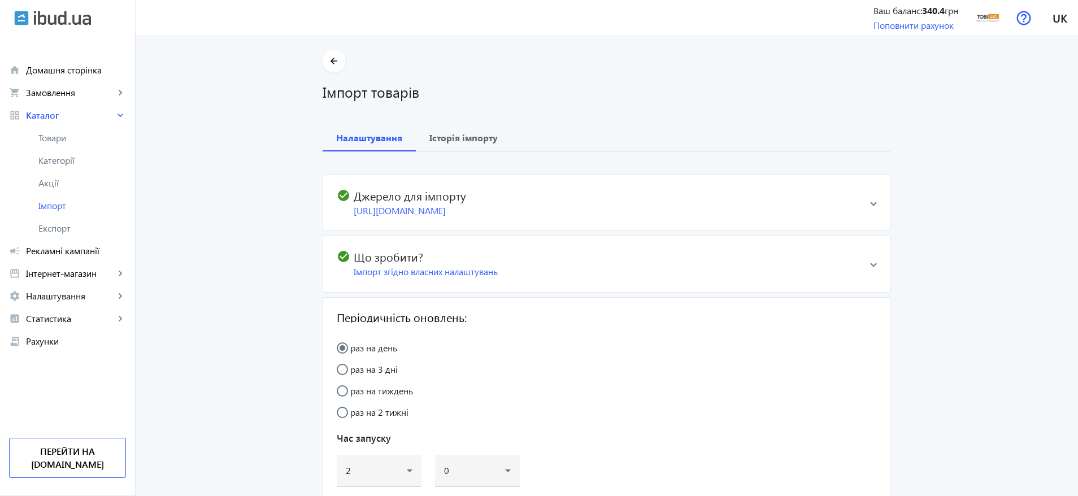
click at [480, 270] on div "Імпорт згідно власних налаштувань" at bounding box center [607, 271] width 507 height 12
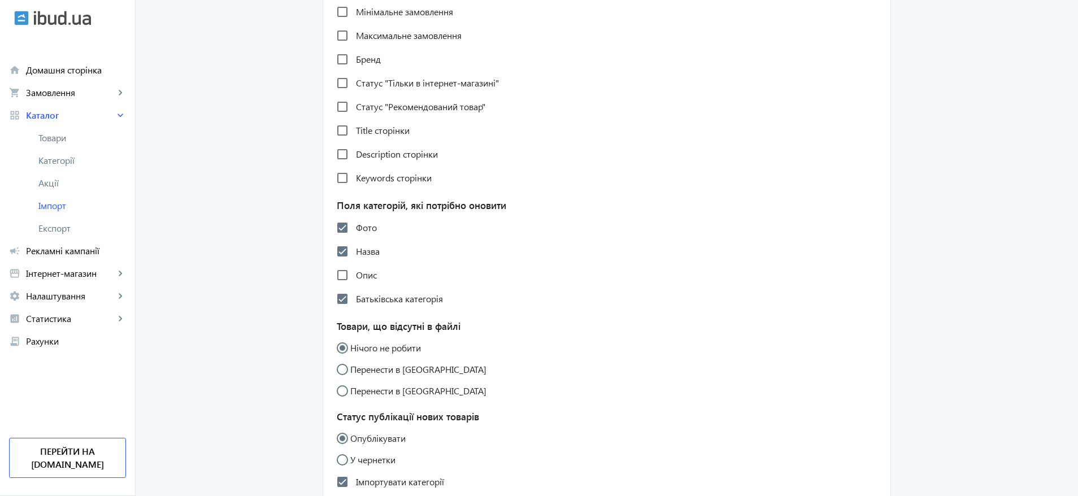
scroll to position [847, 0]
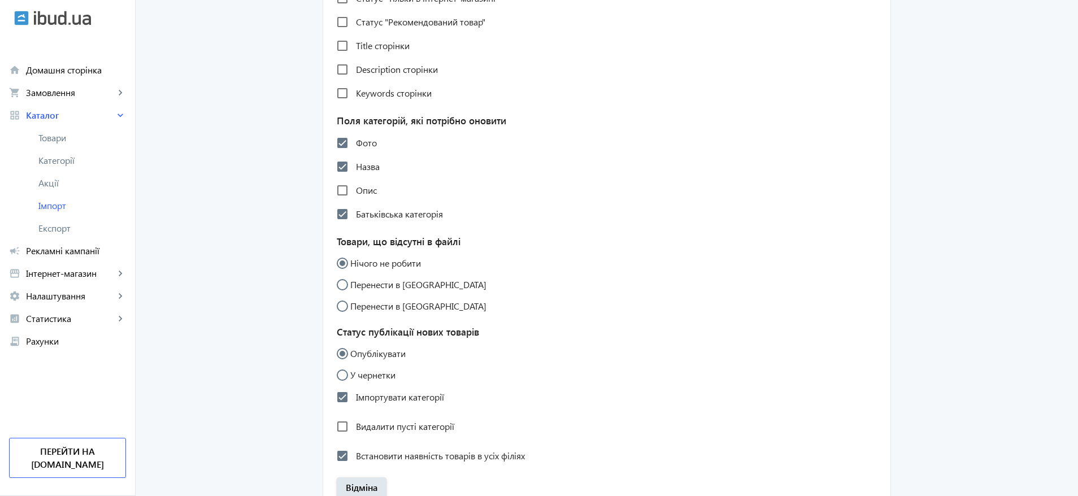
click at [419, 280] on label "Перенести в чернетки" at bounding box center [417, 284] width 138 height 9
click at [359, 280] on input "Перенести в чернетки" at bounding box center [348, 290] width 23 height 23
radio input "true"
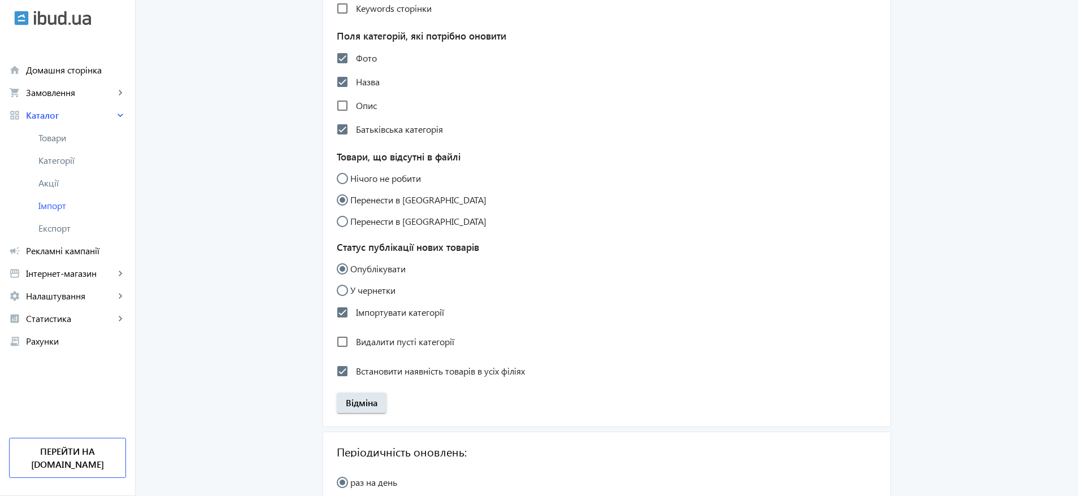
click at [385, 290] on label "У чернетки" at bounding box center [371, 290] width 47 height 9
click at [359, 290] on input "У чернетки" at bounding box center [348, 296] width 23 height 23
radio input "true"
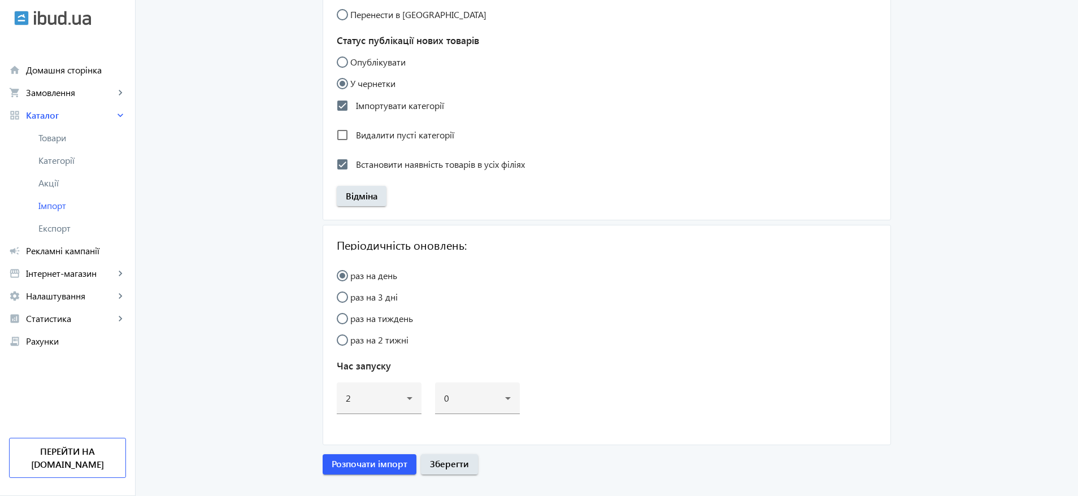
scroll to position [1159, 0]
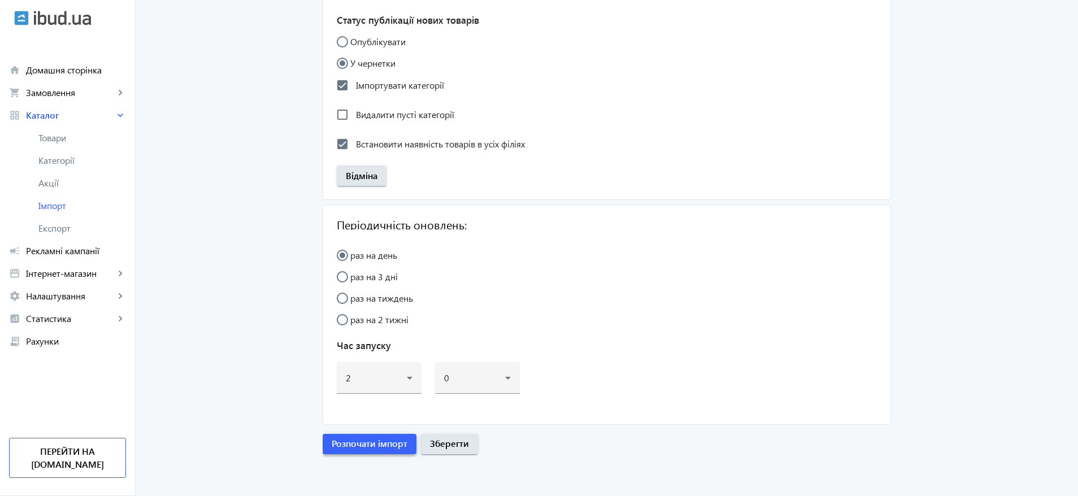
click at [380, 442] on span "Розпочати імпорт" at bounding box center [370, 443] width 76 height 12
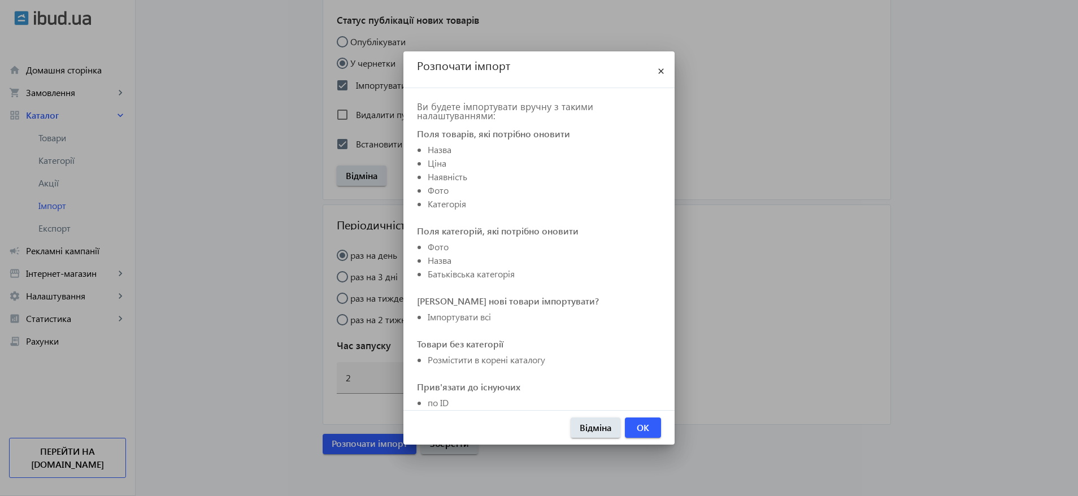
scroll to position [0, 0]
click at [641, 427] on span "OK" at bounding box center [643, 427] width 12 height 12
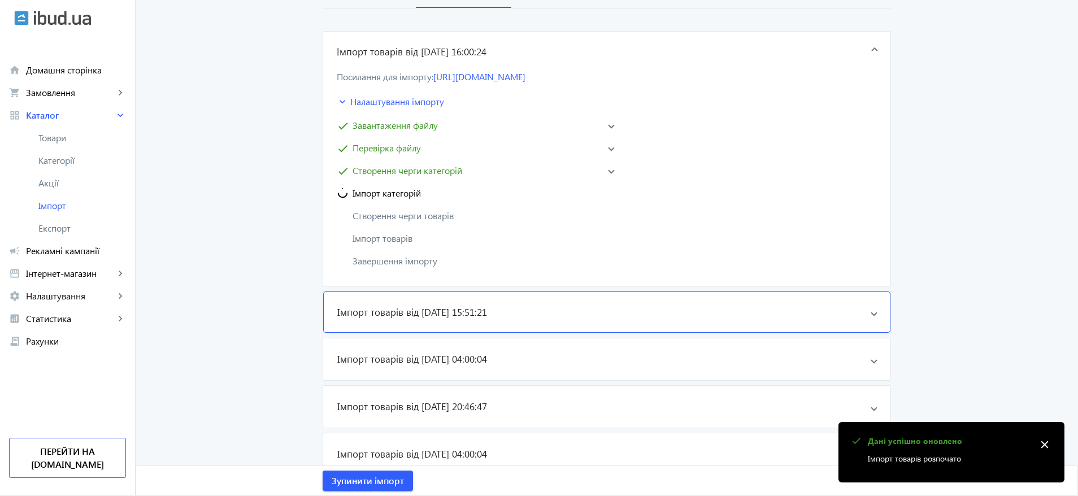
scroll to position [169, 0]
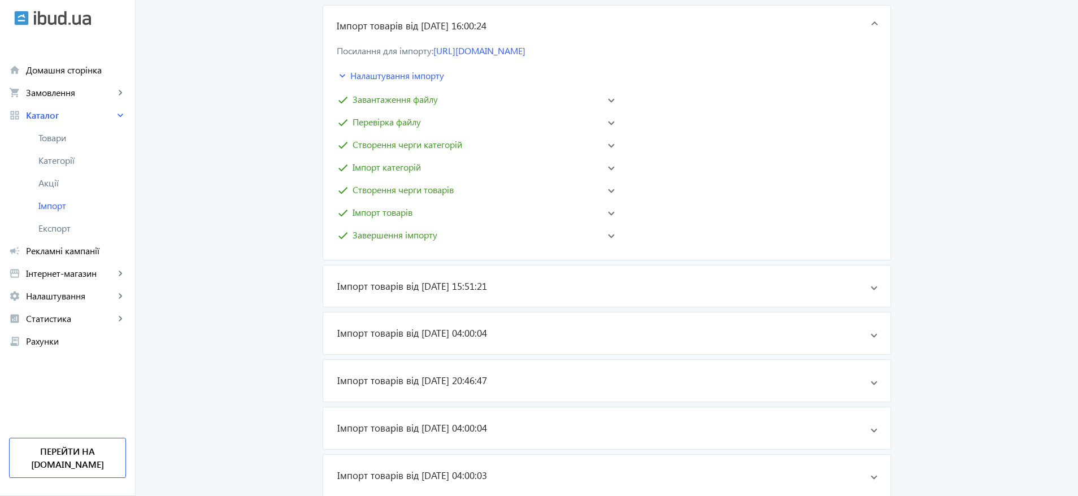
click at [402, 187] on span "Створення черги товарів" at bounding box center [402, 190] width 101 height 14
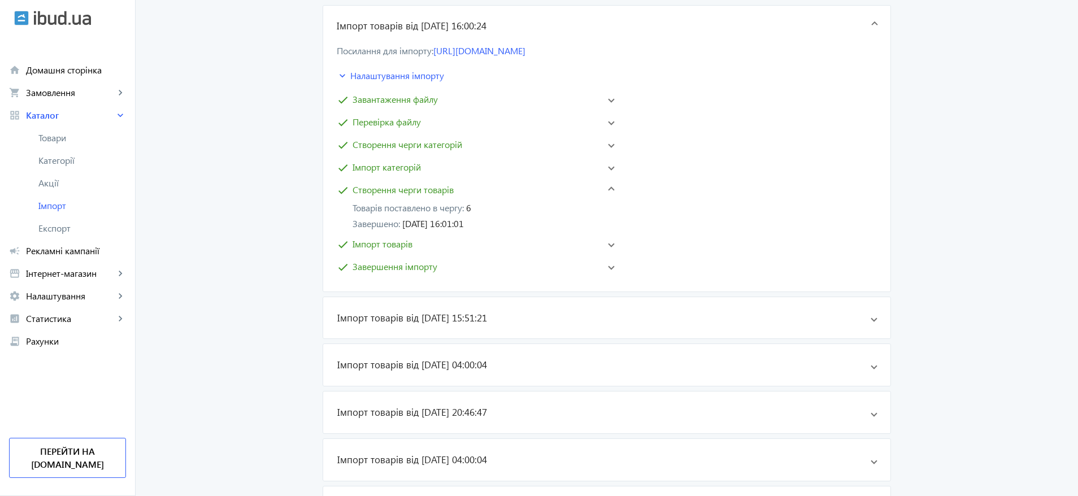
click at [394, 246] on span "Імпорт товарів" at bounding box center [382, 244] width 60 height 14
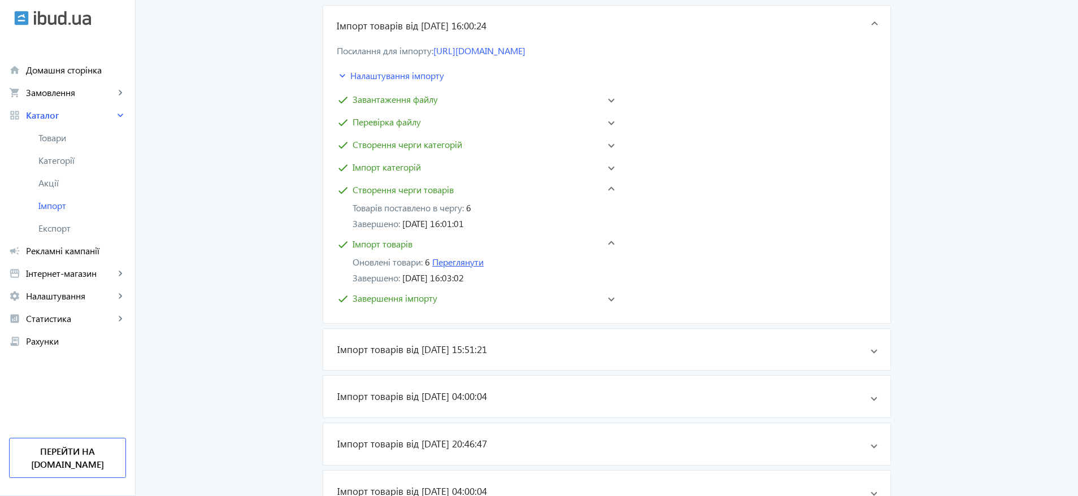
click at [471, 261] on link "Переглянути" at bounding box center [457, 262] width 51 height 12
click at [460, 260] on link "Переглянути" at bounding box center [457, 262] width 51 height 12
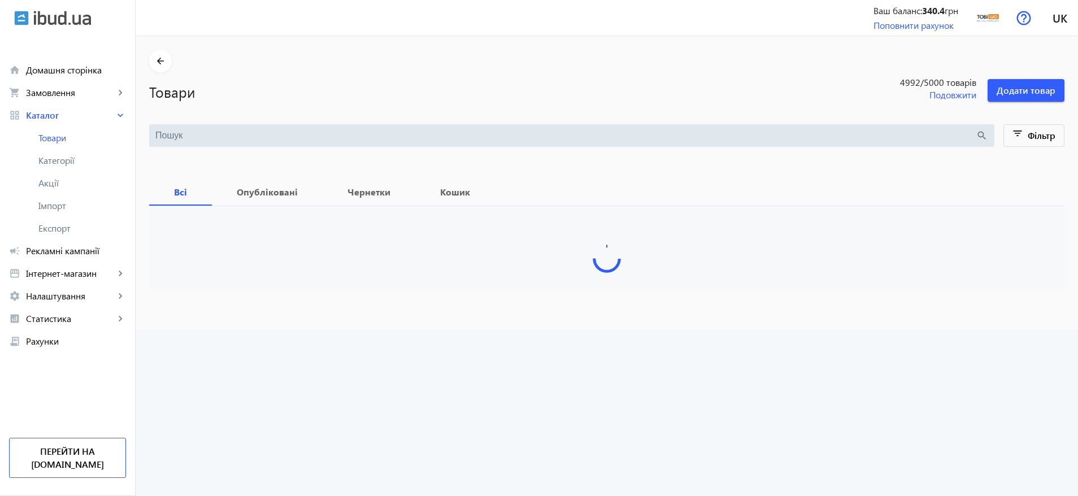
type input "Рецепція/4"
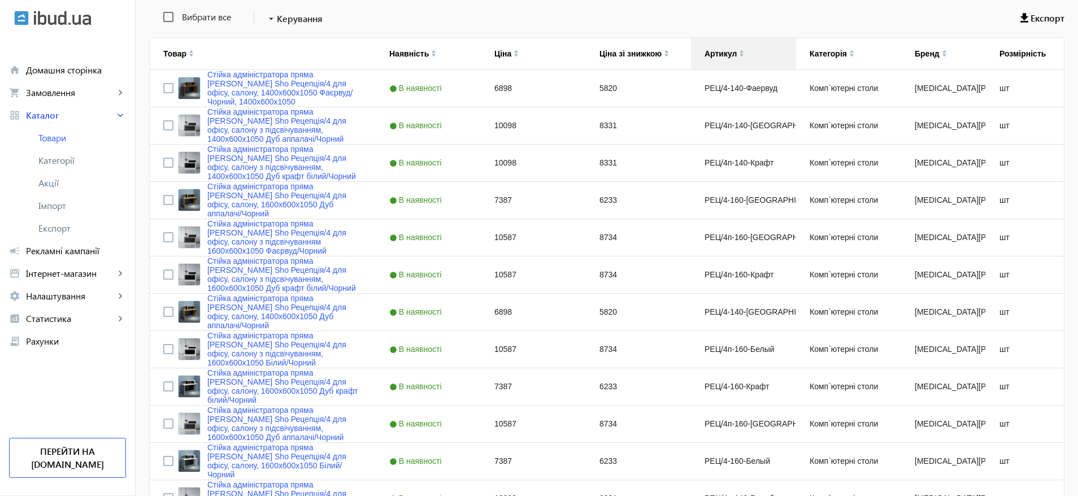
scroll to position [24, 0]
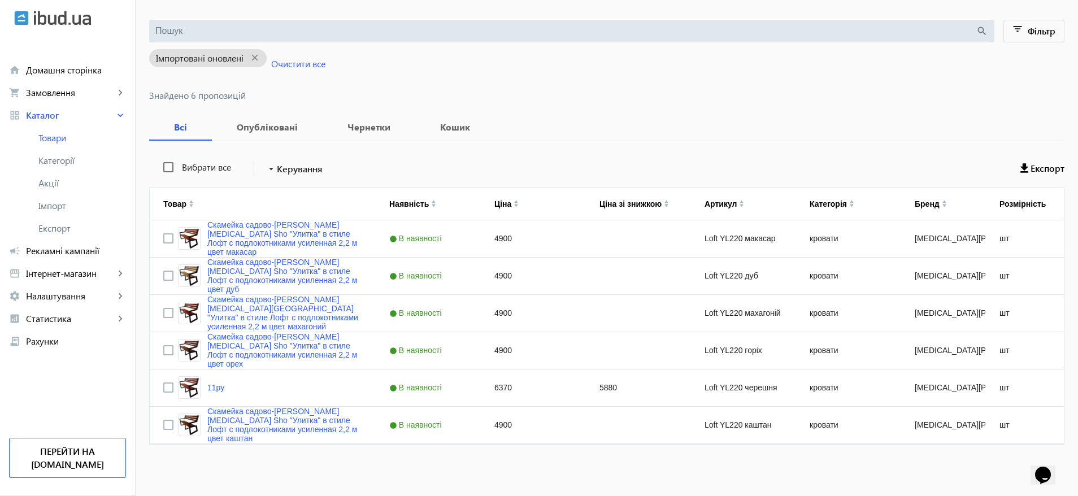
scroll to position [105, 0]
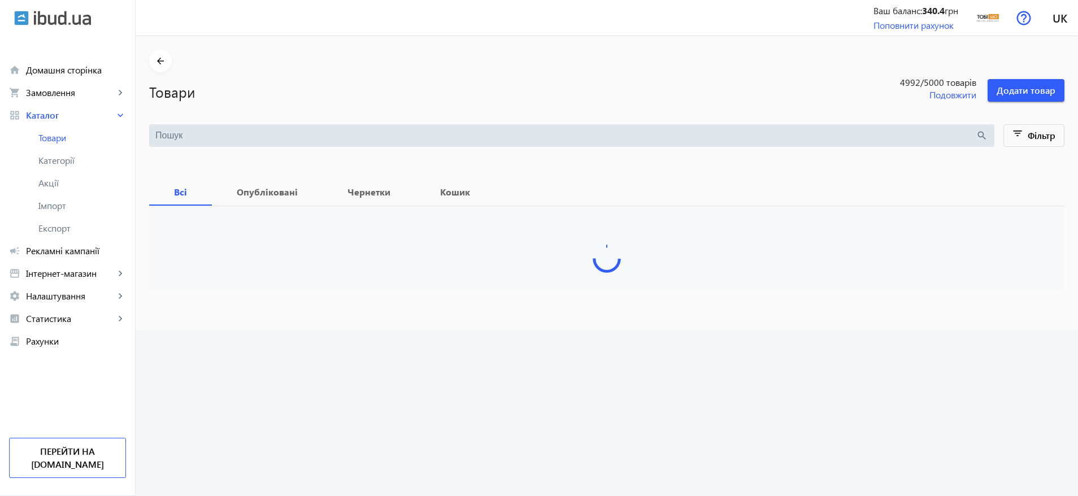
type input "стійка"
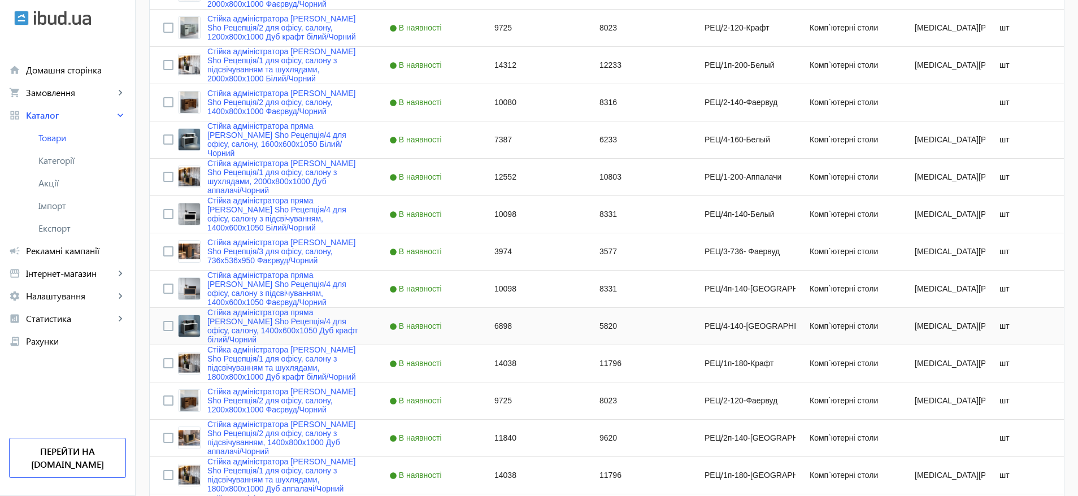
scroll to position [720, 0]
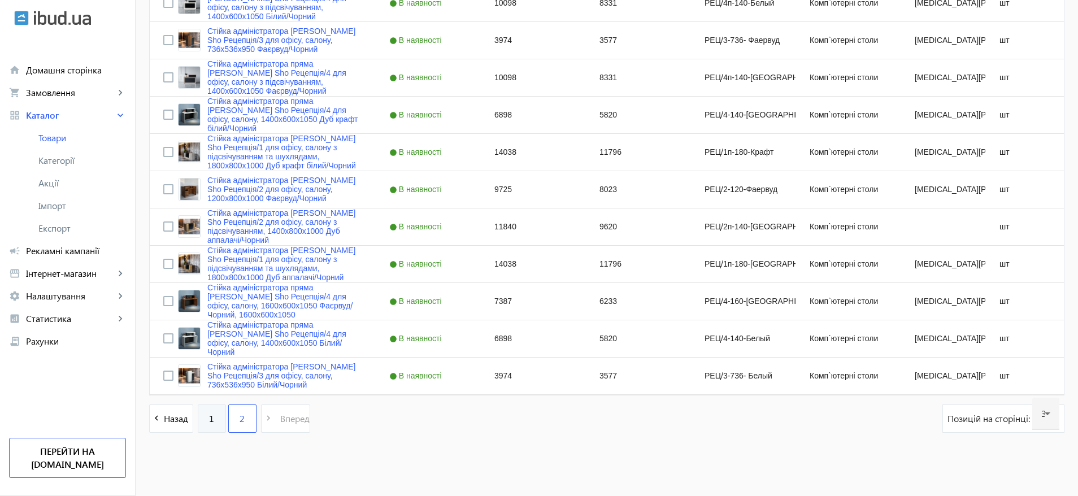
click at [209, 412] on span "1" at bounding box center [211, 418] width 5 height 12
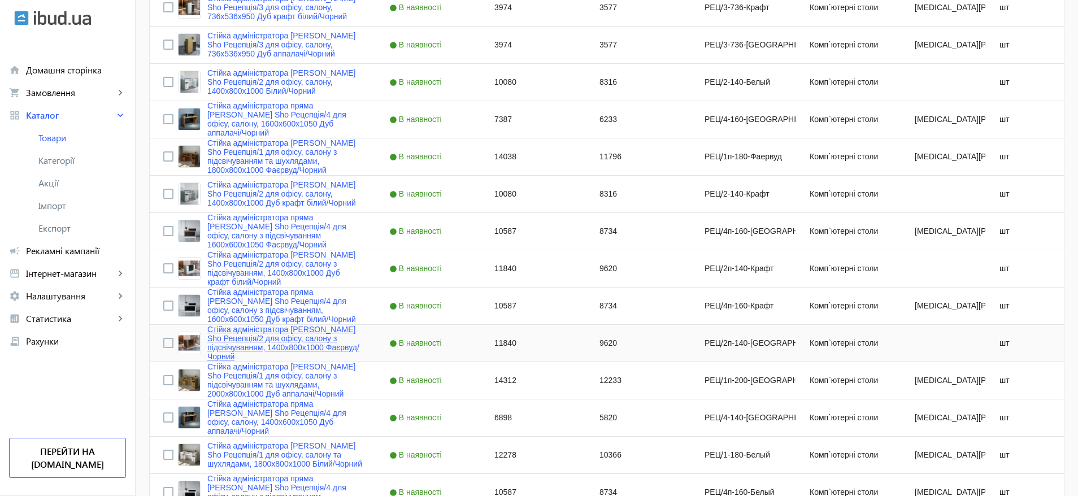
scroll to position [1018, 0]
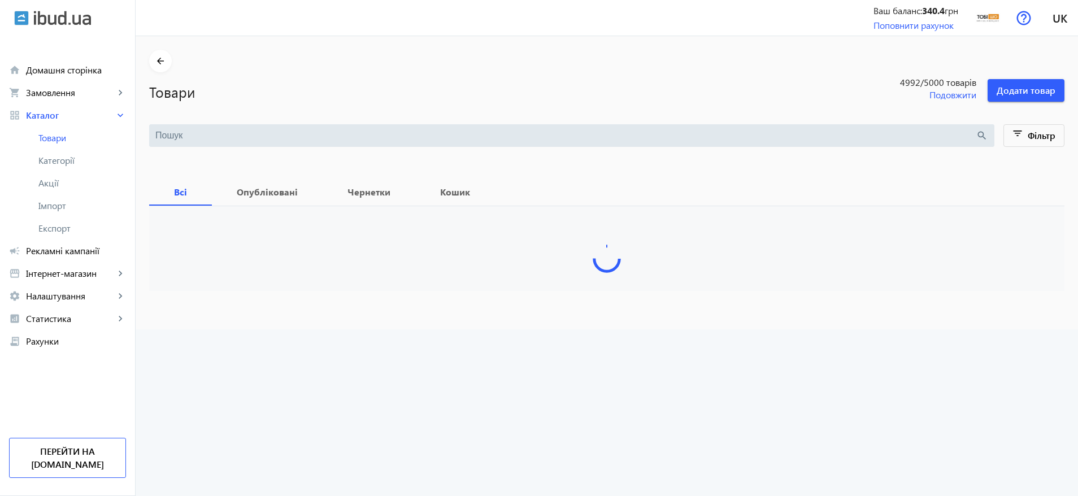
type input "стійка"
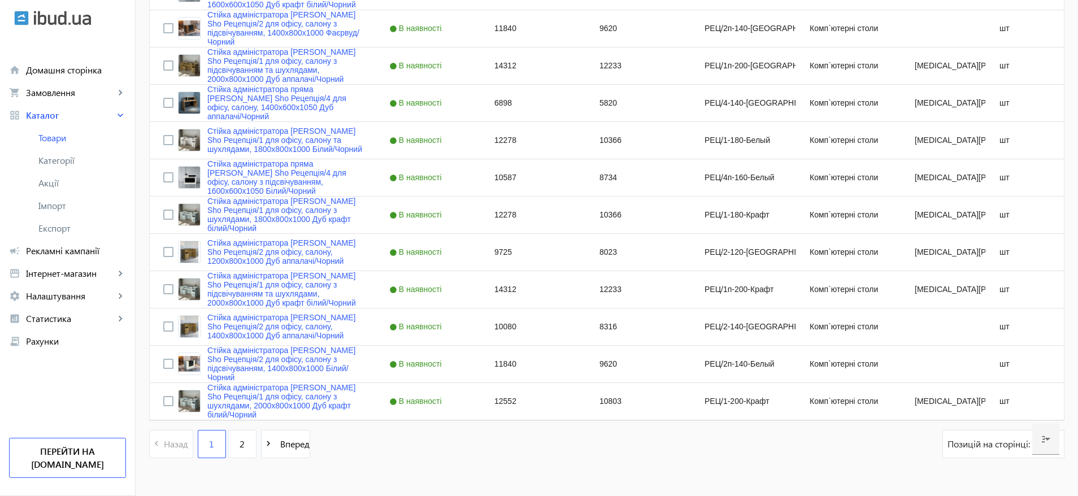
scroll to position [1018, 0]
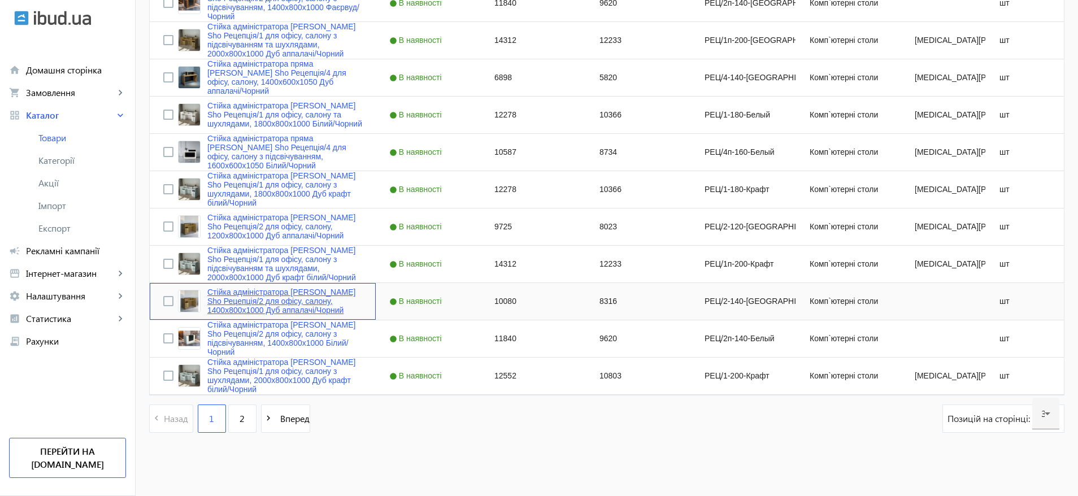
click at [283, 299] on link "Стійка адміністратора [PERSON_NAME] Sho Рецепція/2 для офісу, салону, 1400х800х…" at bounding box center [284, 300] width 155 height 27
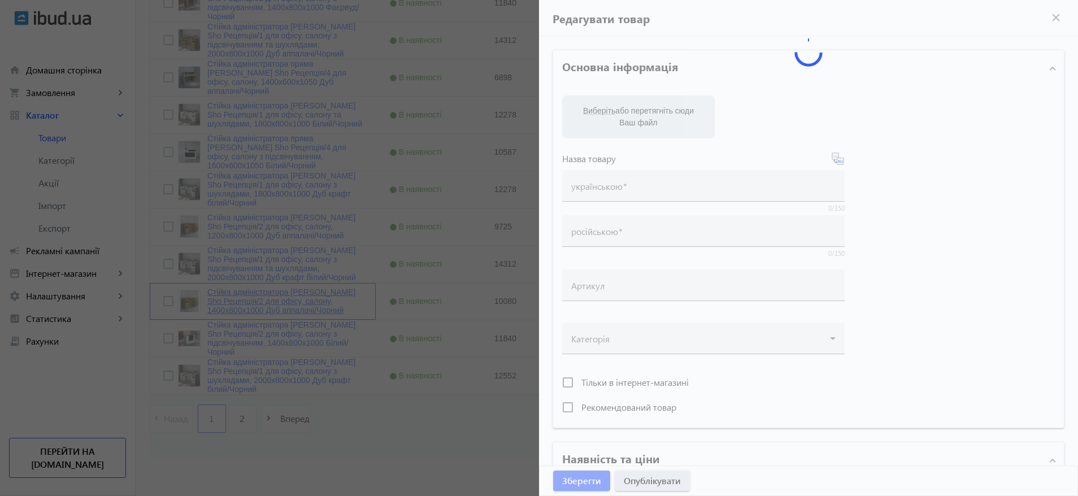
type input "Стійка адміністратора [PERSON_NAME] Sho Рецепція/2 для офісу, салону, 1400х800х…"
type input "Стойка администратора [MEDICAL_DATA][PERSON_NAME]/2 для офиса, салона, 1400х800…"
type input "РЕЦ/2-140-[GEOGRAPHIC_DATA]"
type input "10080"
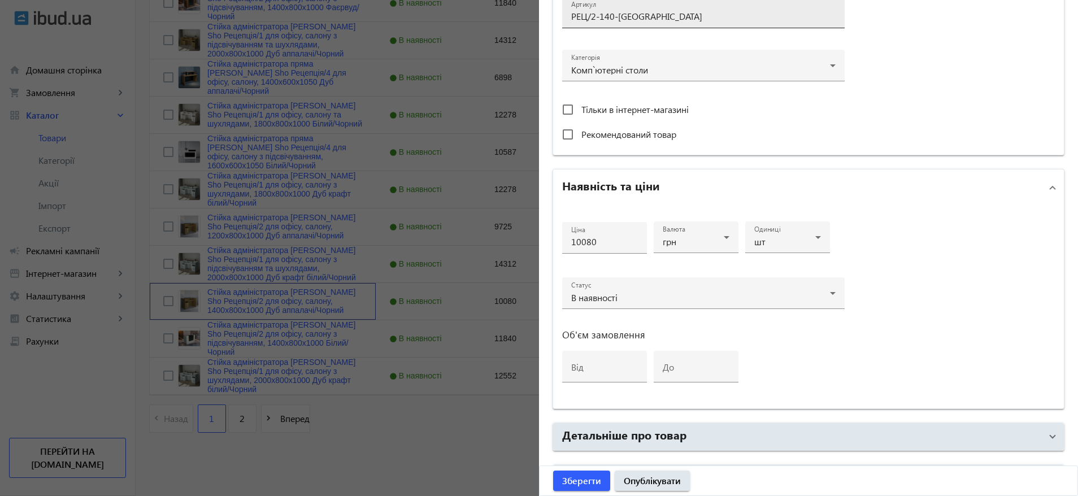
scroll to position [447, 0]
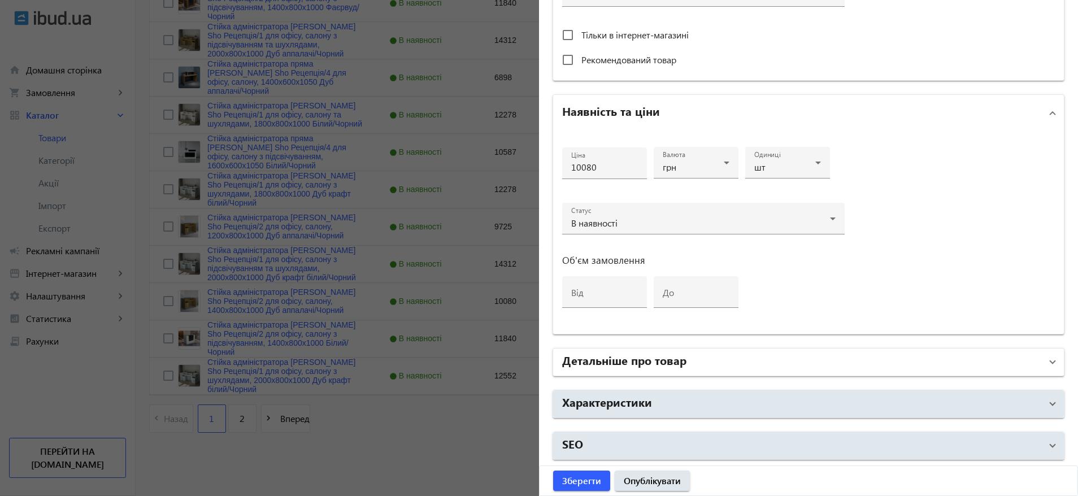
click at [733, 357] on mat-panel-title "Детальніше про товар" at bounding box center [801, 362] width 479 height 20
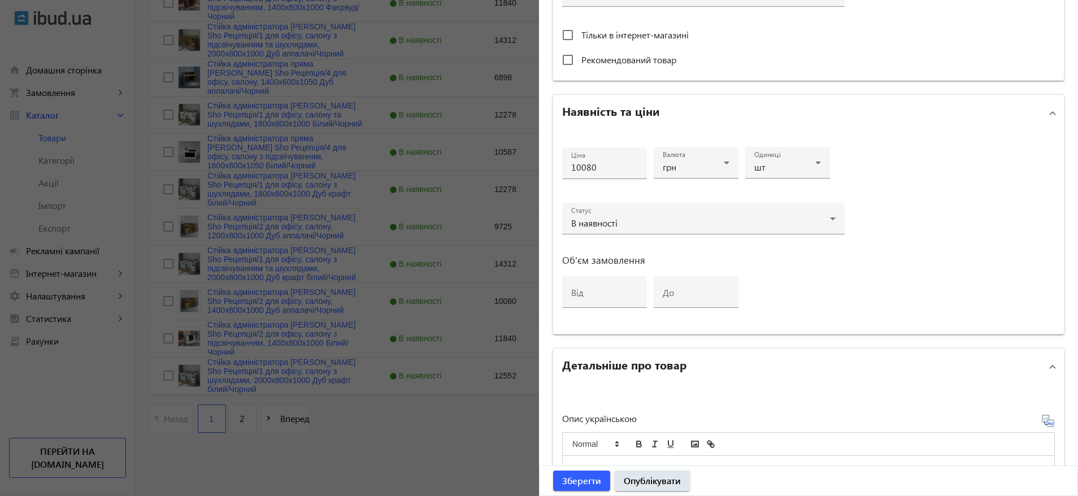
scroll to position [823, 0]
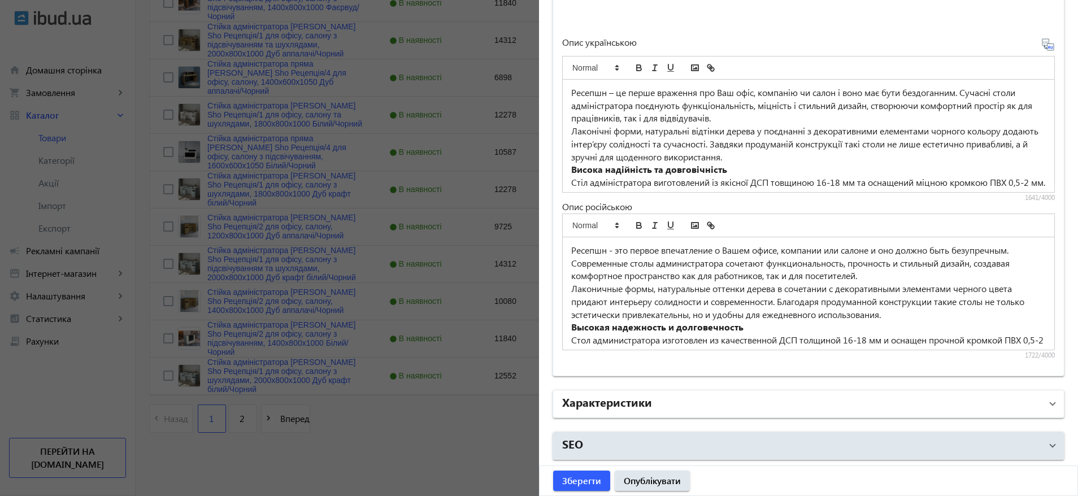
click at [674, 401] on mat-panel-title "Характеристики" at bounding box center [801, 404] width 479 height 20
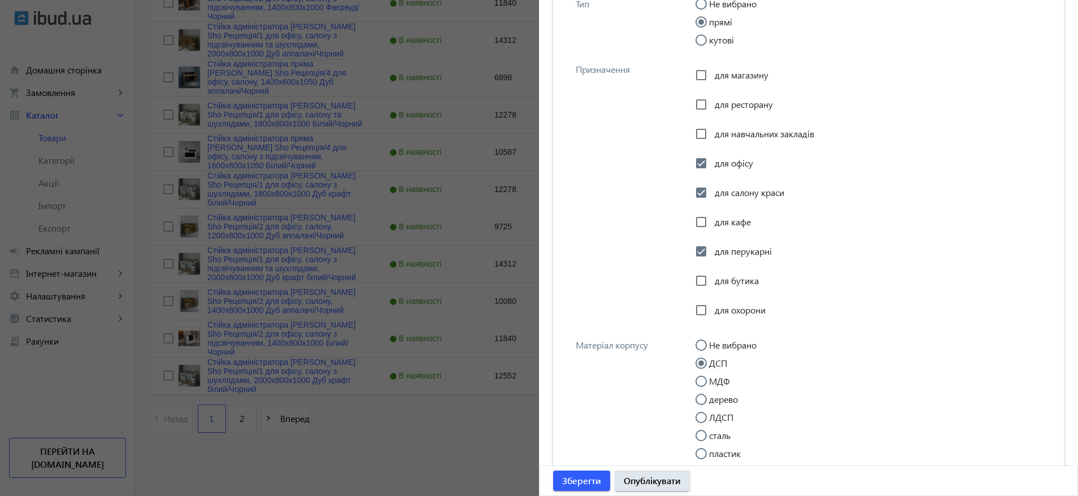
scroll to position [992, 0]
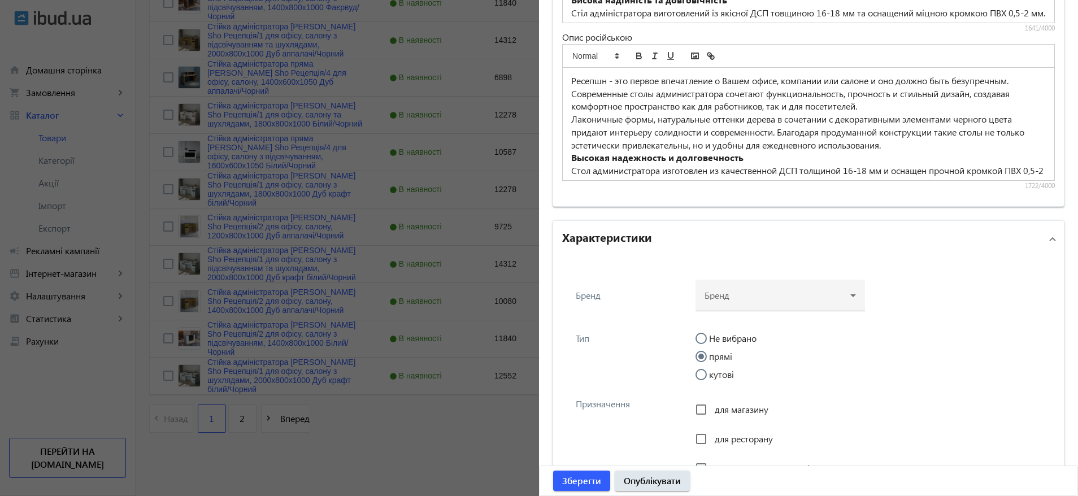
click at [425, 428] on div at bounding box center [539, 248] width 1078 height 496
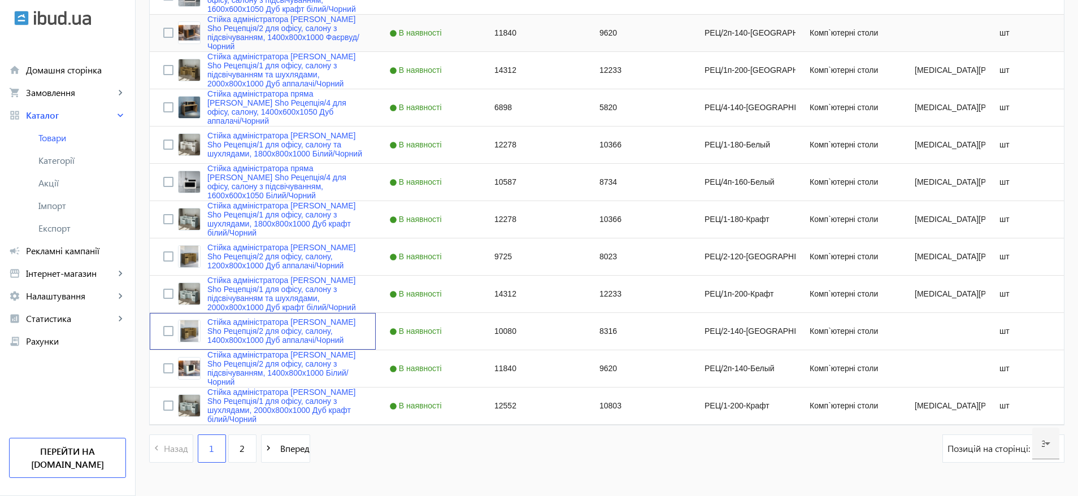
scroll to position [1018, 0]
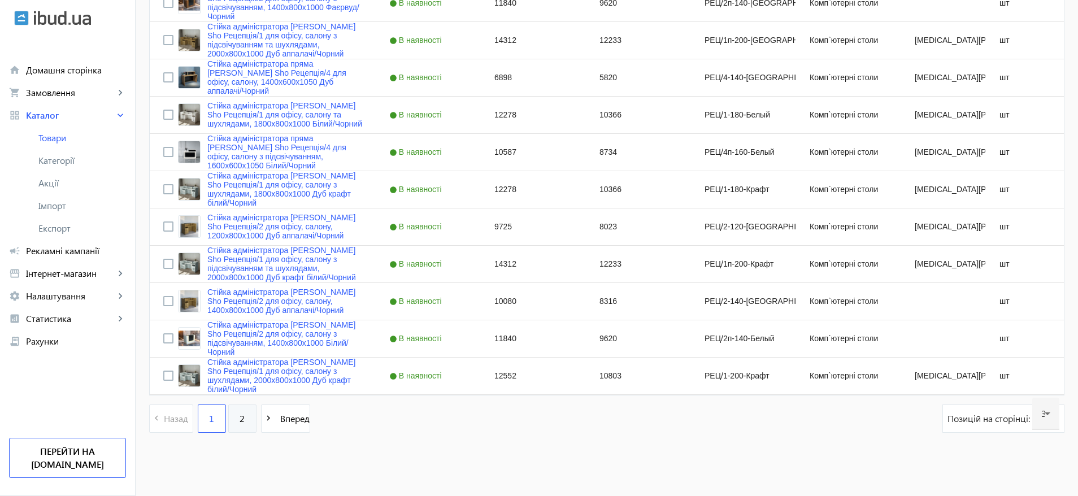
click at [246, 416] on link "2" at bounding box center [242, 418] width 28 height 28
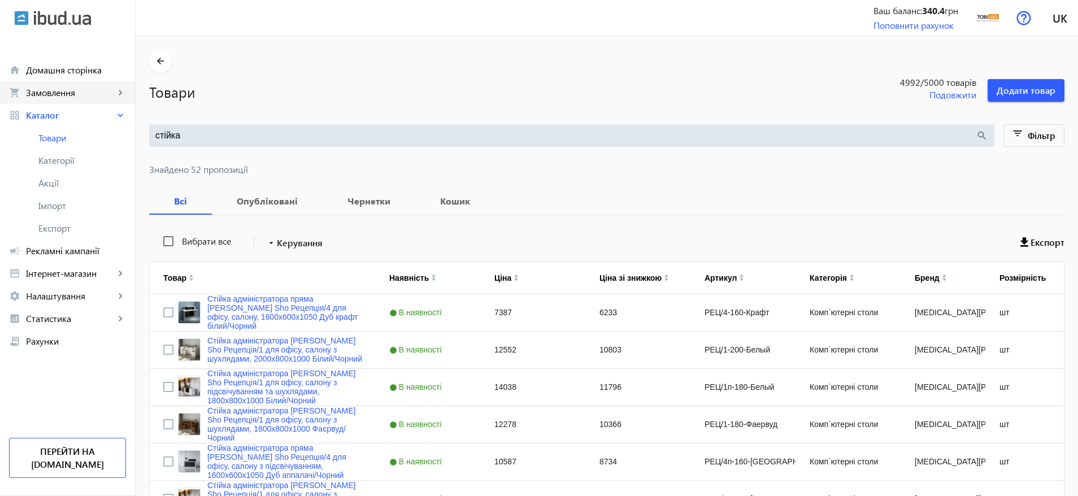
drag, startPoint x: 261, startPoint y: 131, endPoint x: 107, endPoint y: 99, distance: 157.4
paste input "5869767"
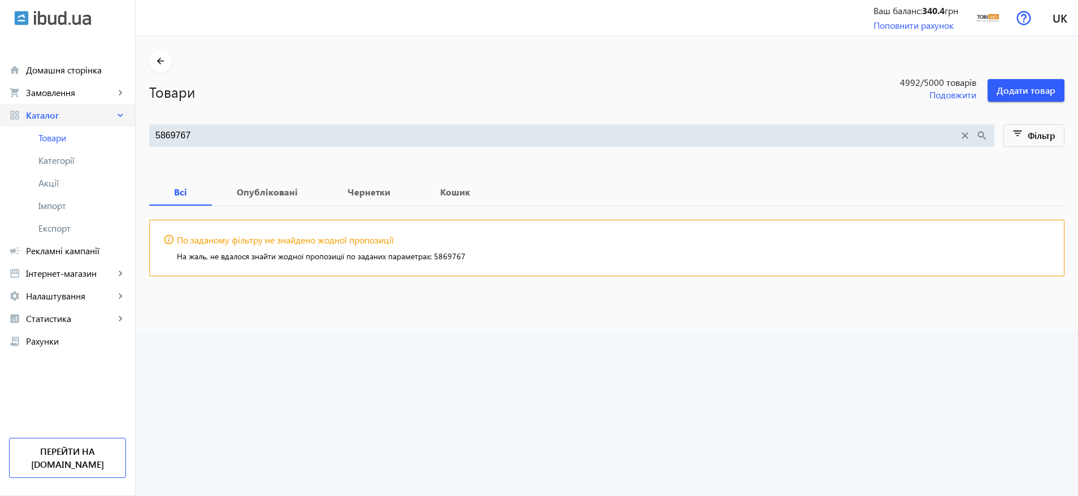
drag, startPoint x: 203, startPoint y: 130, endPoint x: 86, endPoint y: 104, distance: 119.3
click at [86, 104] on div "arrow_back home Домашня сторінка shopping_cart Замовлення keyboard_arrow_right …" at bounding box center [539, 248] width 1078 height 496
paste input "РЕЦ/4пп-140-Крафт"
drag, startPoint x: 265, startPoint y: 136, endPoint x: 90, endPoint y: 121, distance: 176.3
click at [98, 121] on div "arrow_back home Домашня сторінка shopping_cart Замовлення keyboard_arrow_right …" at bounding box center [539, 248] width 1078 height 496
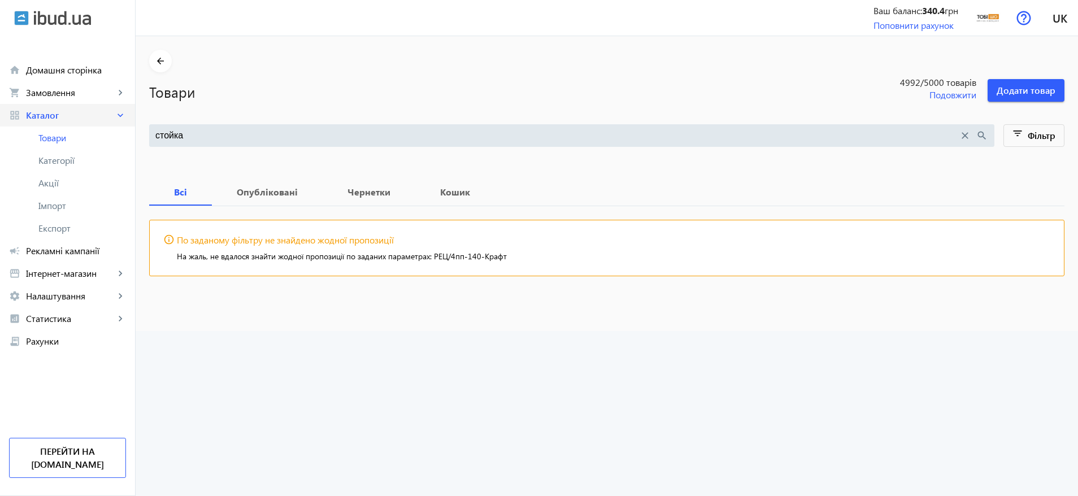
type input "стойка"
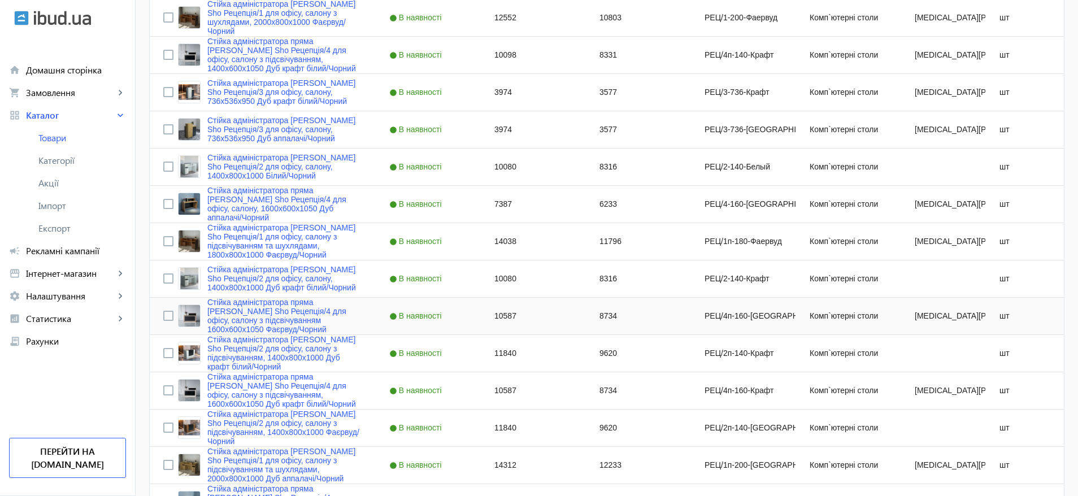
scroll to position [1018, 0]
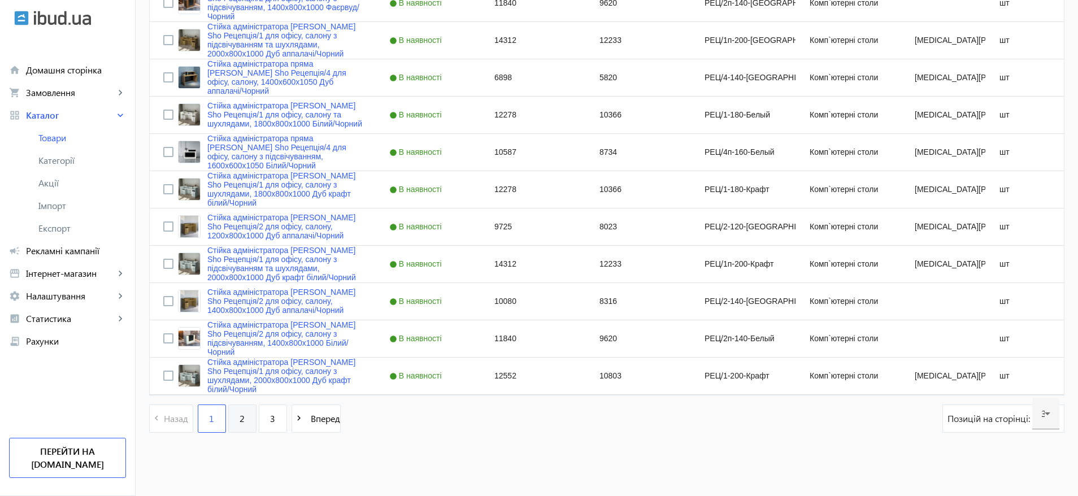
click at [239, 419] on span "2" at bounding box center [241, 418] width 5 height 12
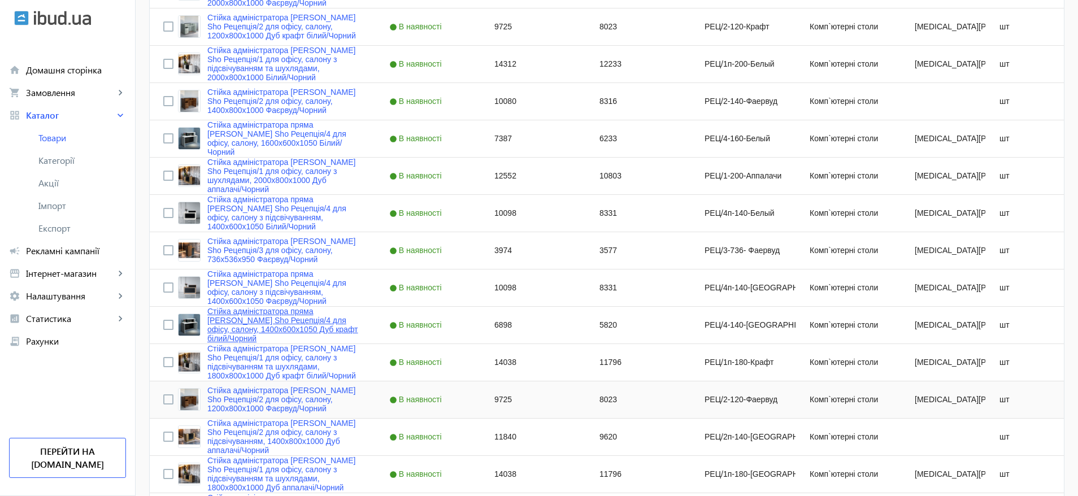
scroll to position [1018, 0]
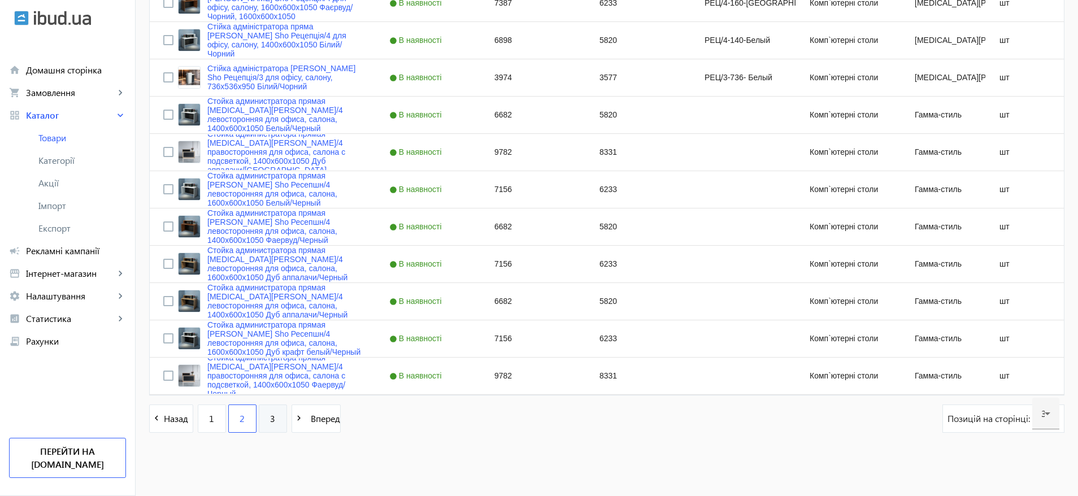
click at [270, 422] on link "3" at bounding box center [273, 418] width 28 height 28
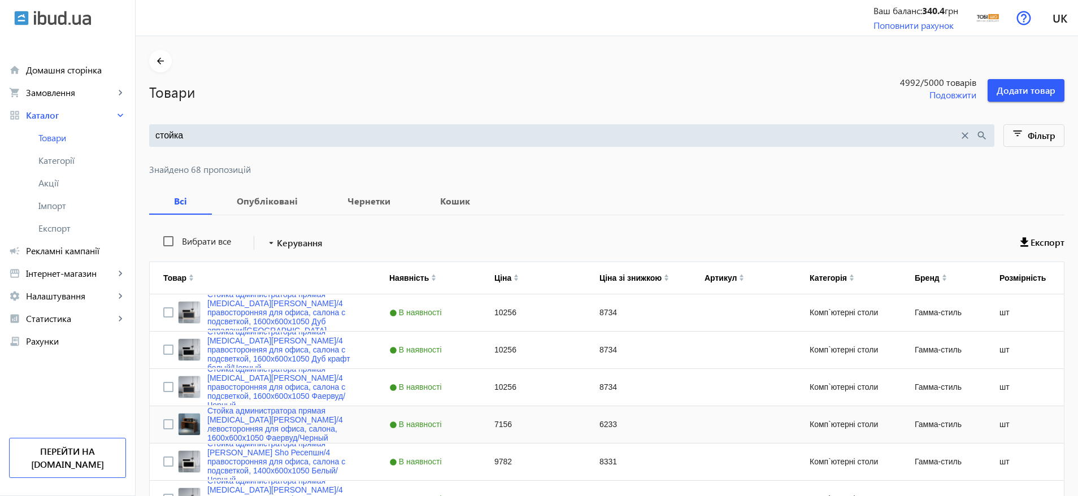
scroll to position [198, 0]
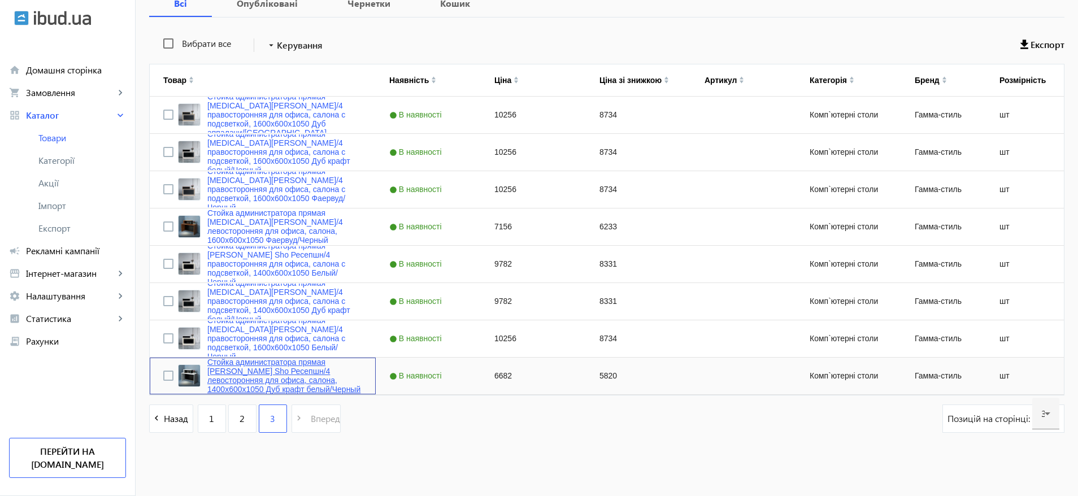
click at [239, 384] on link "Стойка администратора прямая [PERSON_NAME] Sho Ресепшн/4 левосторонняя для офис…" at bounding box center [284, 376] width 155 height 36
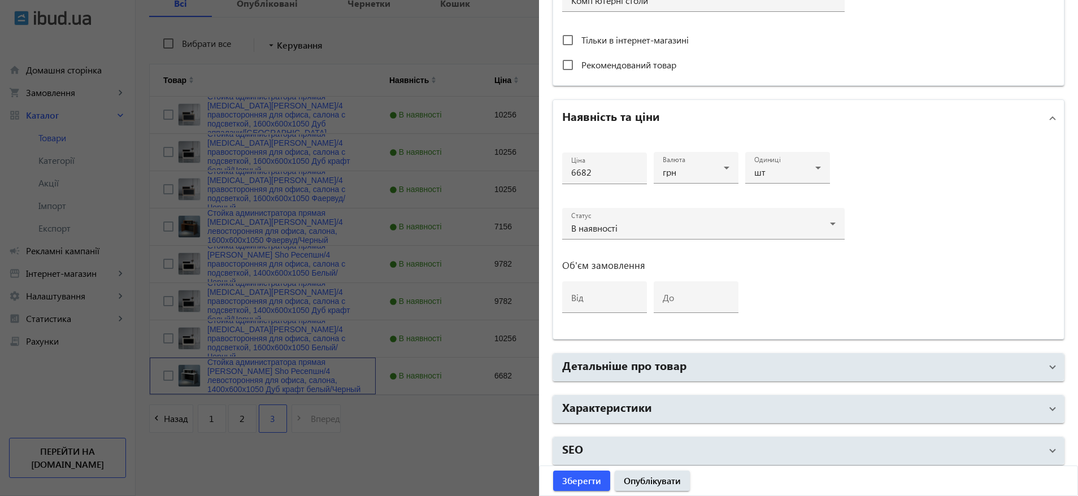
scroll to position [447, 0]
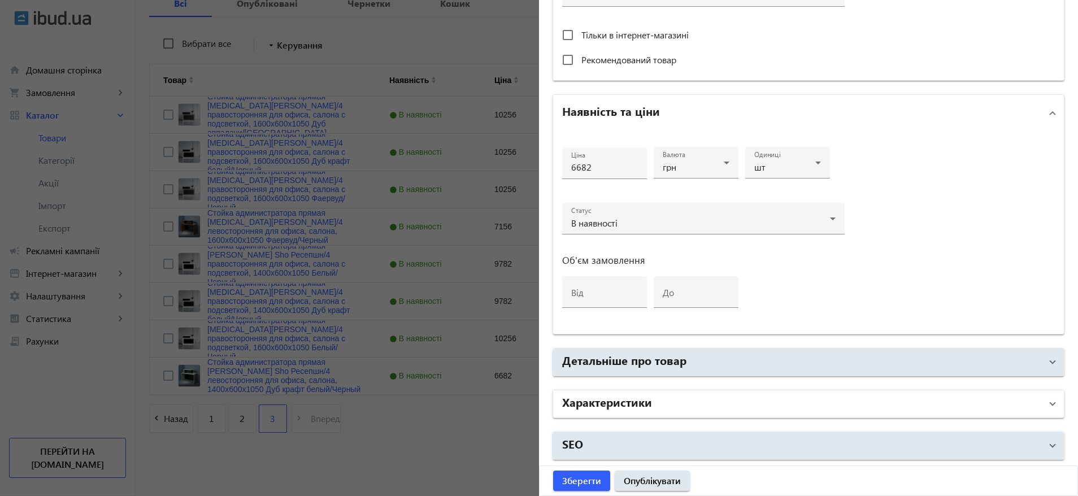
click at [668, 402] on mat-panel-title "Характеристики" at bounding box center [801, 404] width 479 height 20
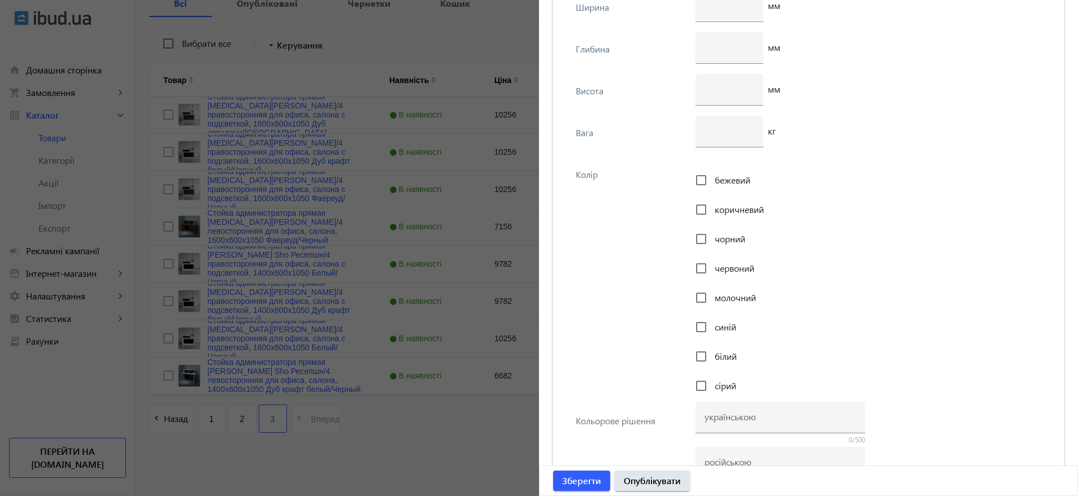
scroll to position [2276, 0]
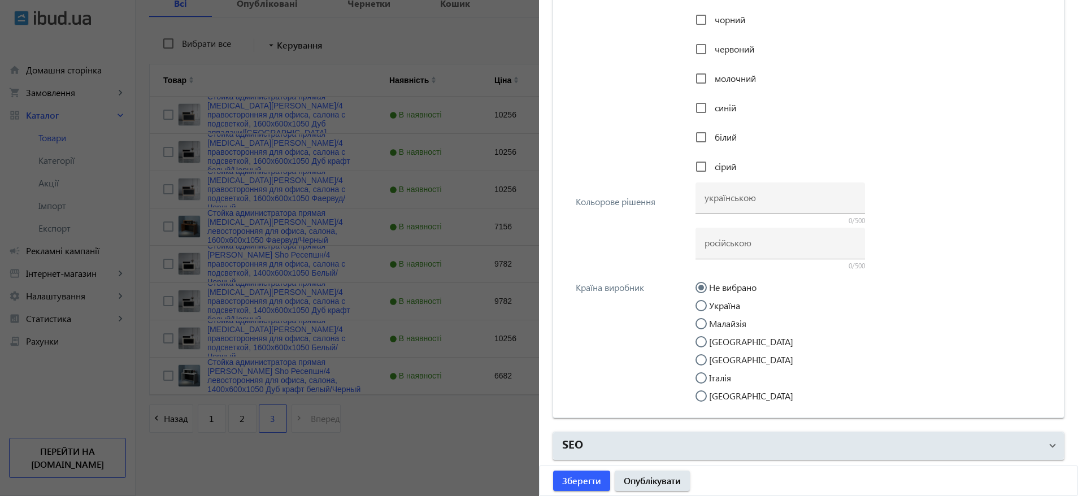
click at [404, 445] on div at bounding box center [539, 248] width 1078 height 496
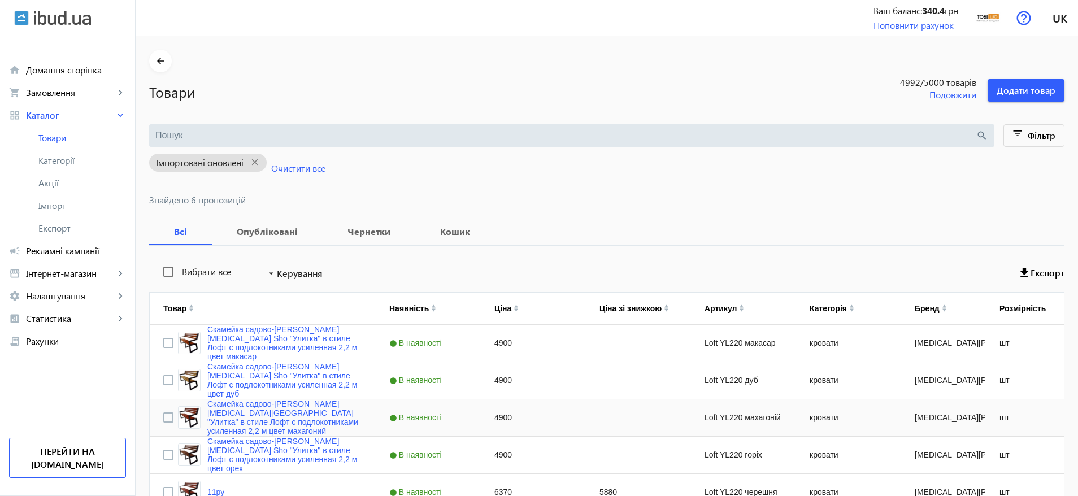
scroll to position [105, 0]
